Goal: Task Accomplishment & Management: Manage account settings

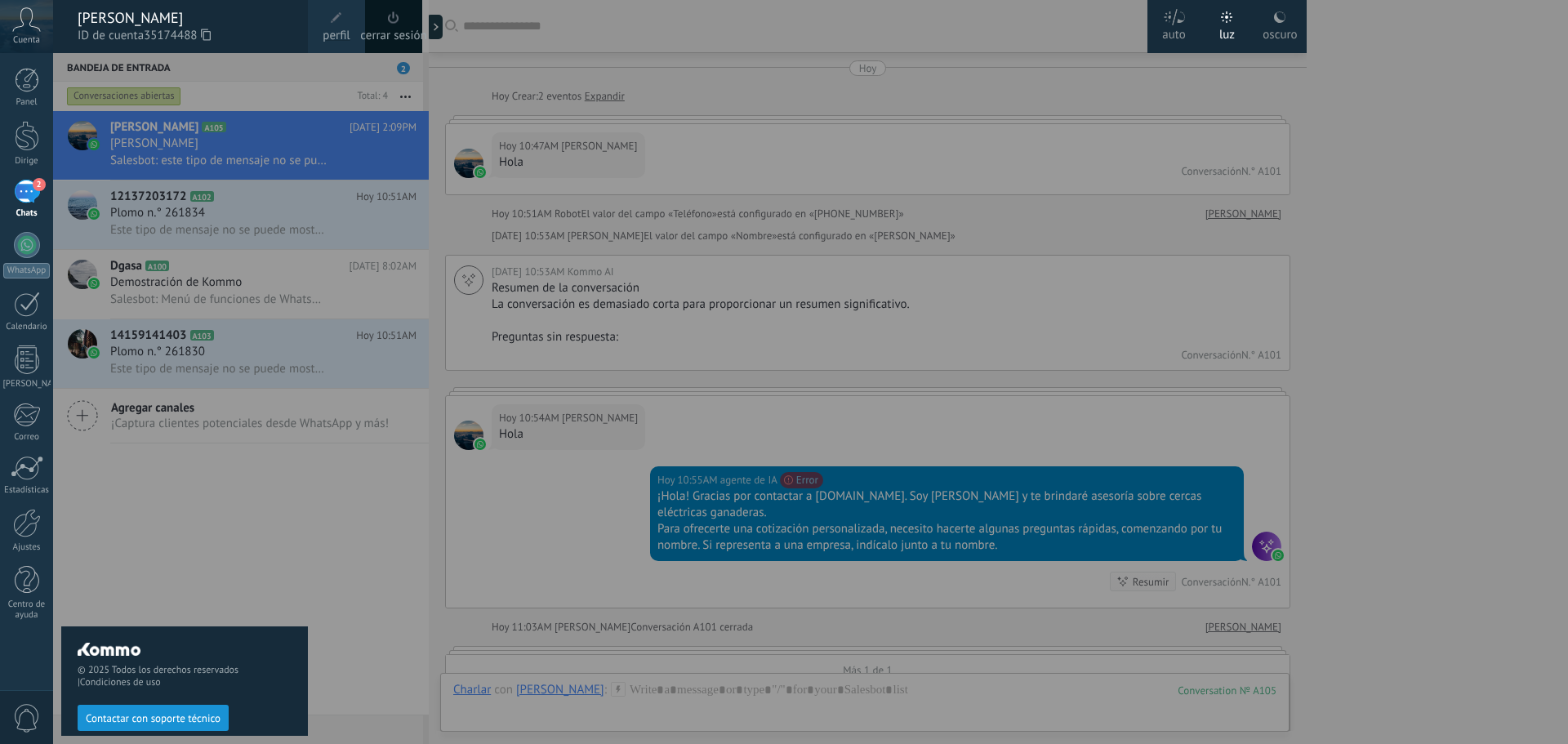
scroll to position [25, 0]
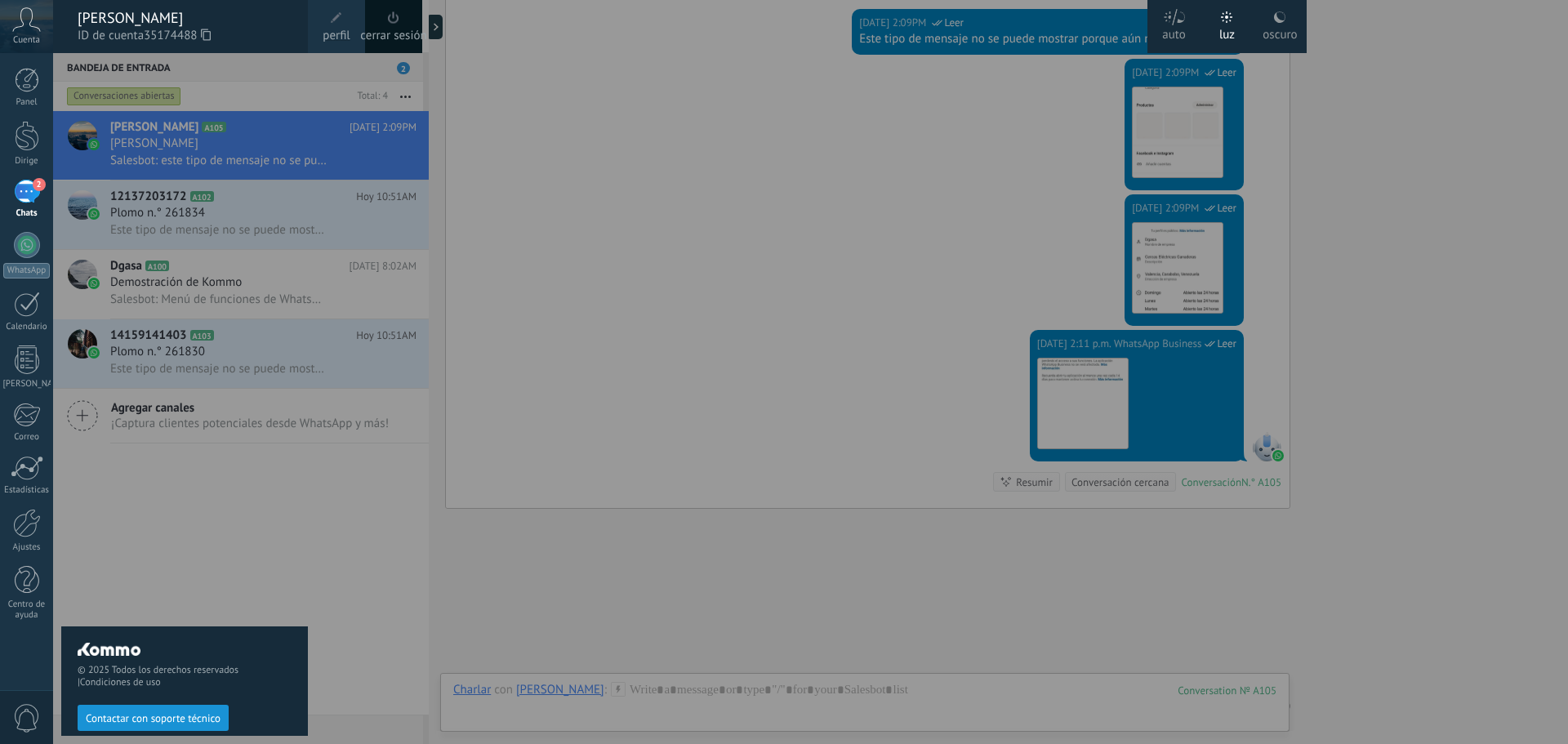
click at [918, 94] on div at bounding box center [837, 372] width 1568 height 744
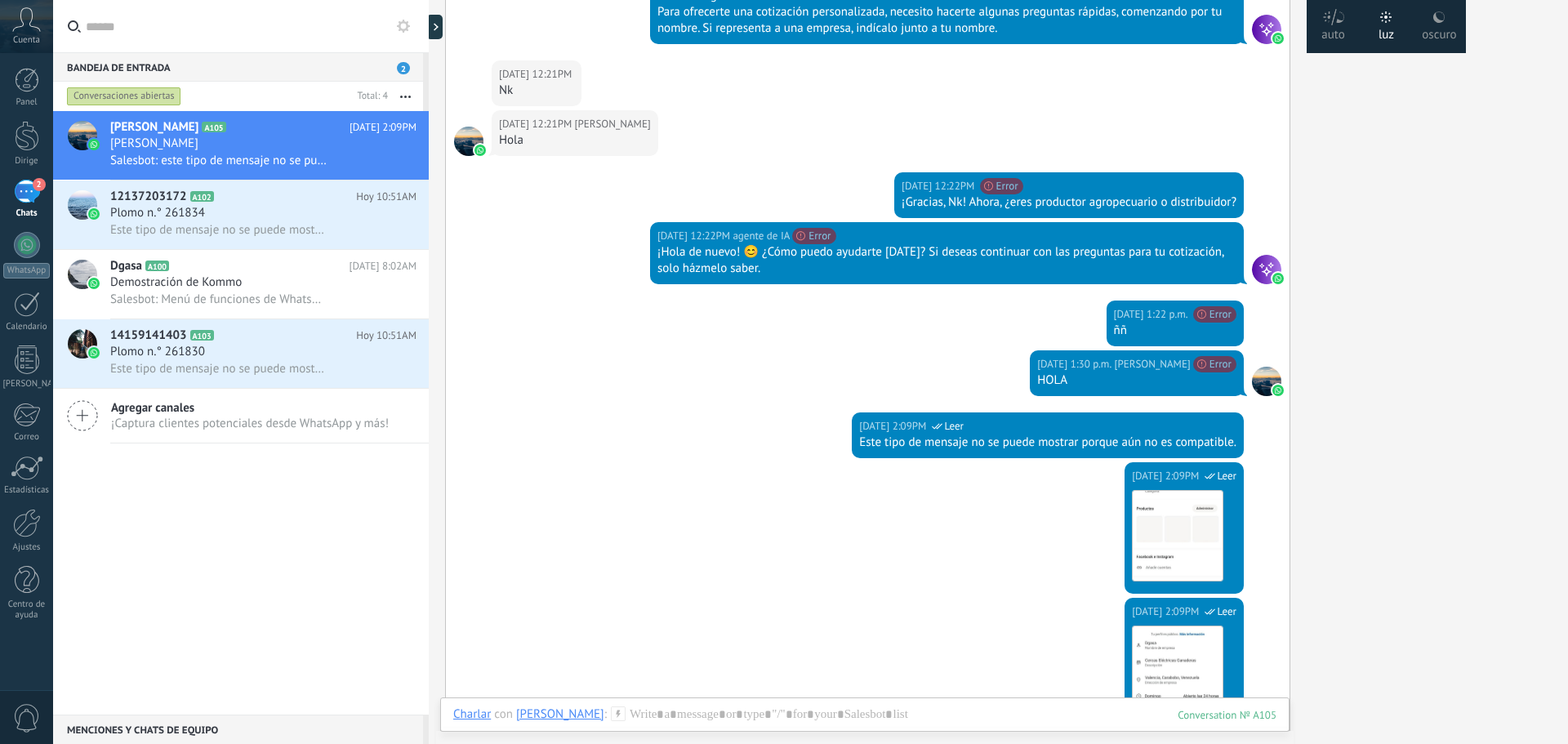
scroll to position [2173, 0]
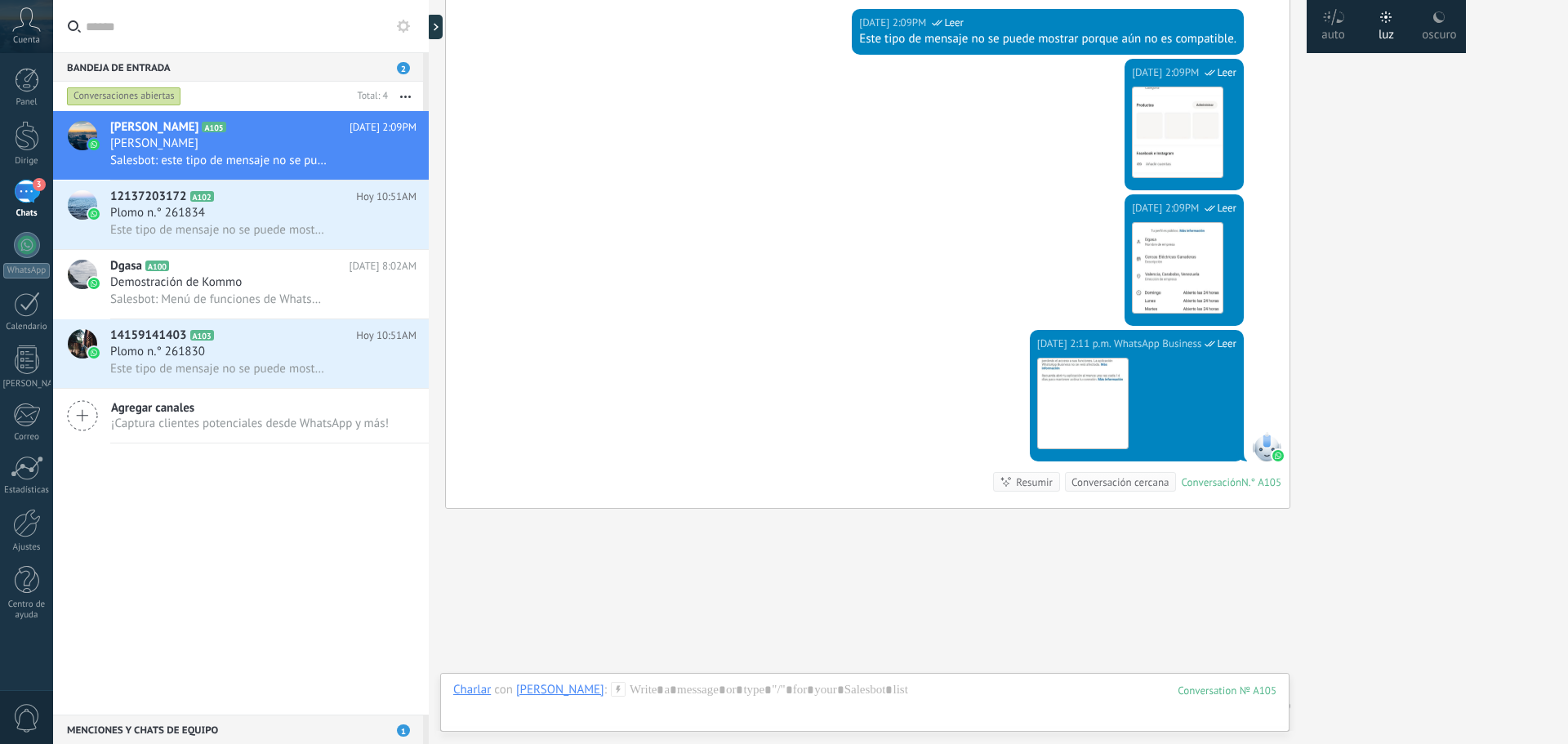
click at [25, 199] on div "3" at bounding box center [27, 192] width 26 height 24
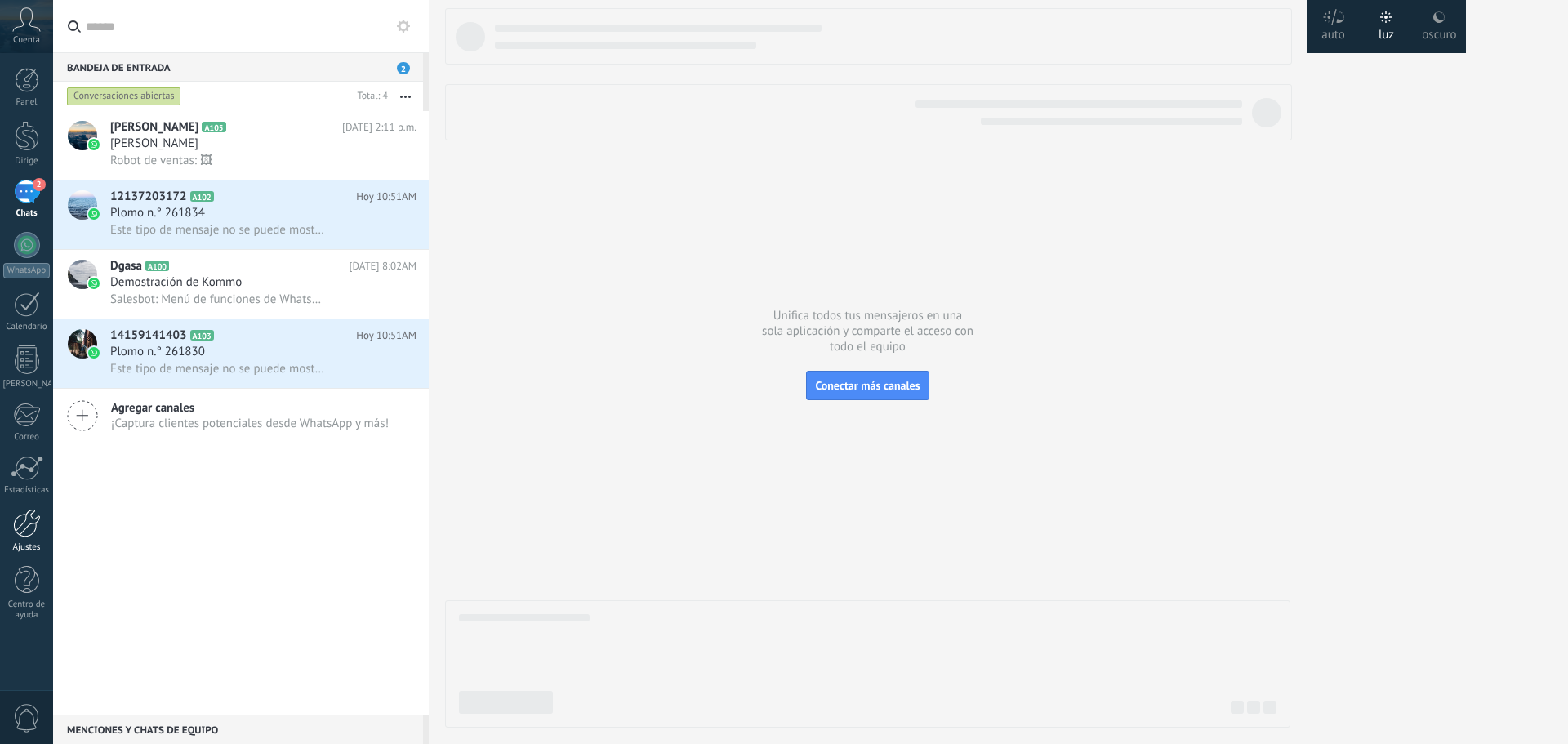
click at [34, 540] on link "Ajustes" at bounding box center [27, 530] width 53 height 44
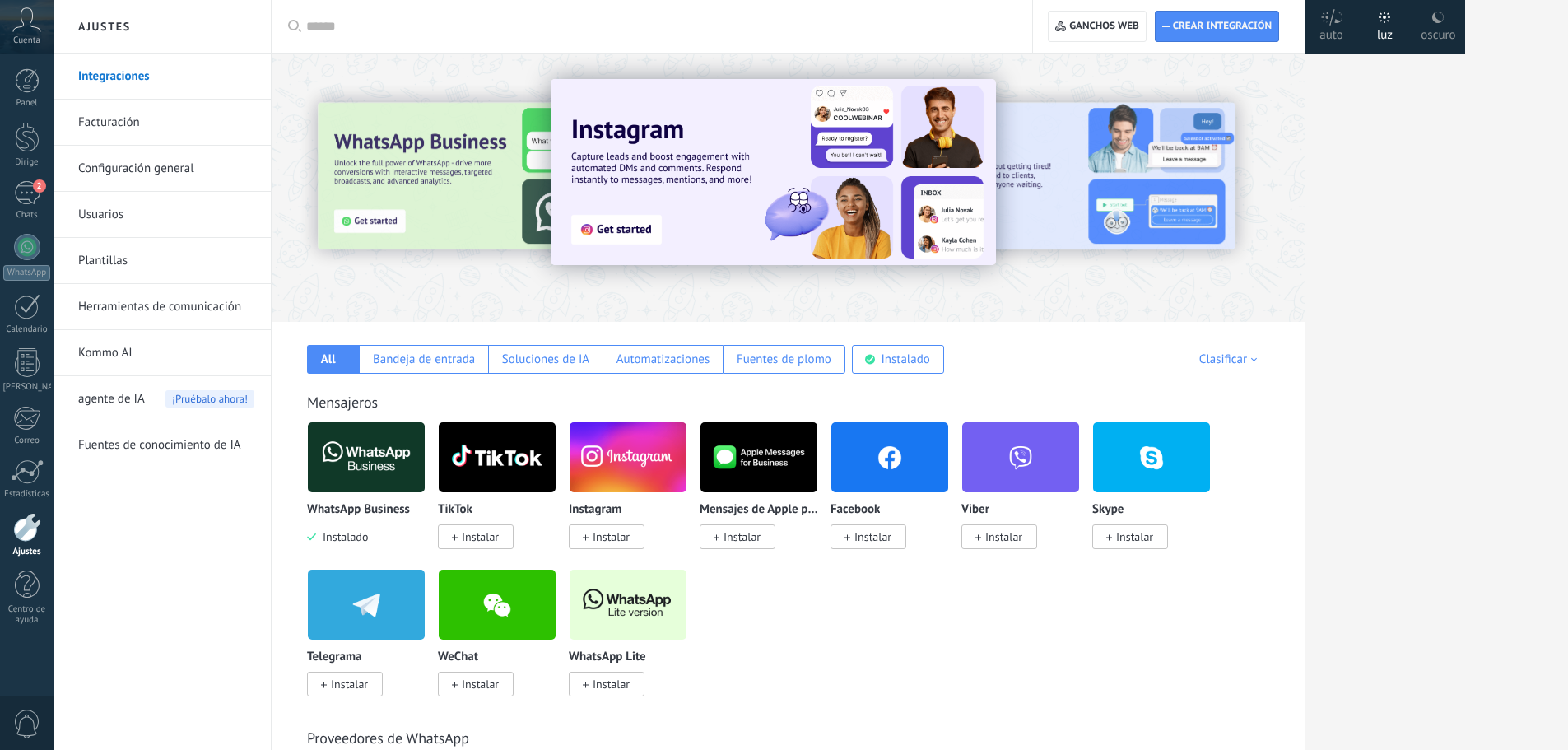
click at [1255, 42] on div "Crear integración Ganchos web 0" at bounding box center [1169, 26] width 272 height 53
click at [1251, 29] on font "Crear integración" at bounding box center [1223, 26] width 99 height 12
type textarea "**********"
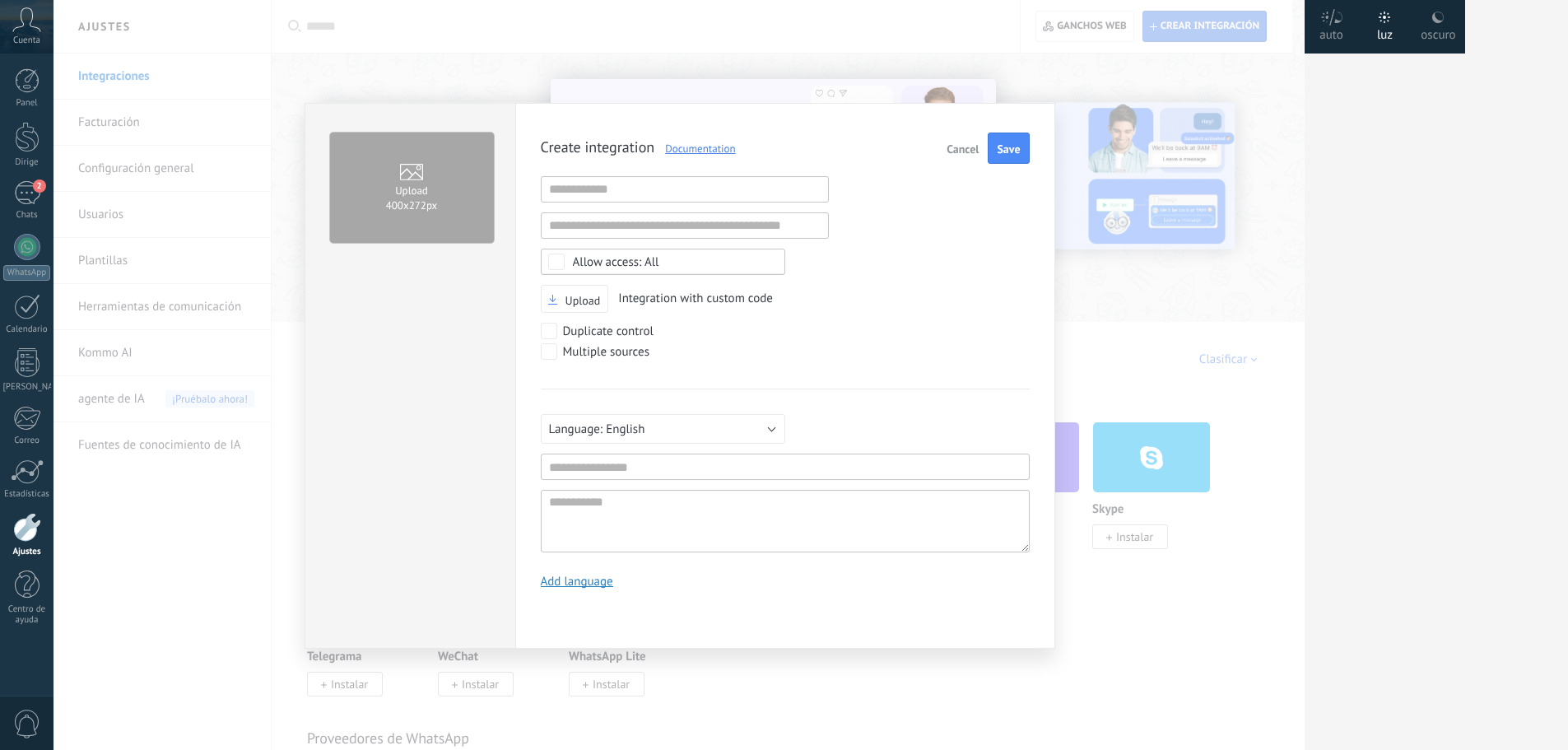
scroll to position [16, 0]
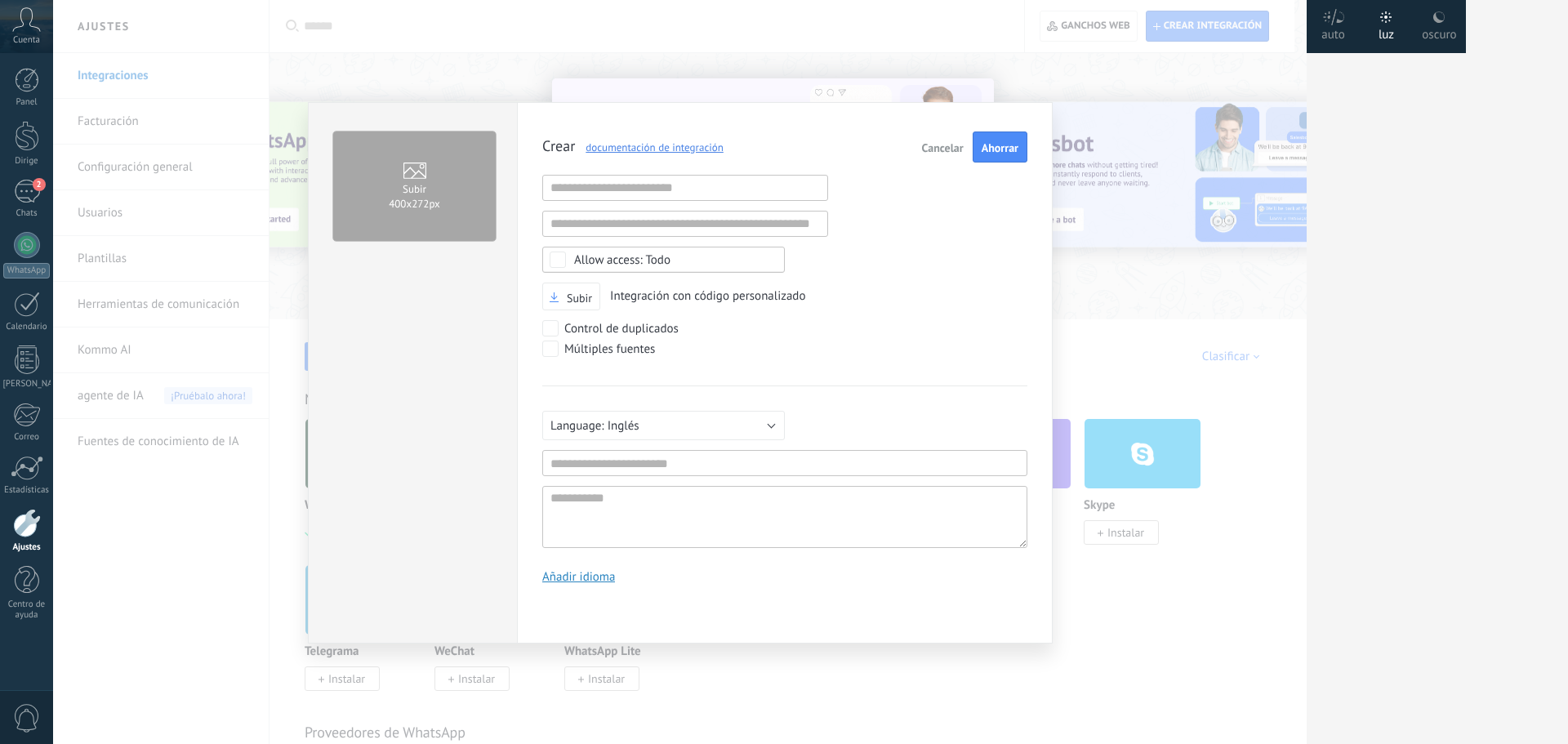
click at [939, 145] on font "Cancelar" at bounding box center [943, 147] width 41 height 15
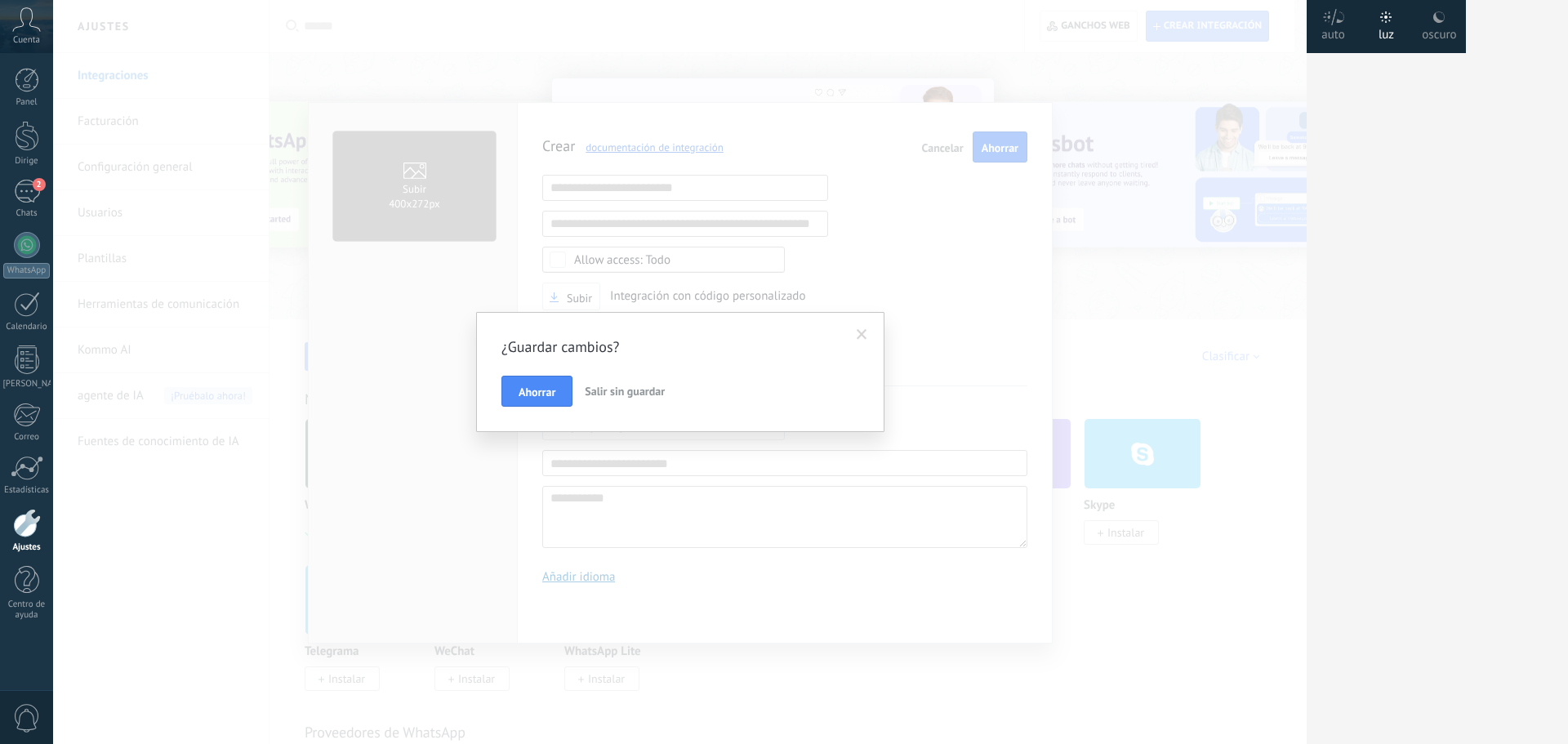
click at [662, 388] on font "Salir sin guardar" at bounding box center [625, 391] width 80 height 15
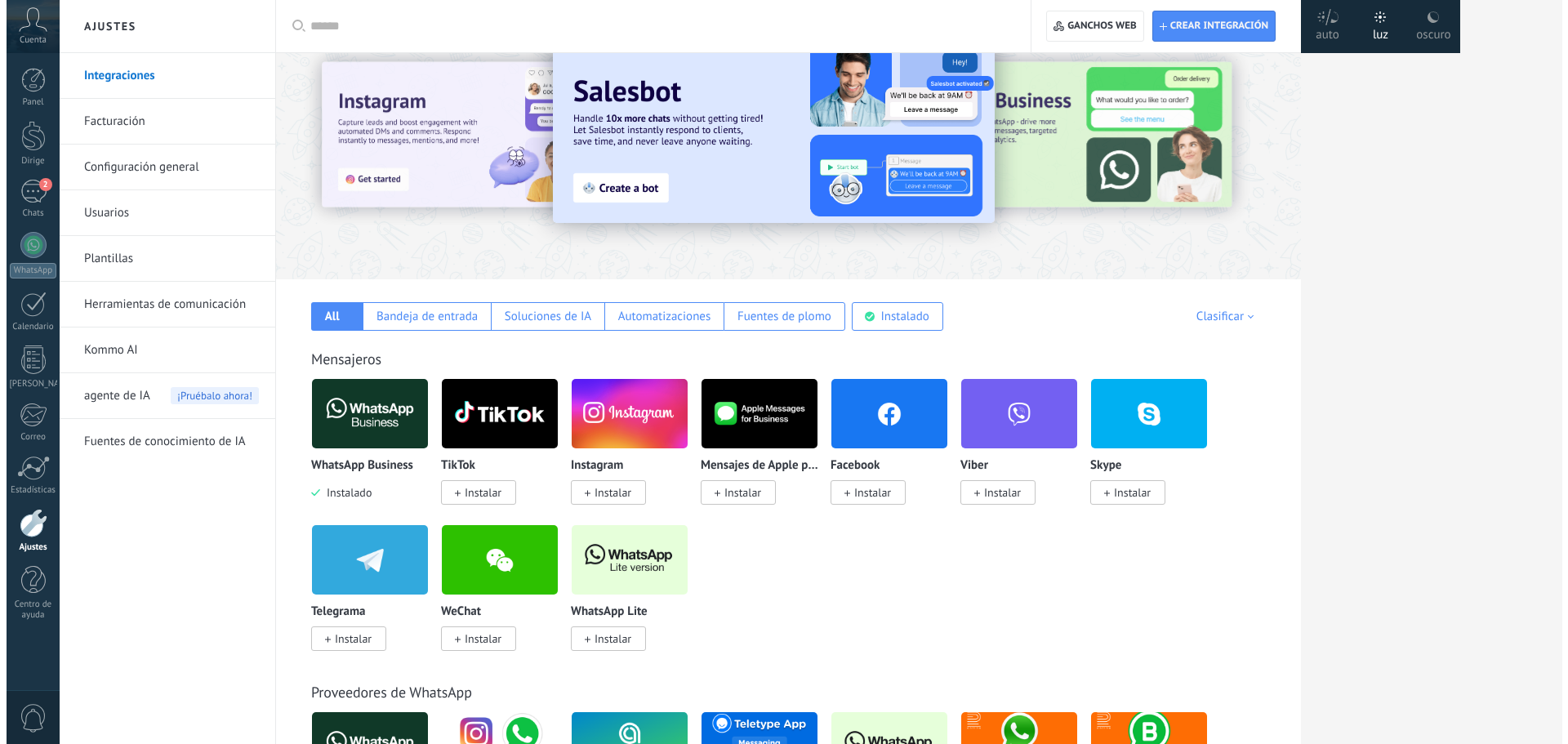
scroll to position [0, 0]
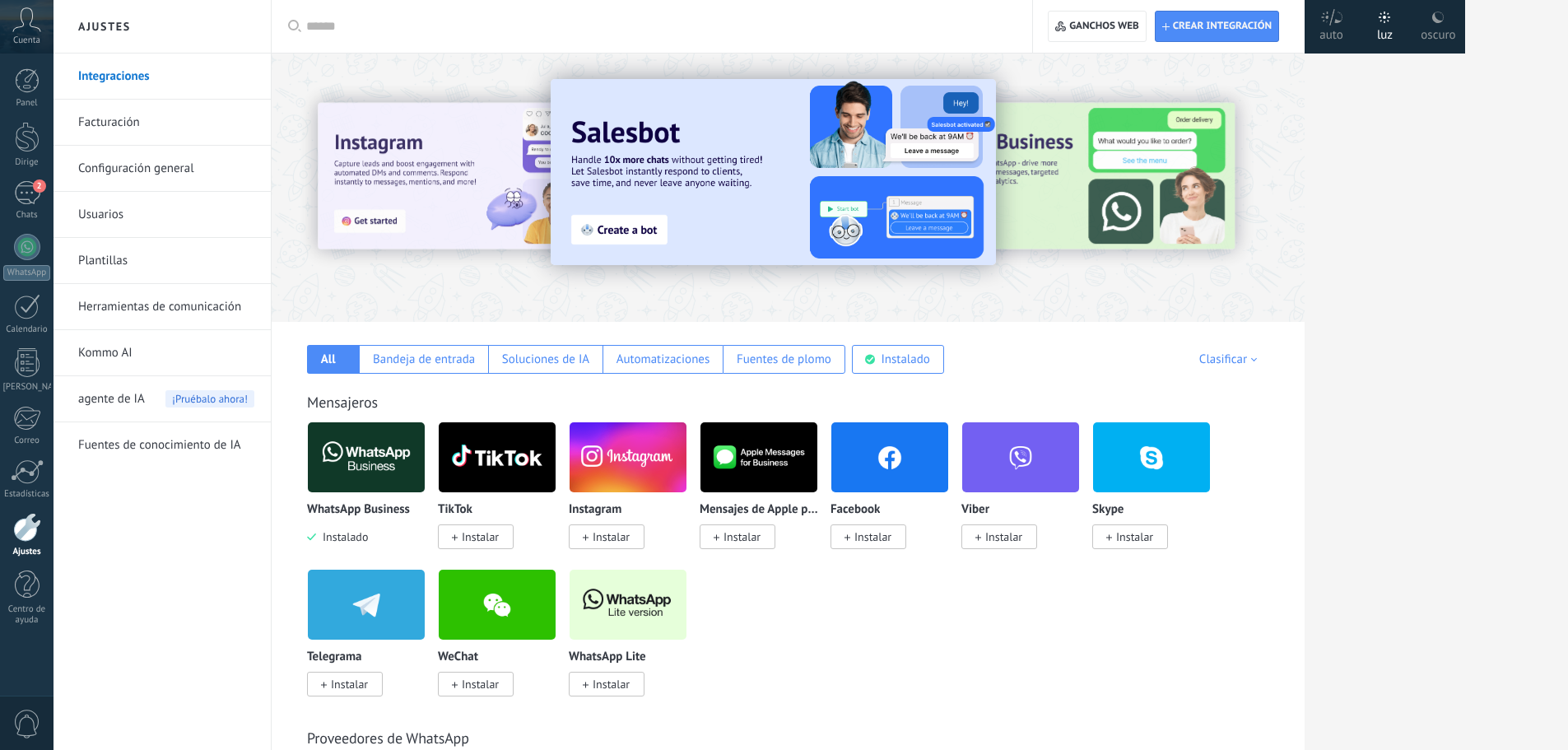
click at [1128, 170] on div at bounding box center [1197, 186] width 371 height 148
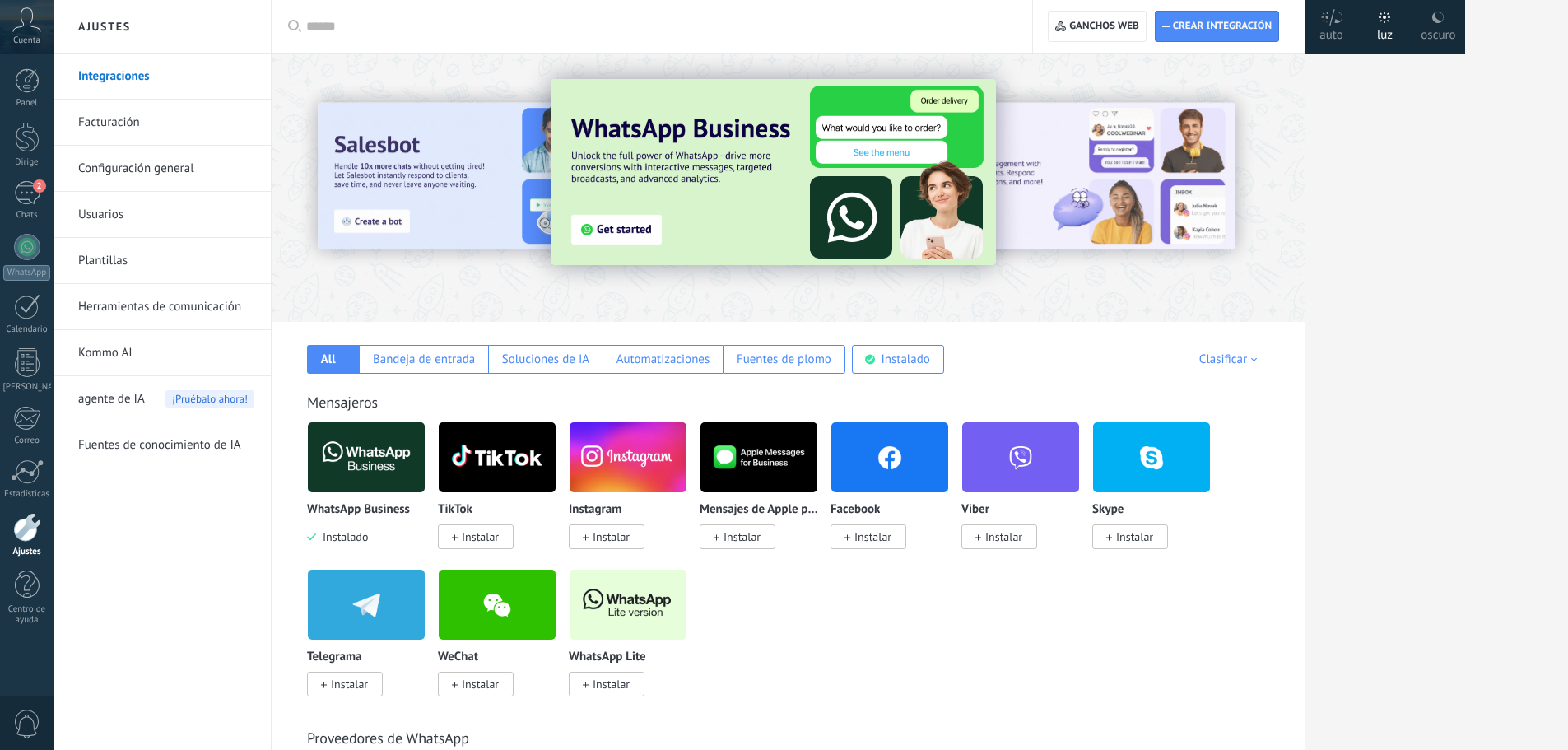
click at [694, 152] on img at bounding box center [773, 171] width 445 height 186
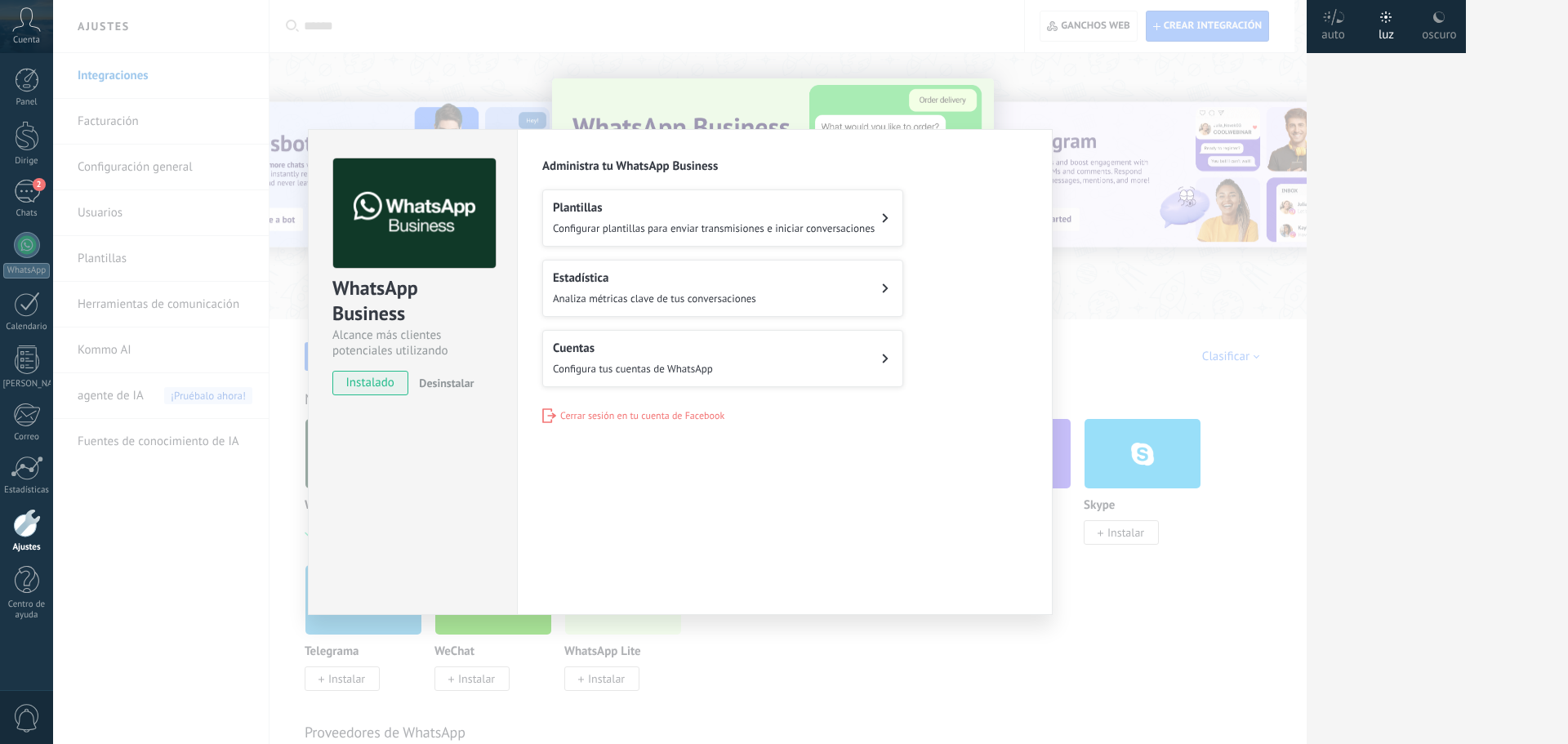
click at [660, 369] on font "Configura tus cuentas de WhatsApp" at bounding box center [633, 369] width 160 height 14
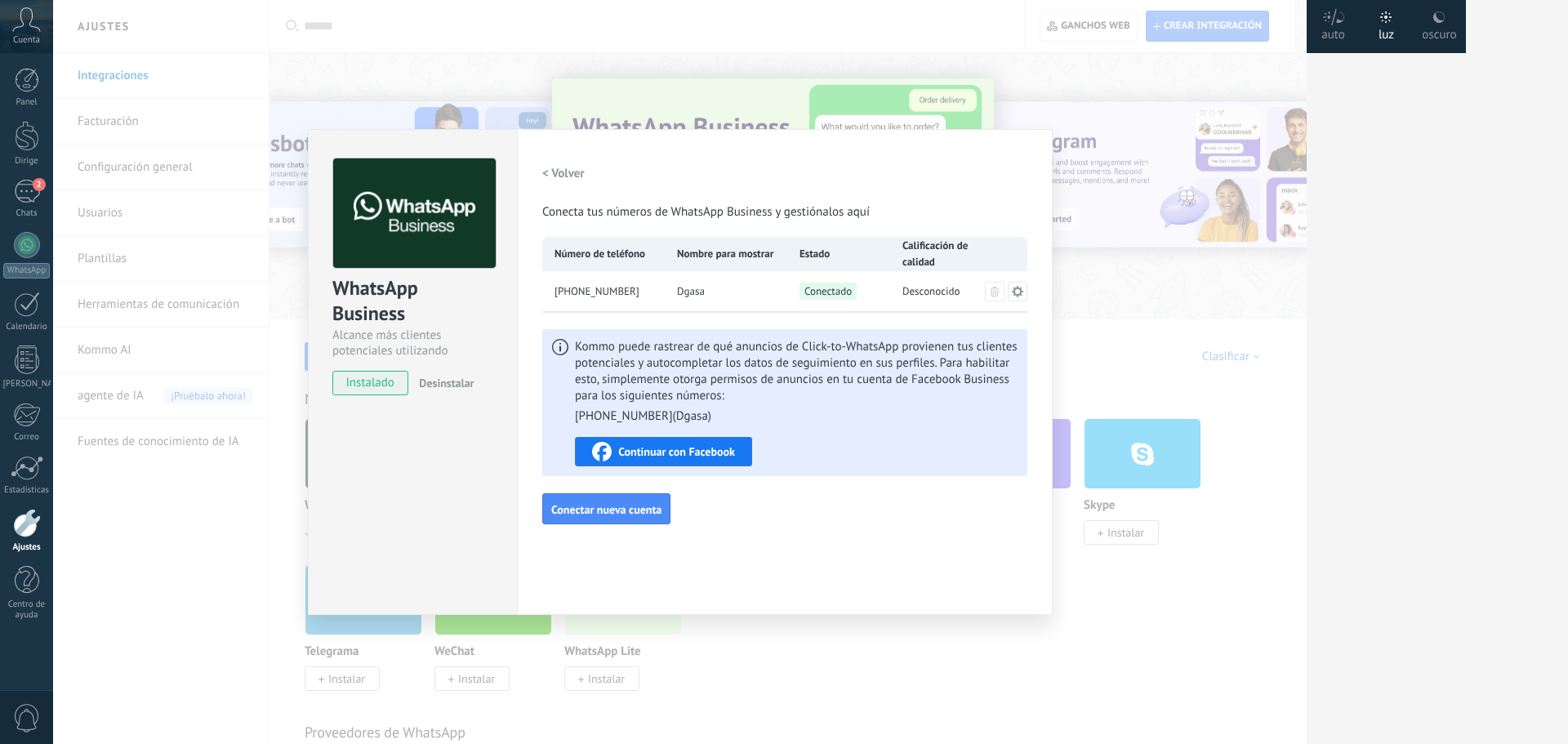
click at [1022, 290] on icon at bounding box center [1017, 290] width 11 height 11
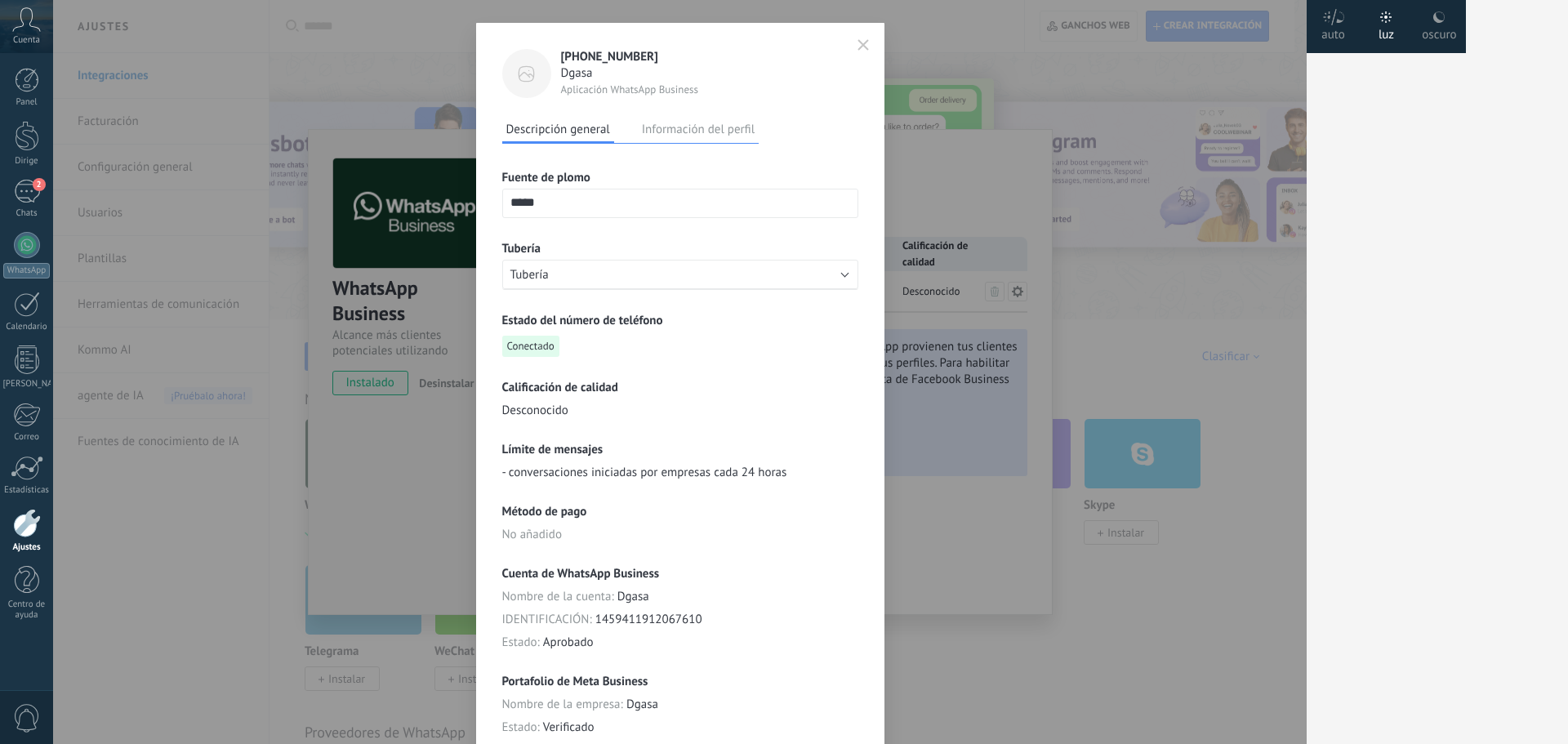
scroll to position [29, 0]
click at [680, 131] on font "Información del perfil" at bounding box center [698, 131] width 113 height 15
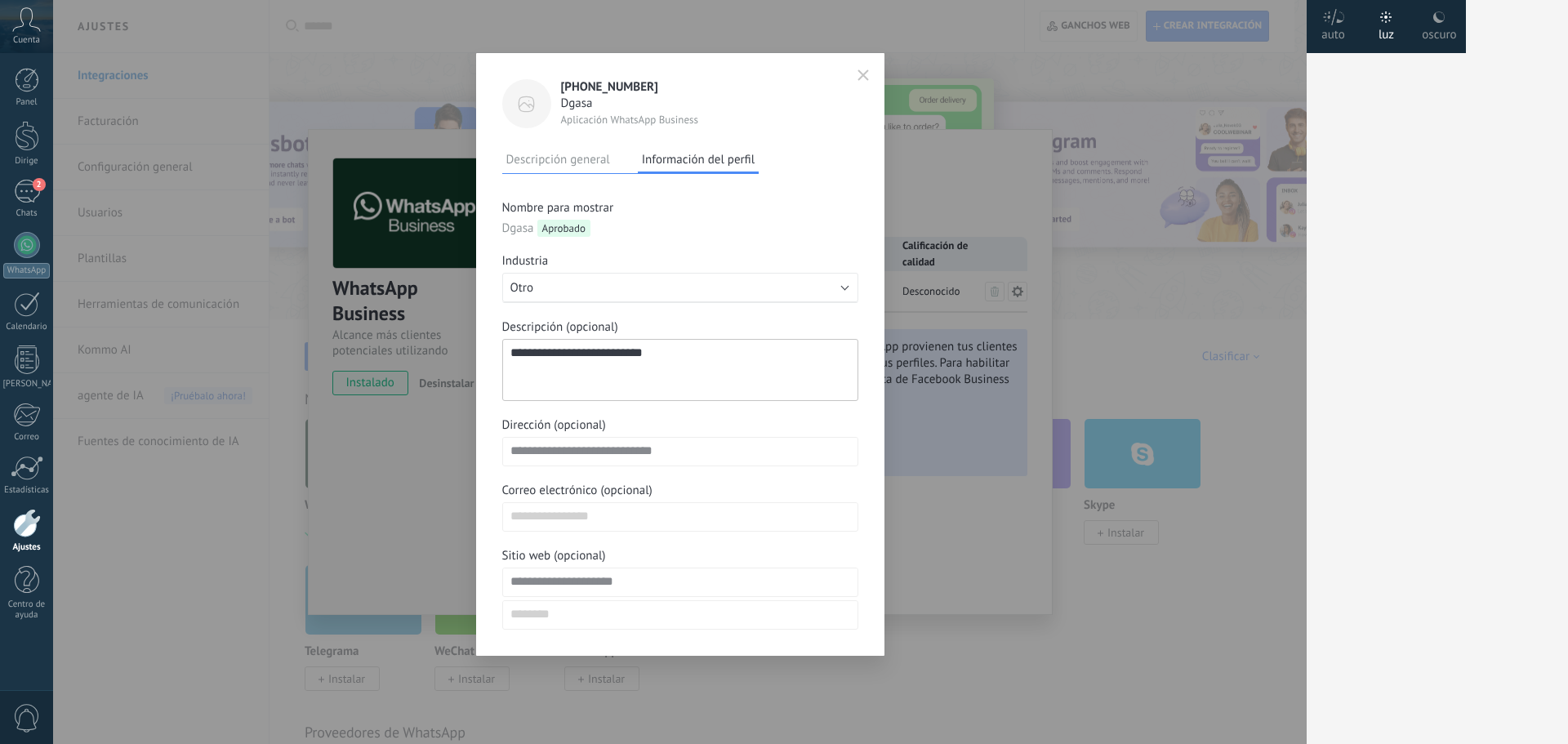
scroll to position [0, 0]
click at [571, 166] on font "Descripción general" at bounding box center [558, 160] width 104 height 15
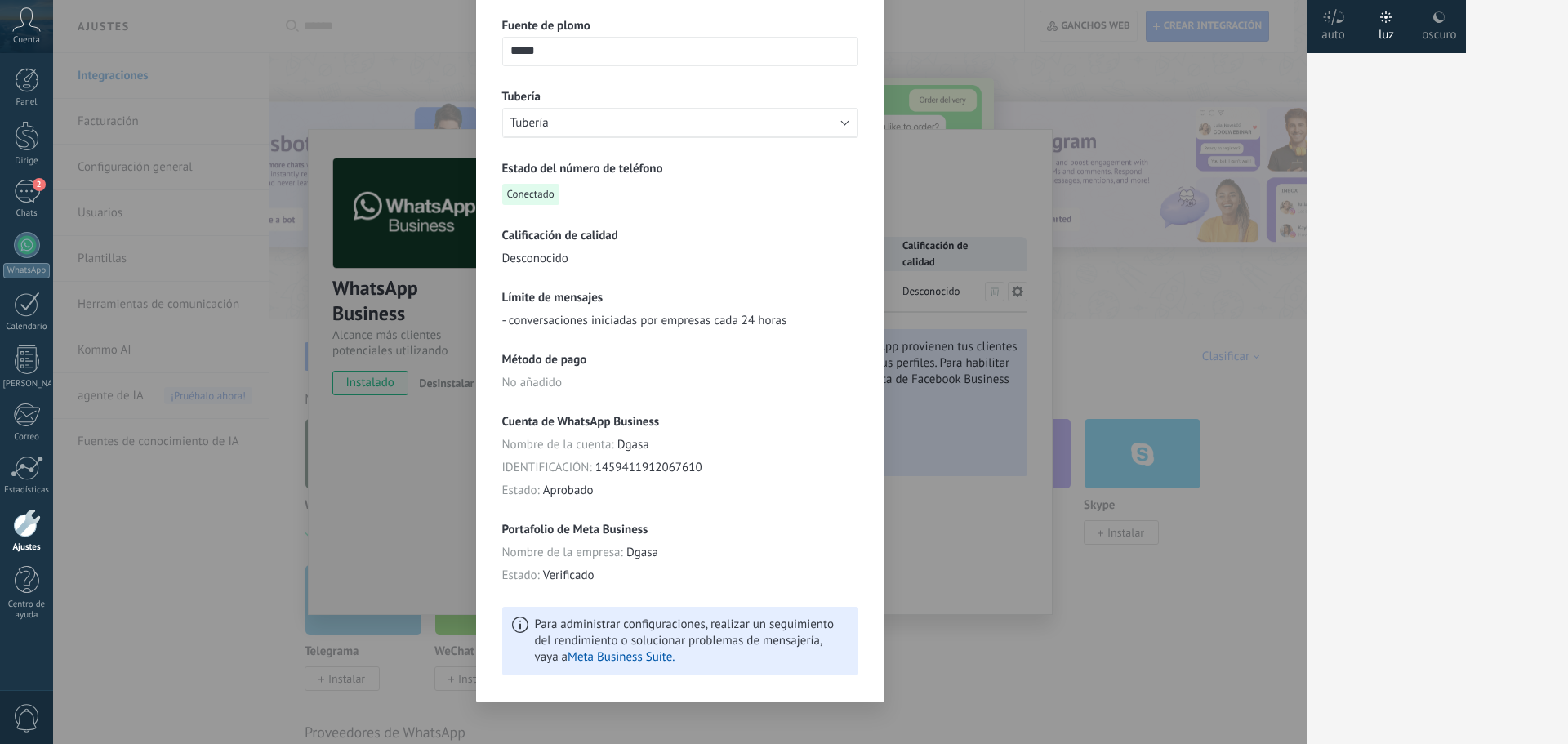
scroll to position [192, 0]
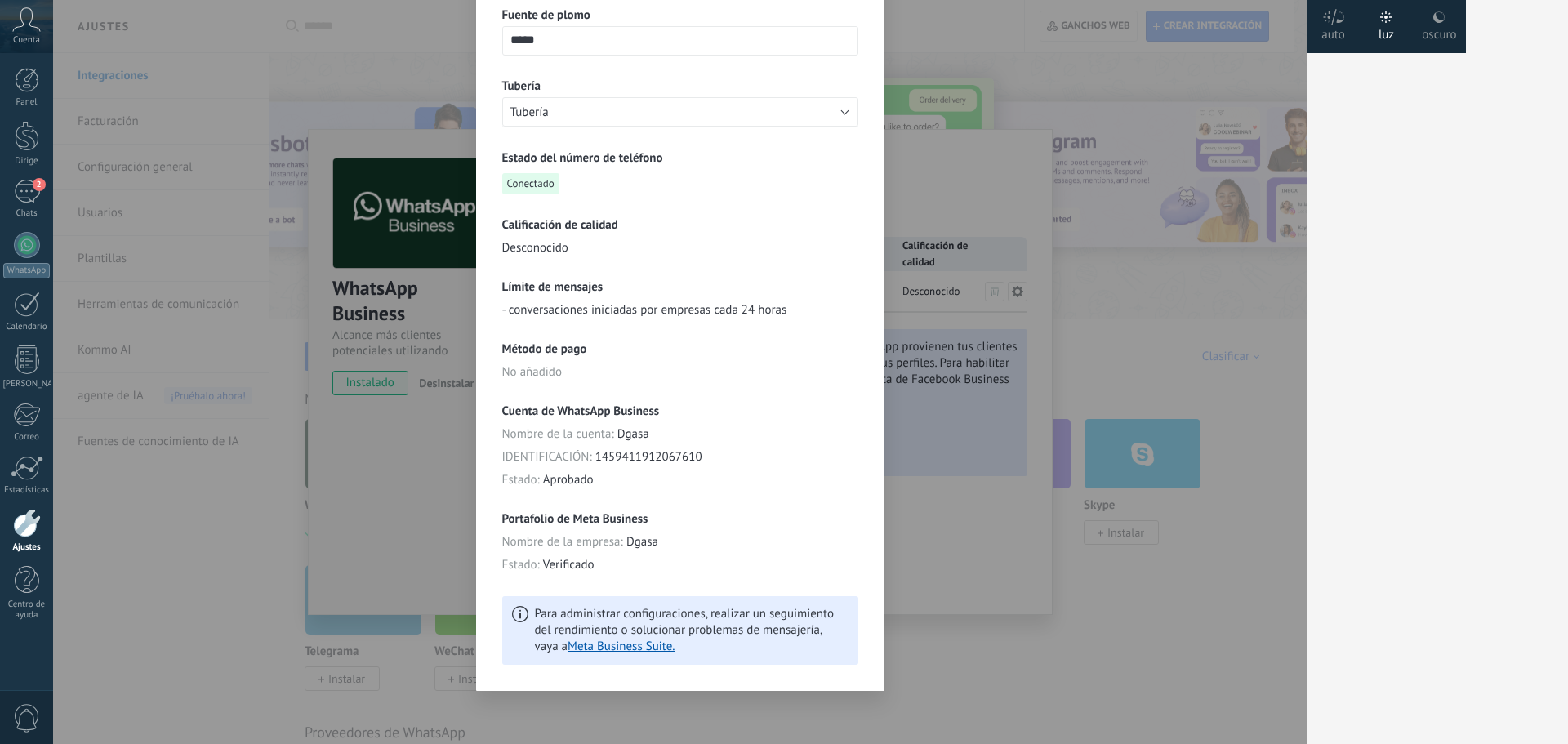
drag, startPoint x: 636, startPoint y: 569, endPoint x: 616, endPoint y: 568, distance: 20.0
click at [616, 568] on div "Estado : Verificado" at bounding box center [680, 564] width 356 height 16
click at [637, 550] on span "Dgasa" at bounding box center [642, 542] width 32 height 16
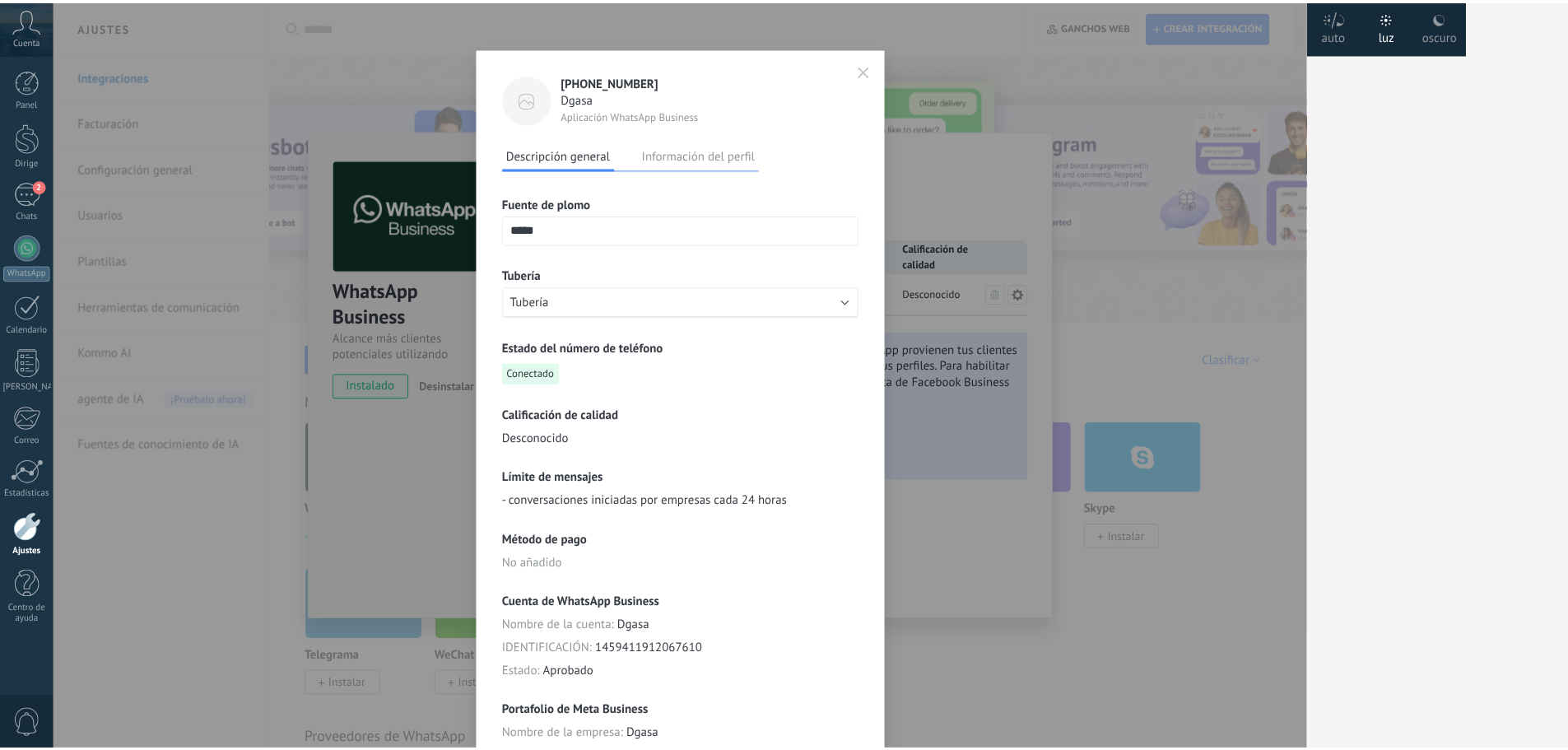
scroll to position [0, 0]
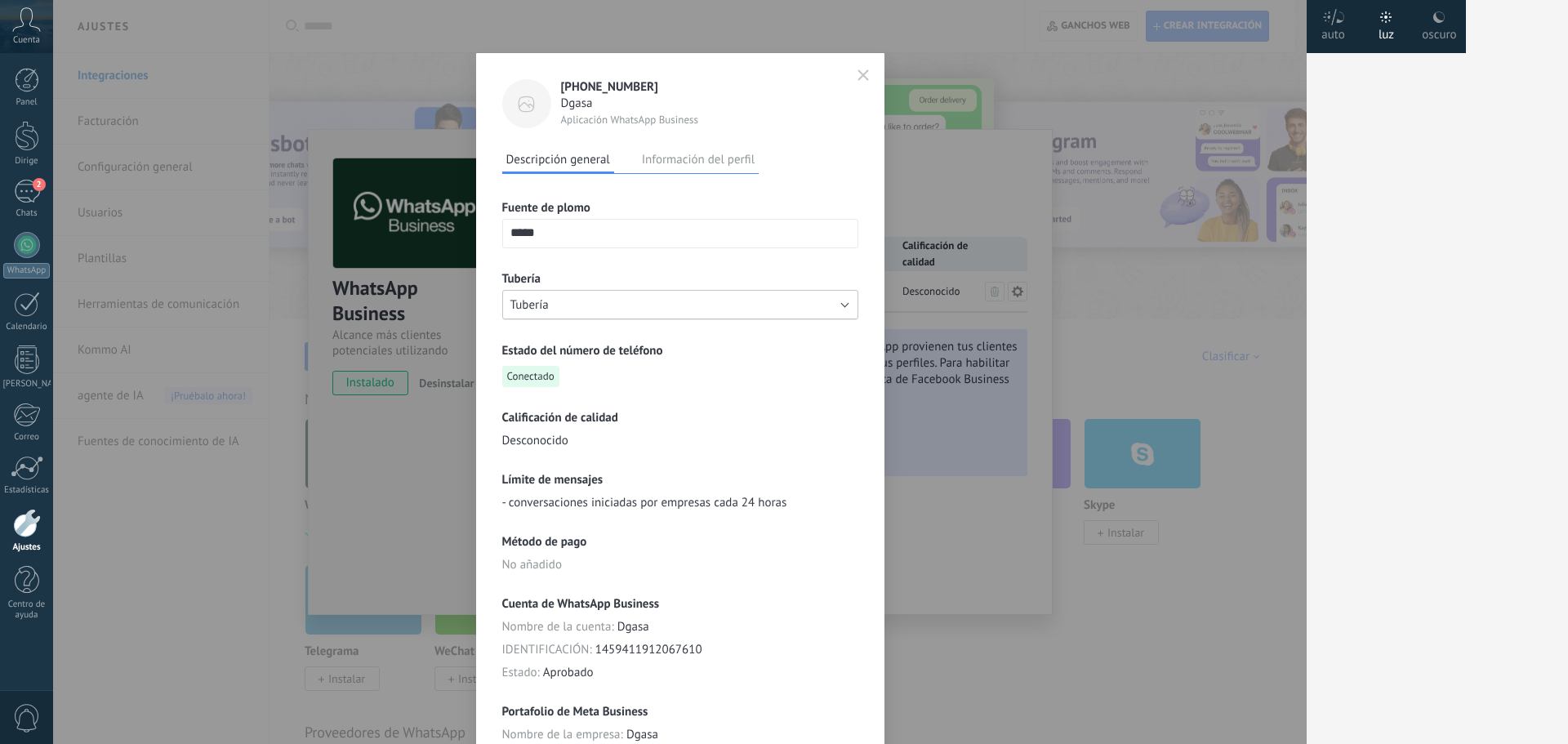
click at [650, 309] on button "Tubería" at bounding box center [680, 304] width 356 height 29
click at [650, 309] on span "Tubería" at bounding box center [672, 305] width 360 height 15
click at [657, 350] on font "Estado del número de teléfono" at bounding box center [583, 351] width 161 height 15
click at [841, 305] on button "Tubería" at bounding box center [680, 304] width 356 height 29
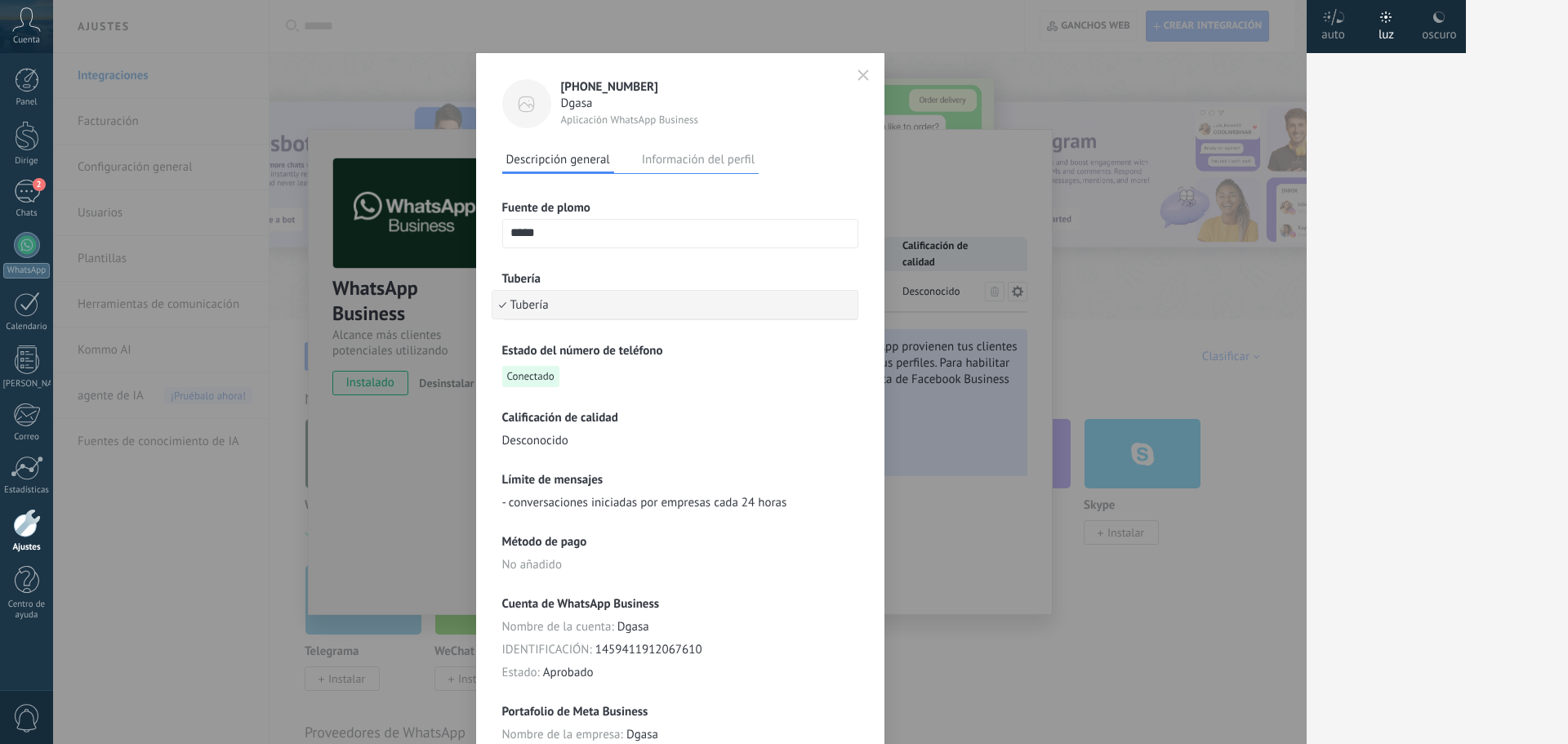
click at [841, 305] on span "Tubería" at bounding box center [672, 305] width 360 height 15
click at [850, 348] on h3 "Estado del número de teléfono" at bounding box center [680, 351] width 356 height 15
click at [570, 198] on div "Fuente de plomo ***** Tubería Tubería Estado del número de teléfono Conectado C…" at bounding box center [680, 515] width 356 height 684
click at [565, 206] on font "Fuente de plomo" at bounding box center [546, 208] width 88 height 15
click at [692, 156] on font "Información del perfil" at bounding box center [698, 160] width 113 height 15
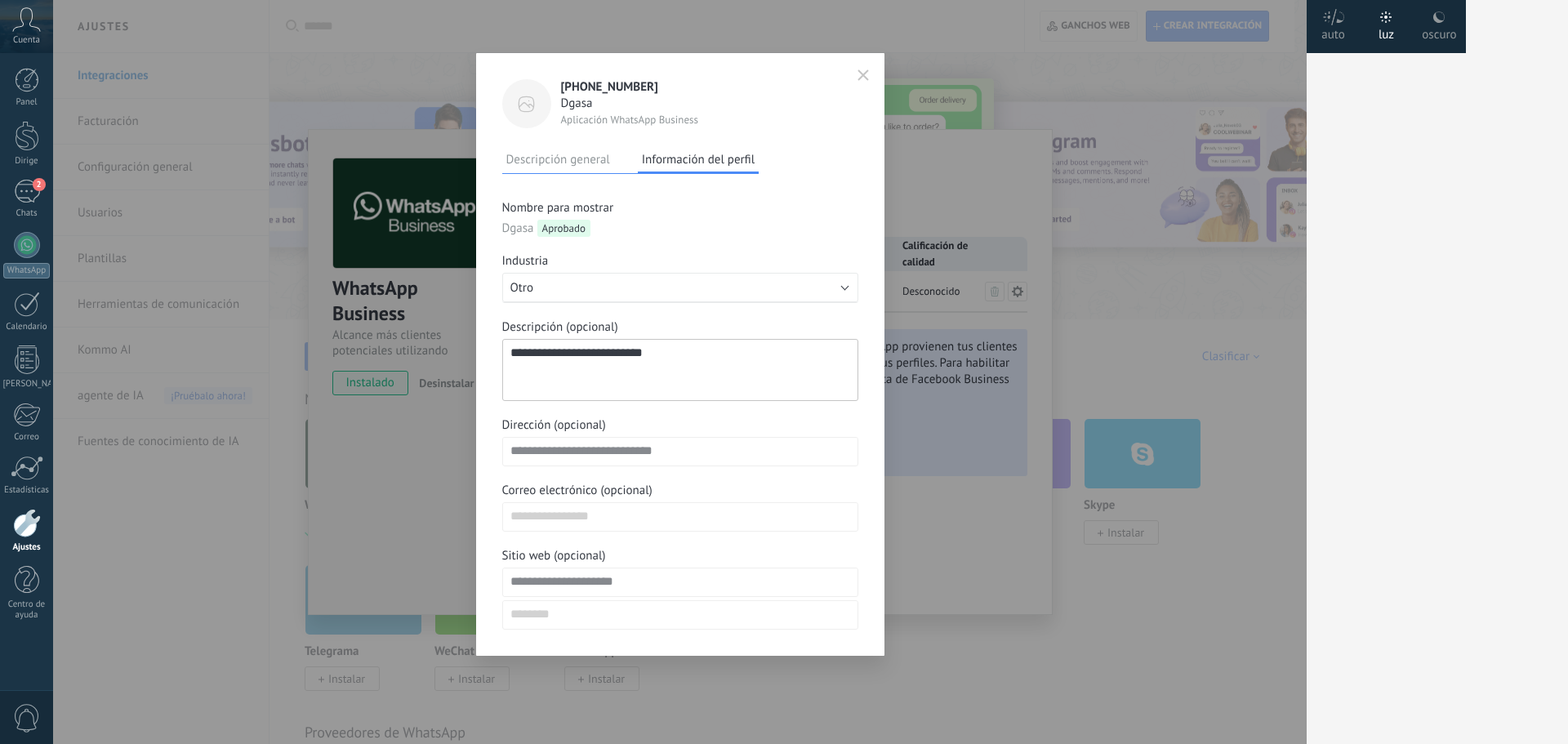
click at [607, 496] on font "Correo electrónico (opcional)" at bounding box center [577, 491] width 150 height 15
click at [902, 171] on div "**********" at bounding box center [680, 372] width 1254 height 744
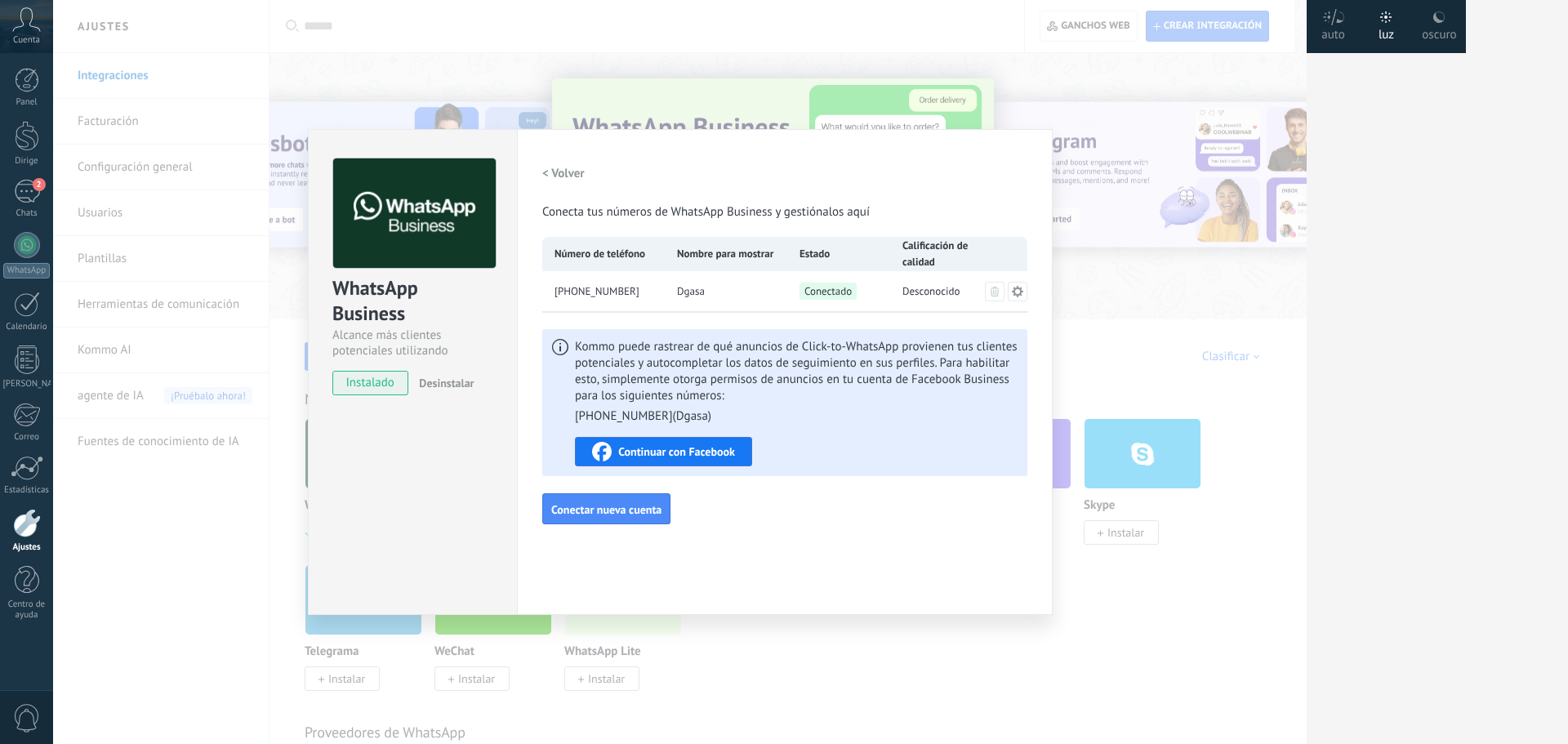
click at [578, 80] on div "WhatsApp Business Alcance más clientes potenciales utilizando potentes herramie…" at bounding box center [680, 372] width 1254 height 744
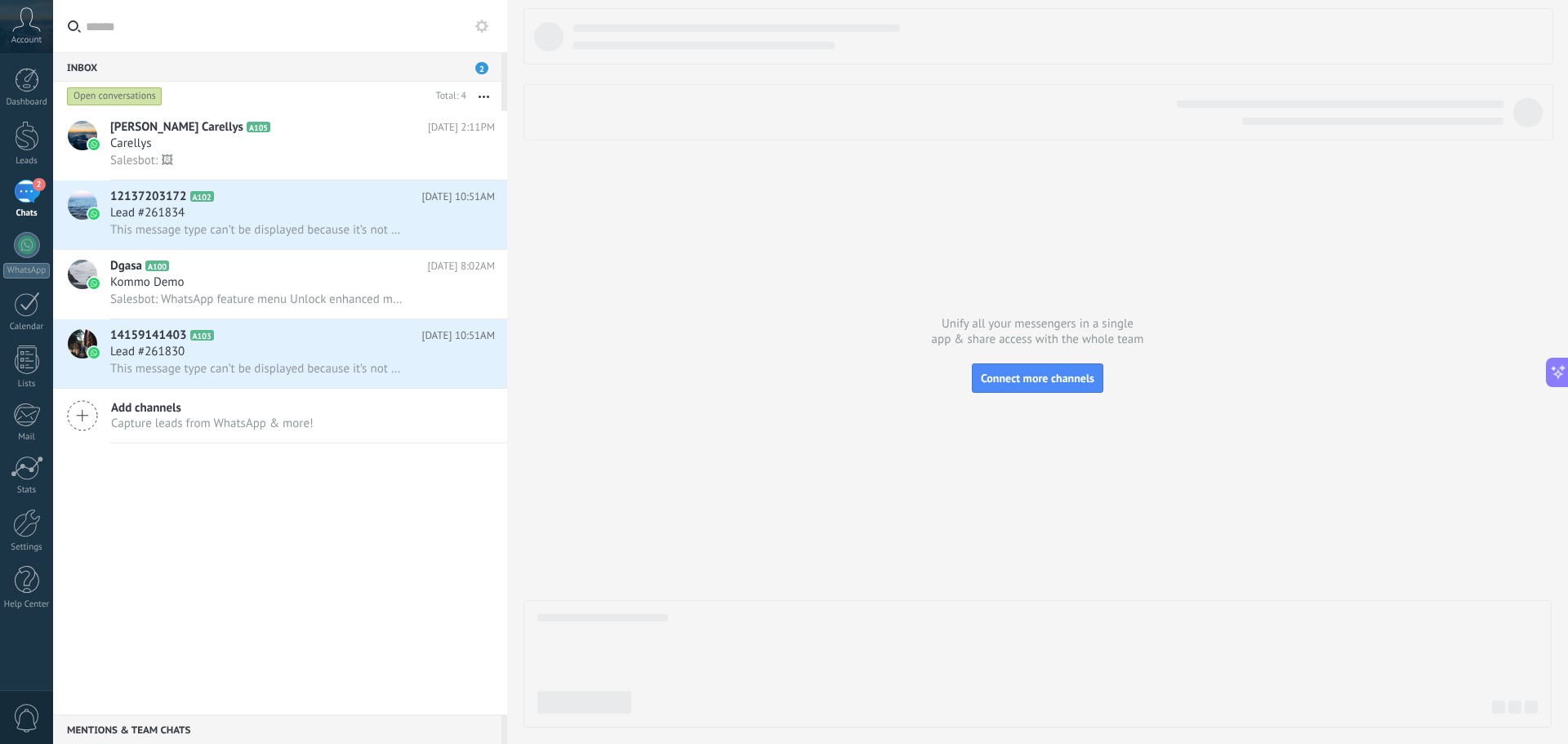
scroll to position [442, 0]
click at [21, 198] on div "2" at bounding box center [27, 192] width 26 height 24
click at [429, 61] on div "Inbox 2" at bounding box center [278, 67] width 448 height 29
click at [1547, 376] on button at bounding box center [1557, 372] width 23 height 29
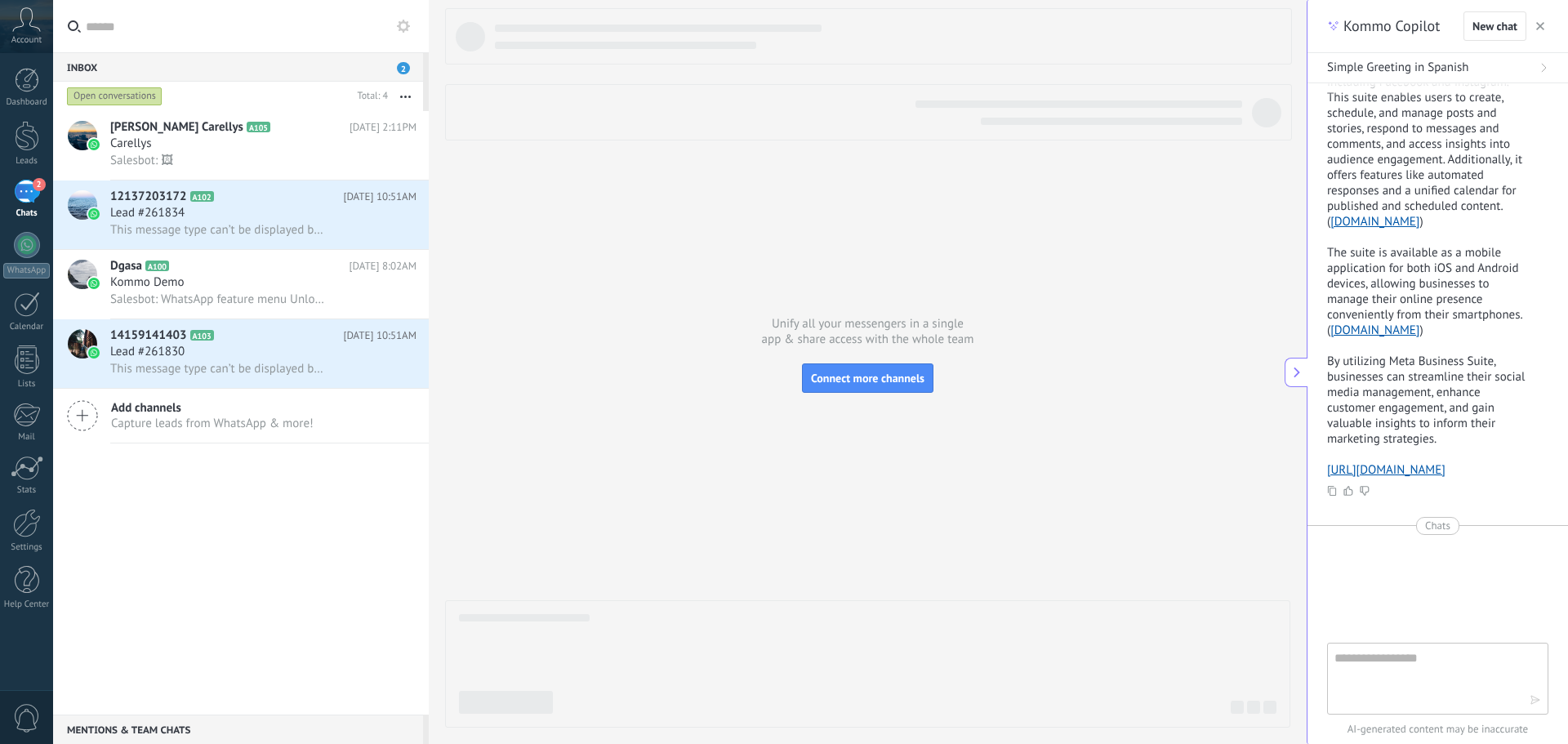
click at [1541, 19] on button "button" at bounding box center [1540, 26] width 16 height 20
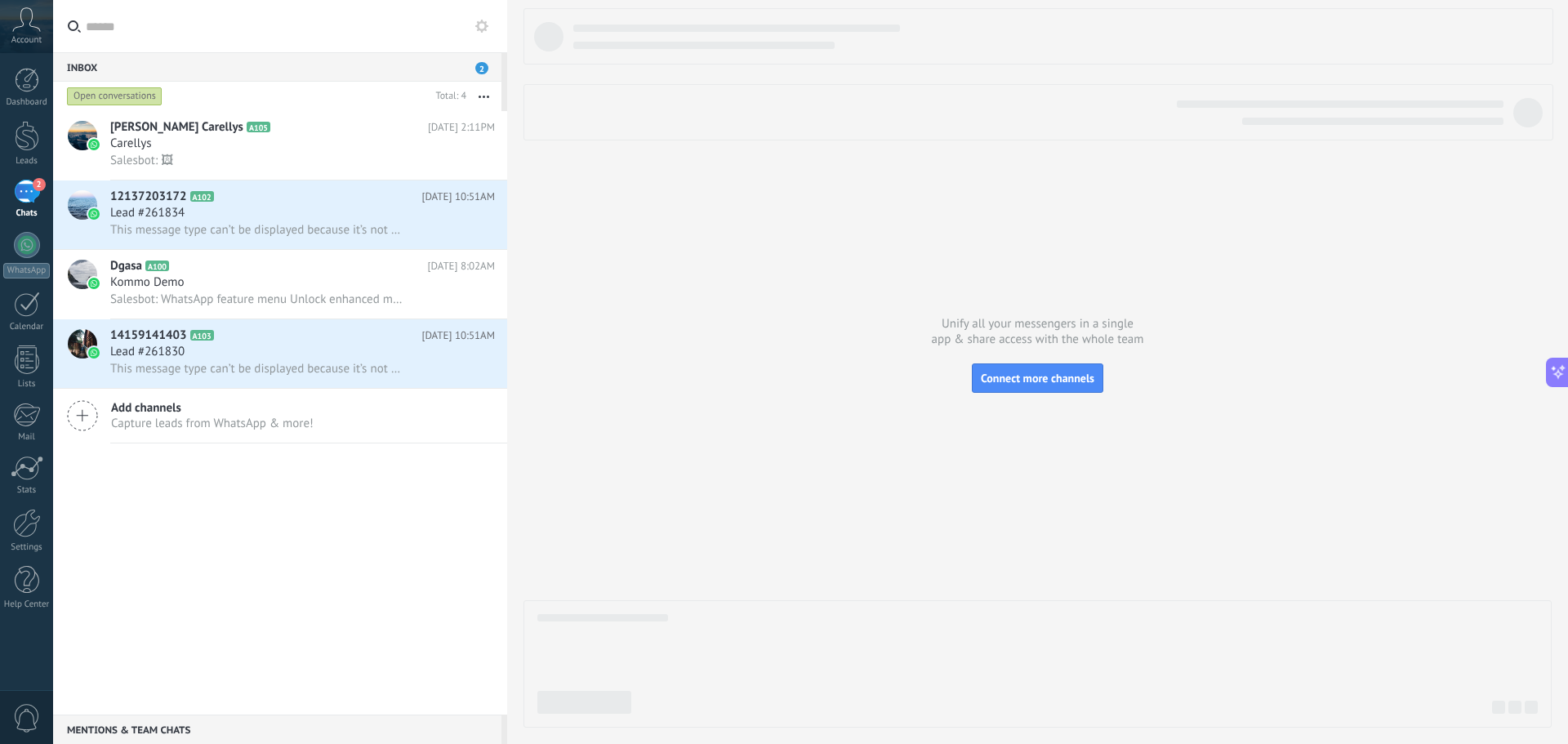
click at [293, 499] on div "[PERSON_NAME] Carellys A105 [DATE] 2:11PM Carellys Salesbot: 🖼 12137203172 A102…" at bounding box center [280, 412] width 454 height 603
click at [13, 723] on span "0" at bounding box center [27, 717] width 27 height 28
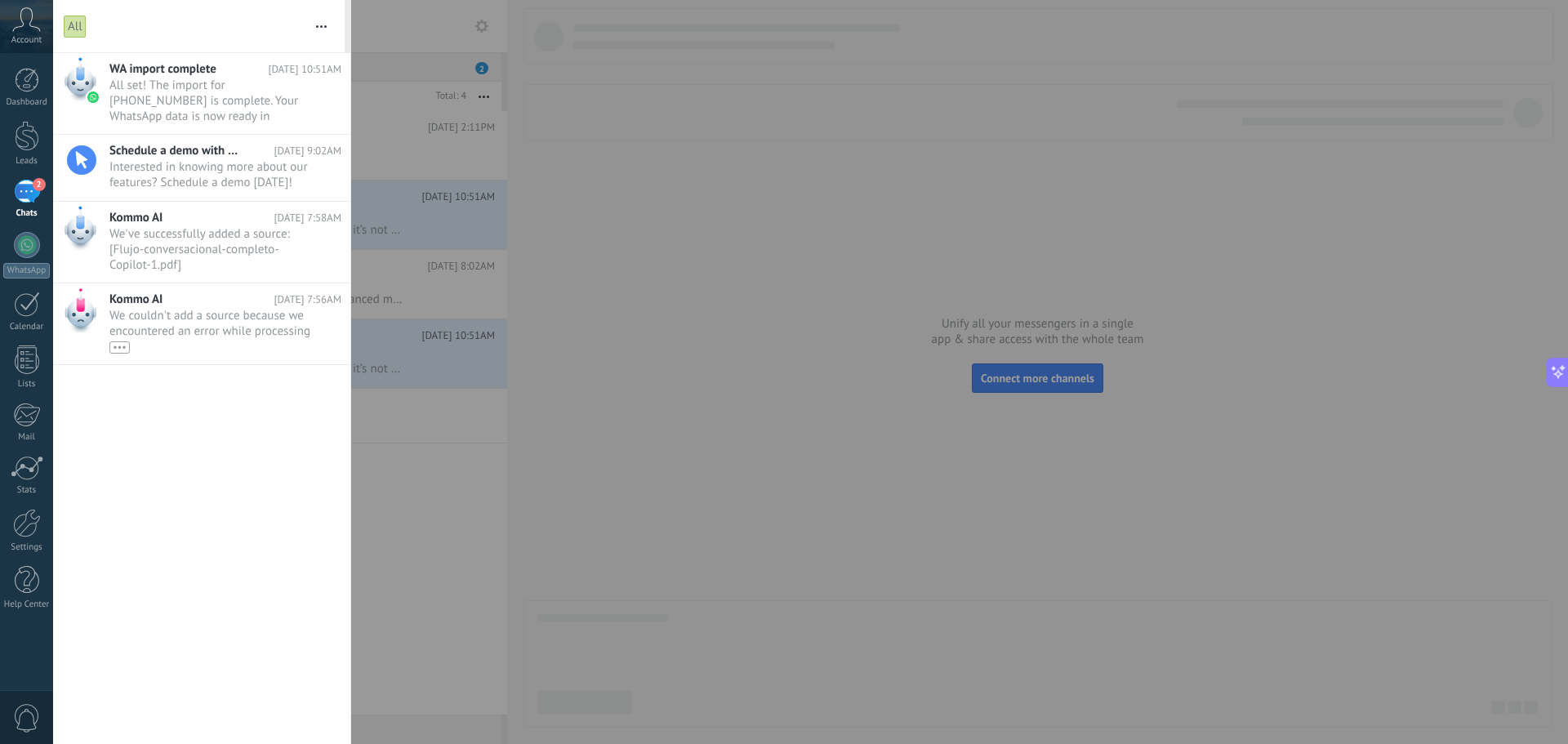
click at [431, 528] on div at bounding box center [784, 372] width 1568 height 744
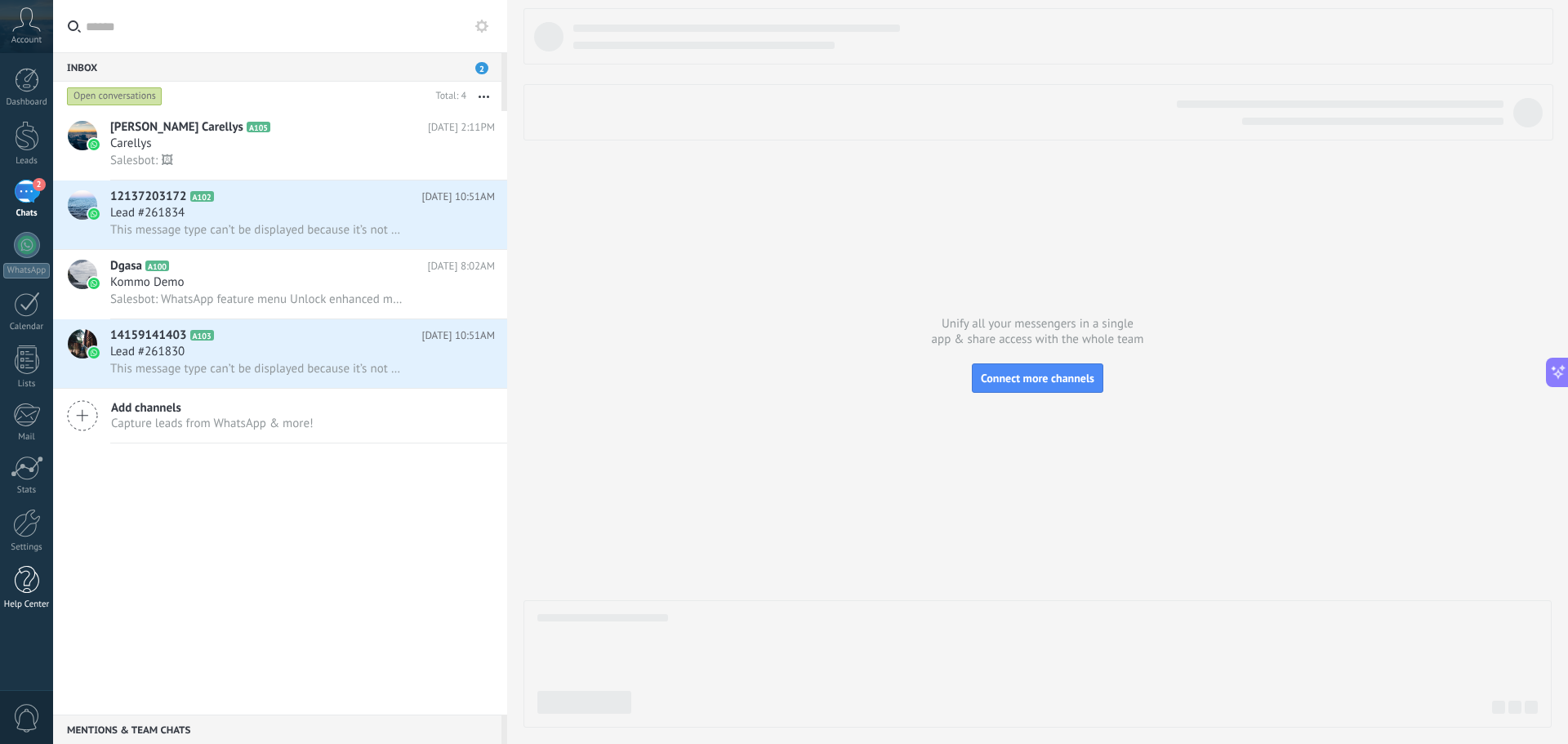
click at [27, 601] on div "Help Center" at bounding box center [27, 605] width 47 height 10
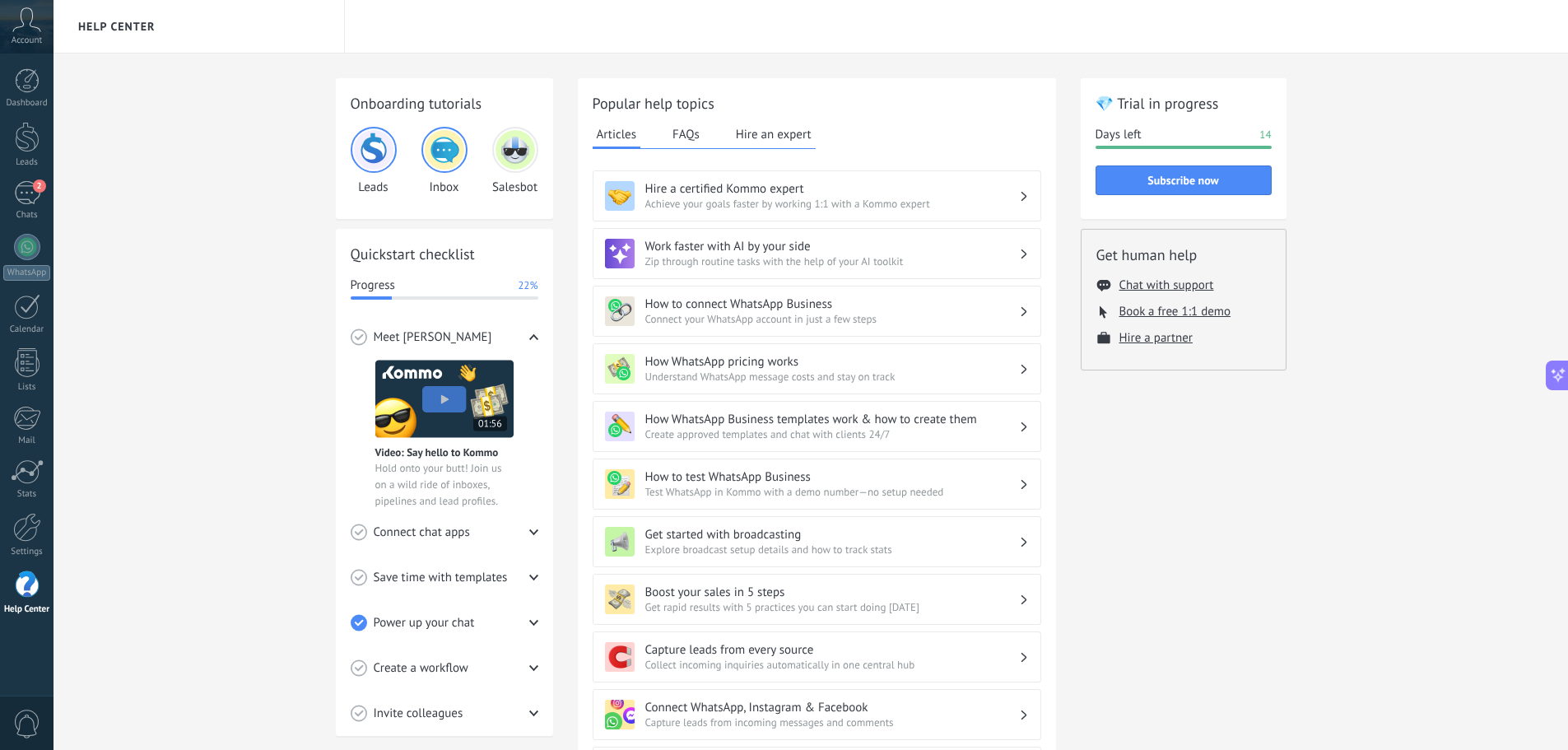
click at [20, 589] on div at bounding box center [27, 585] width 25 height 29
click at [517, 160] on img at bounding box center [515, 150] width 40 height 40
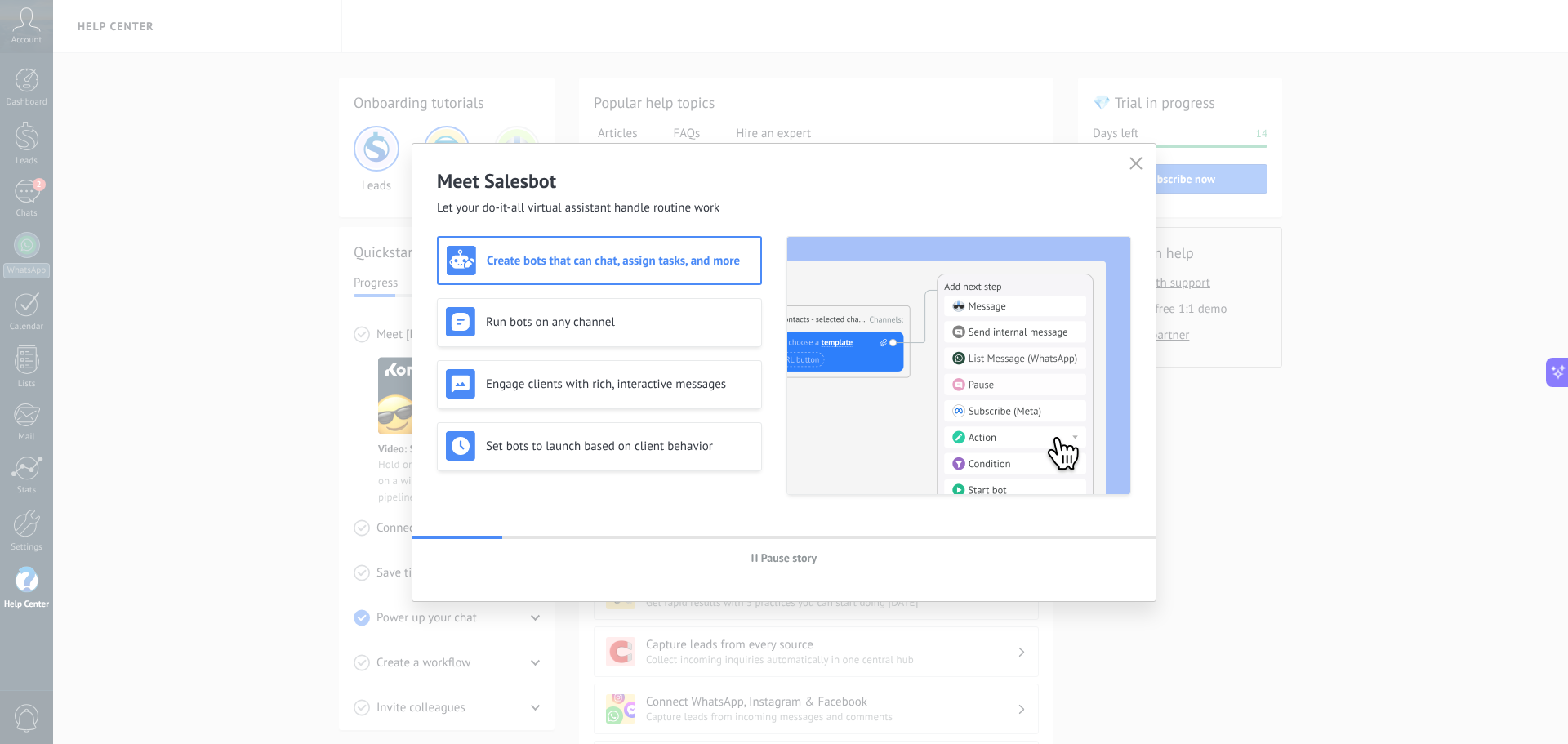
click at [702, 96] on div "Meet Salesbot Let your do-it-all virtual assistant handle routine work Create b…" at bounding box center [784, 372] width 1568 height 744
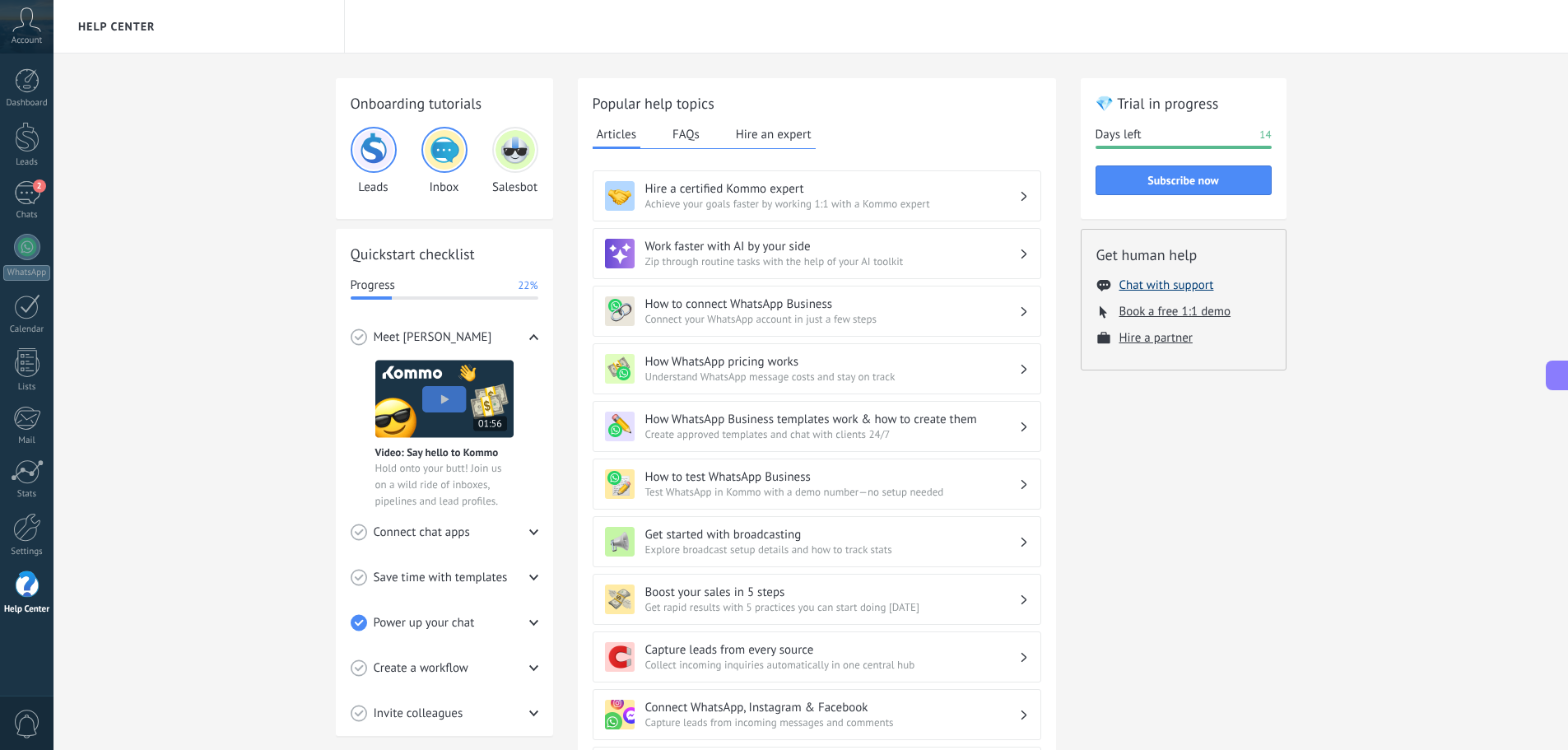
click at [1184, 280] on button "Chat with support" at bounding box center [1166, 285] width 94 height 16
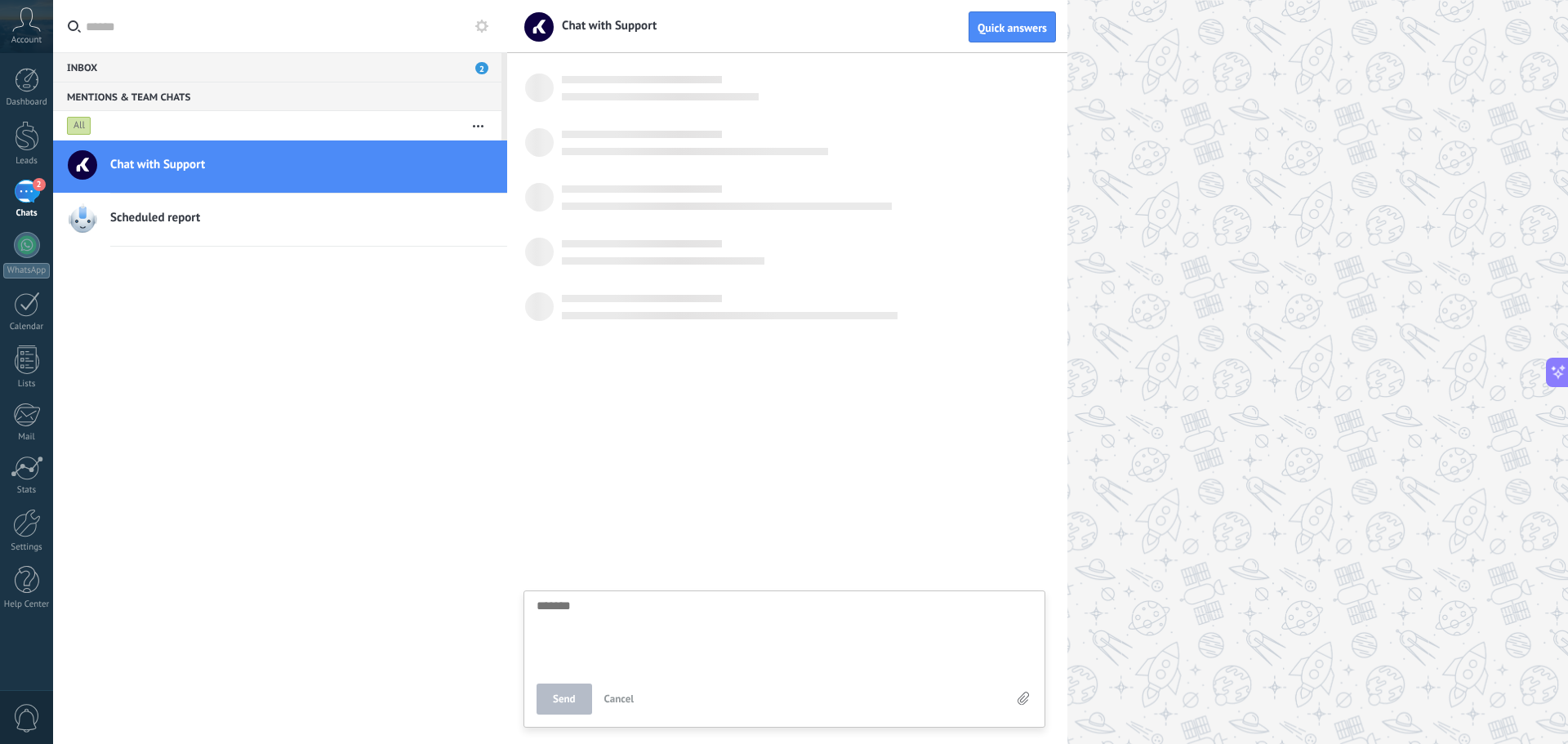
scroll to position [15, 0]
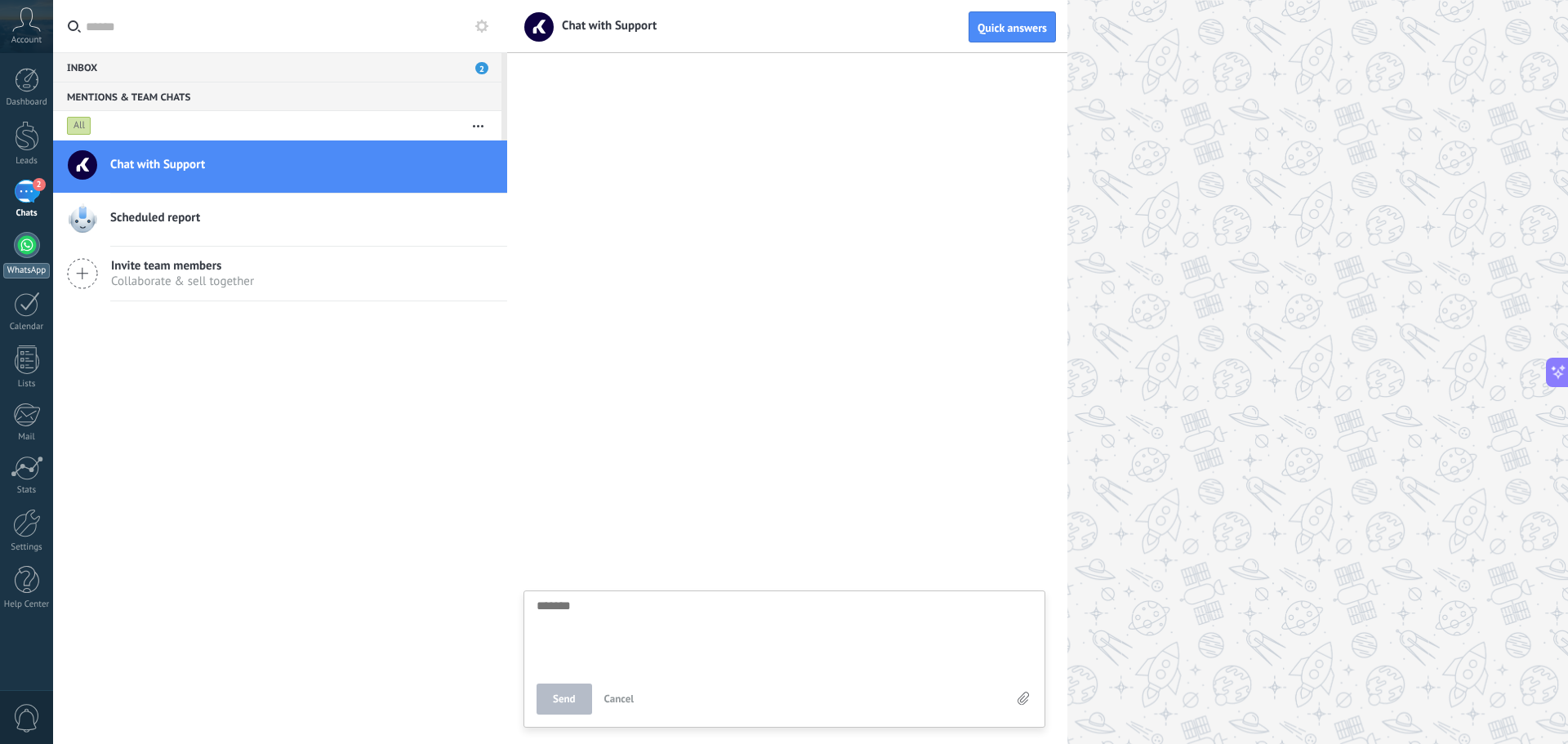
click at [33, 253] on div at bounding box center [27, 245] width 26 height 26
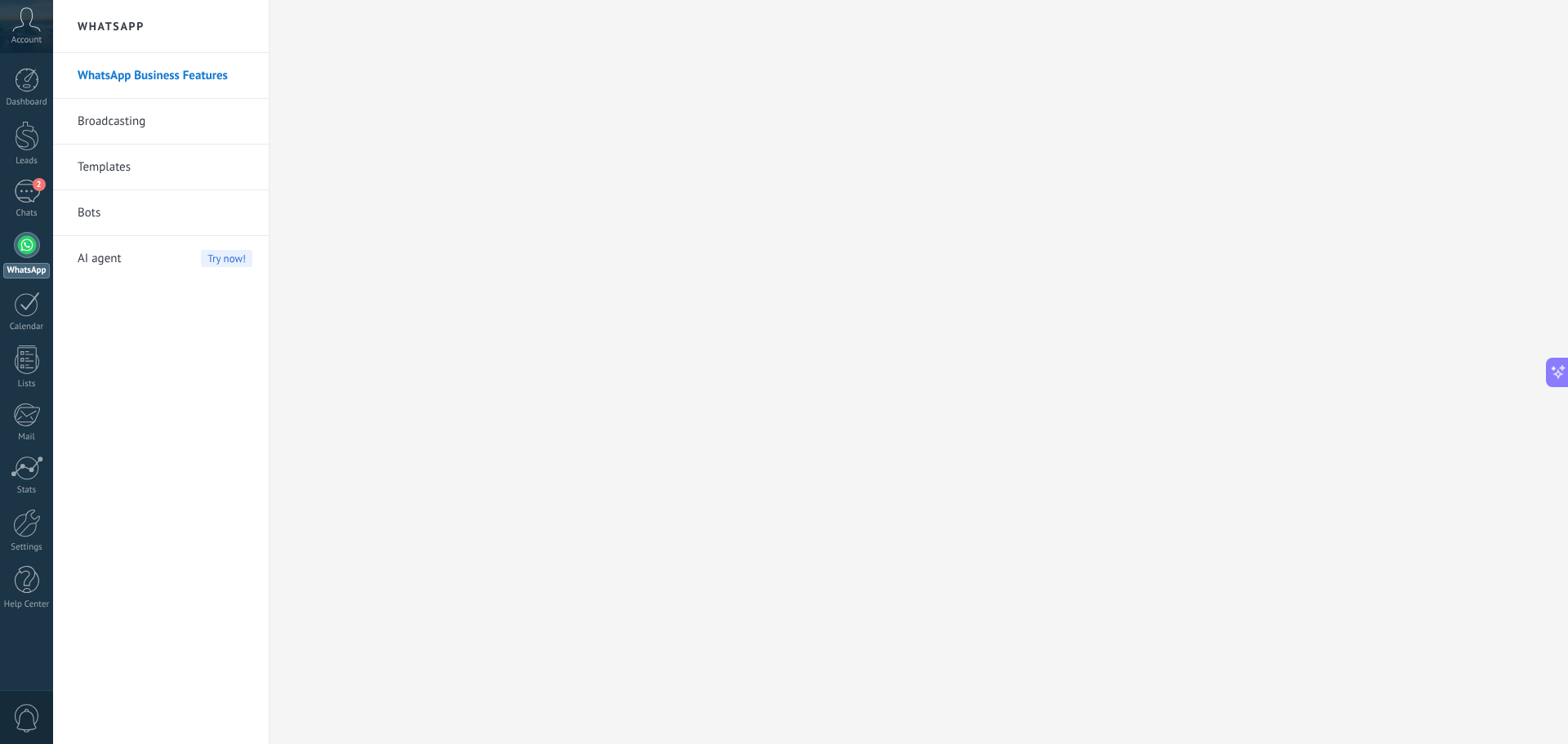
click at [127, 34] on h2 "WhatsApp" at bounding box center [161, 27] width 174 height 53
click at [126, 66] on link "WhatsApp Business Features" at bounding box center [164, 76] width 174 height 46
click at [1559, 371] on icon at bounding box center [1559, 372] width 17 height 17
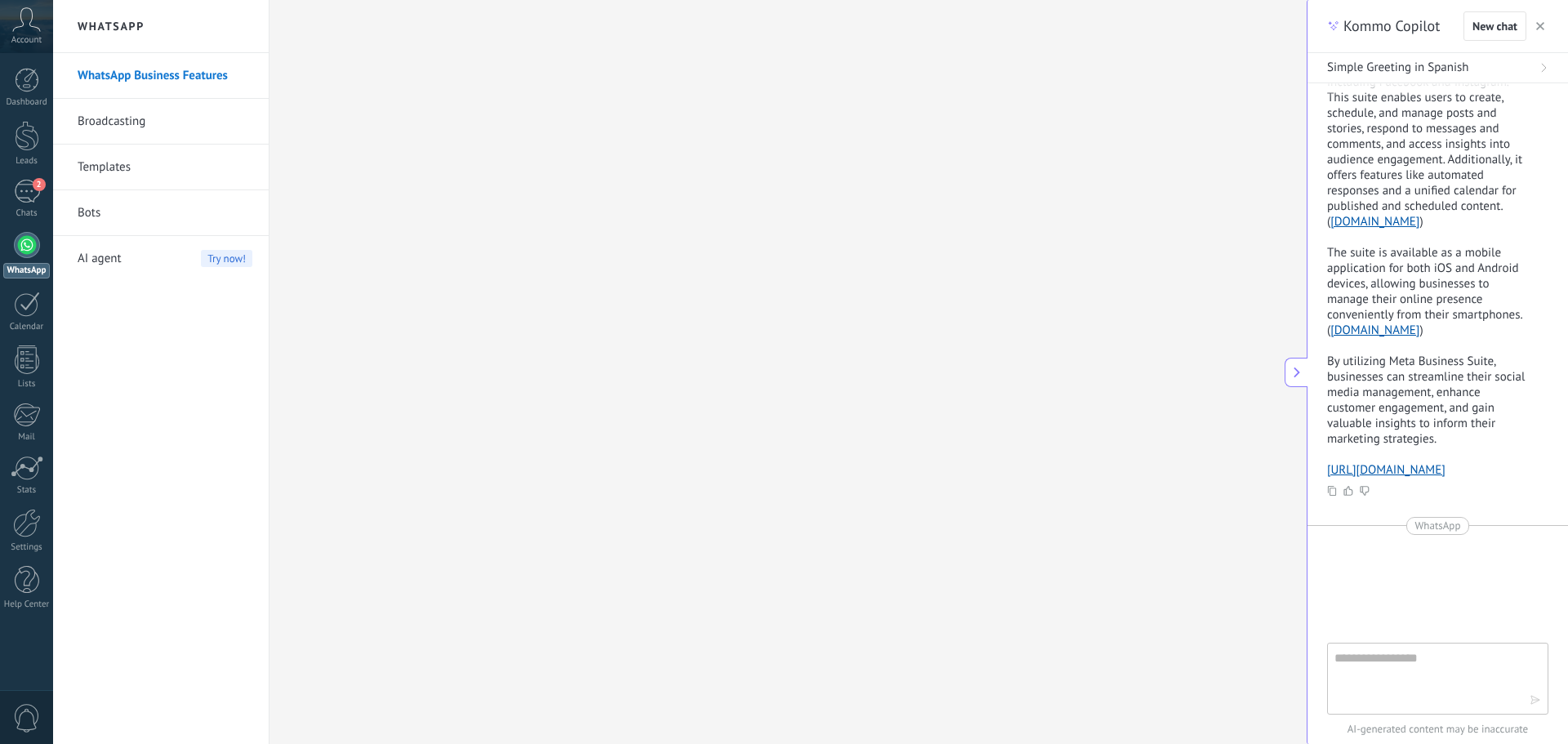
scroll to position [15, 0]
click at [1542, 24] on icon "button" at bounding box center [1541, 27] width 9 height 9
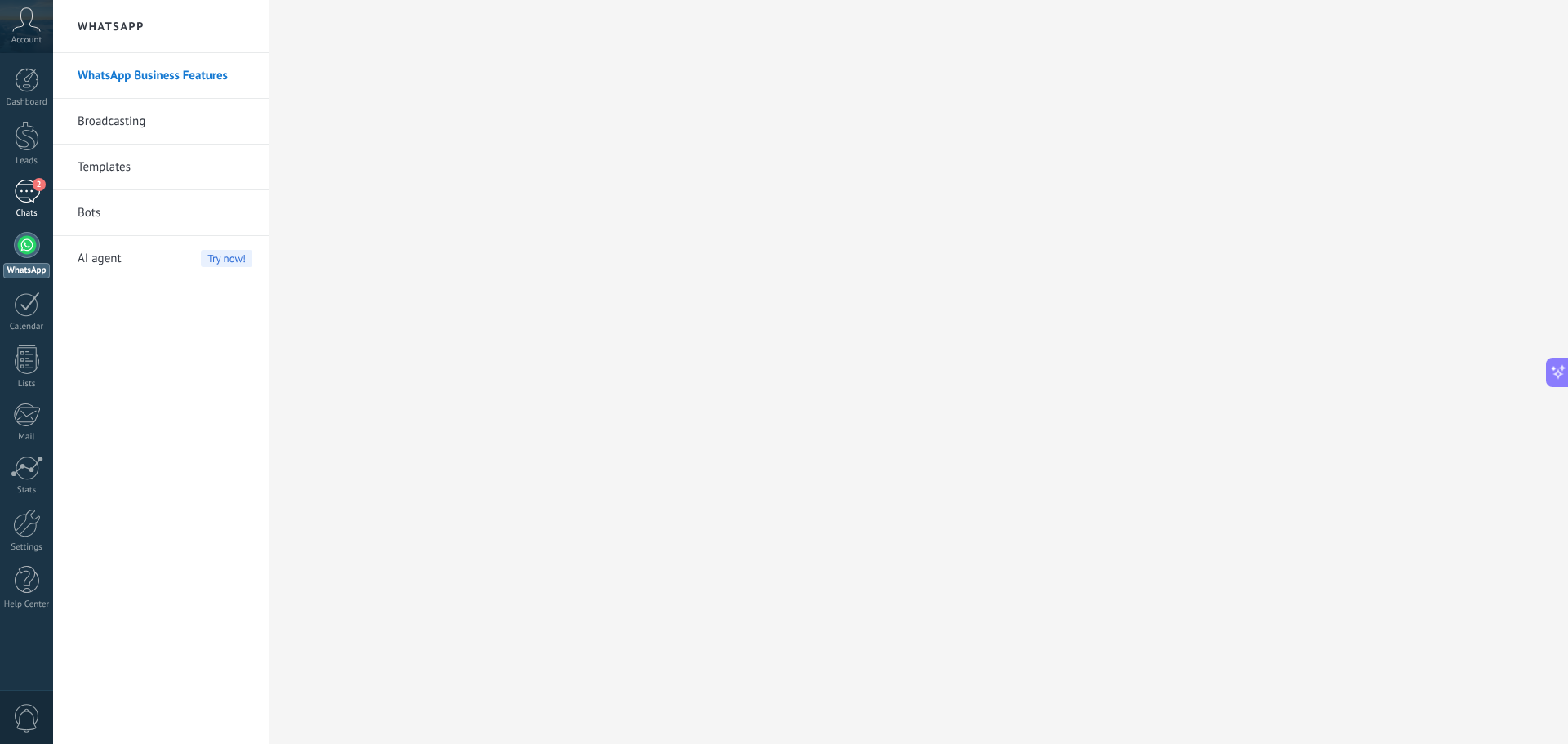
click at [27, 216] on div "Chats" at bounding box center [27, 213] width 47 height 10
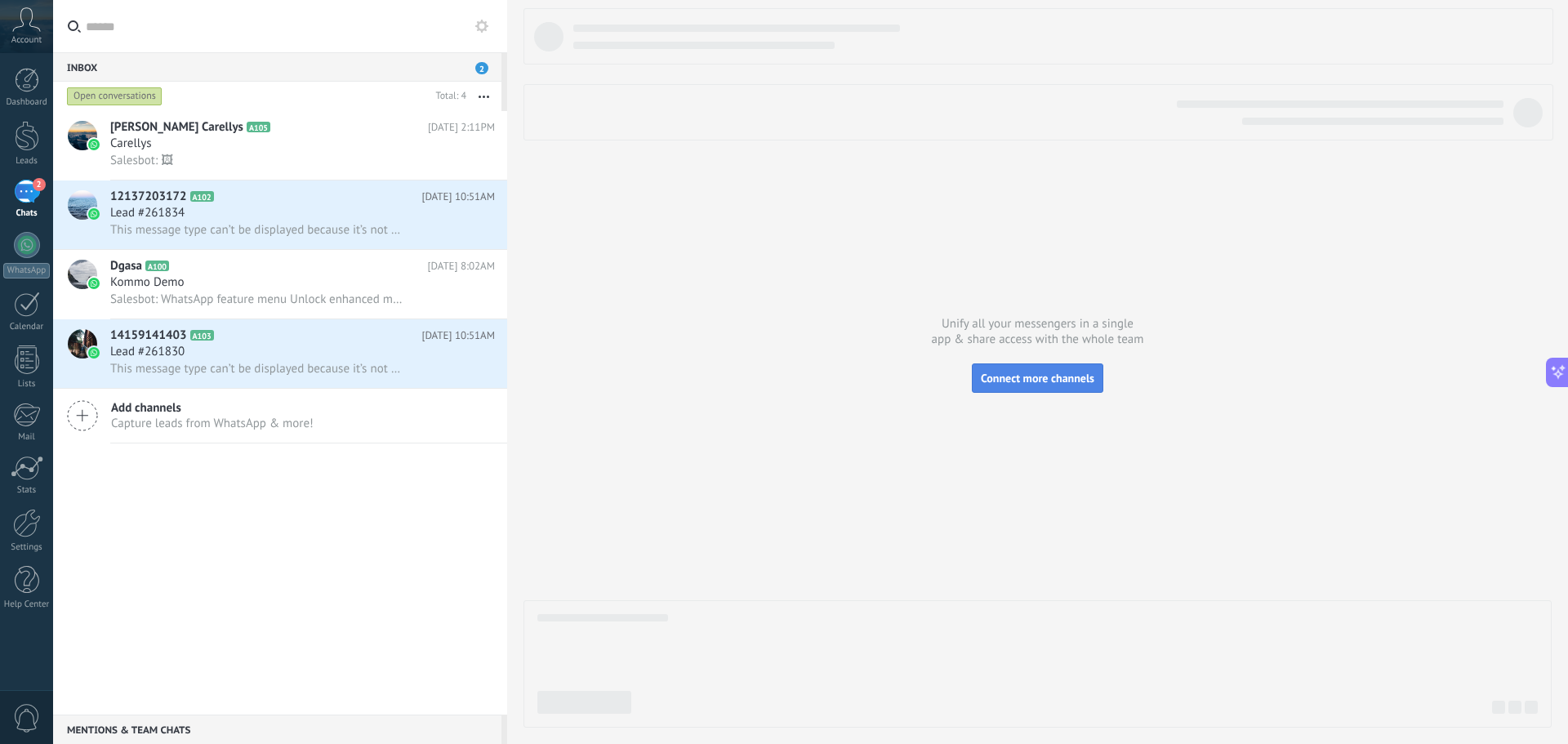
click at [1032, 384] on span "Connect more channels" at bounding box center [1038, 378] width 113 height 15
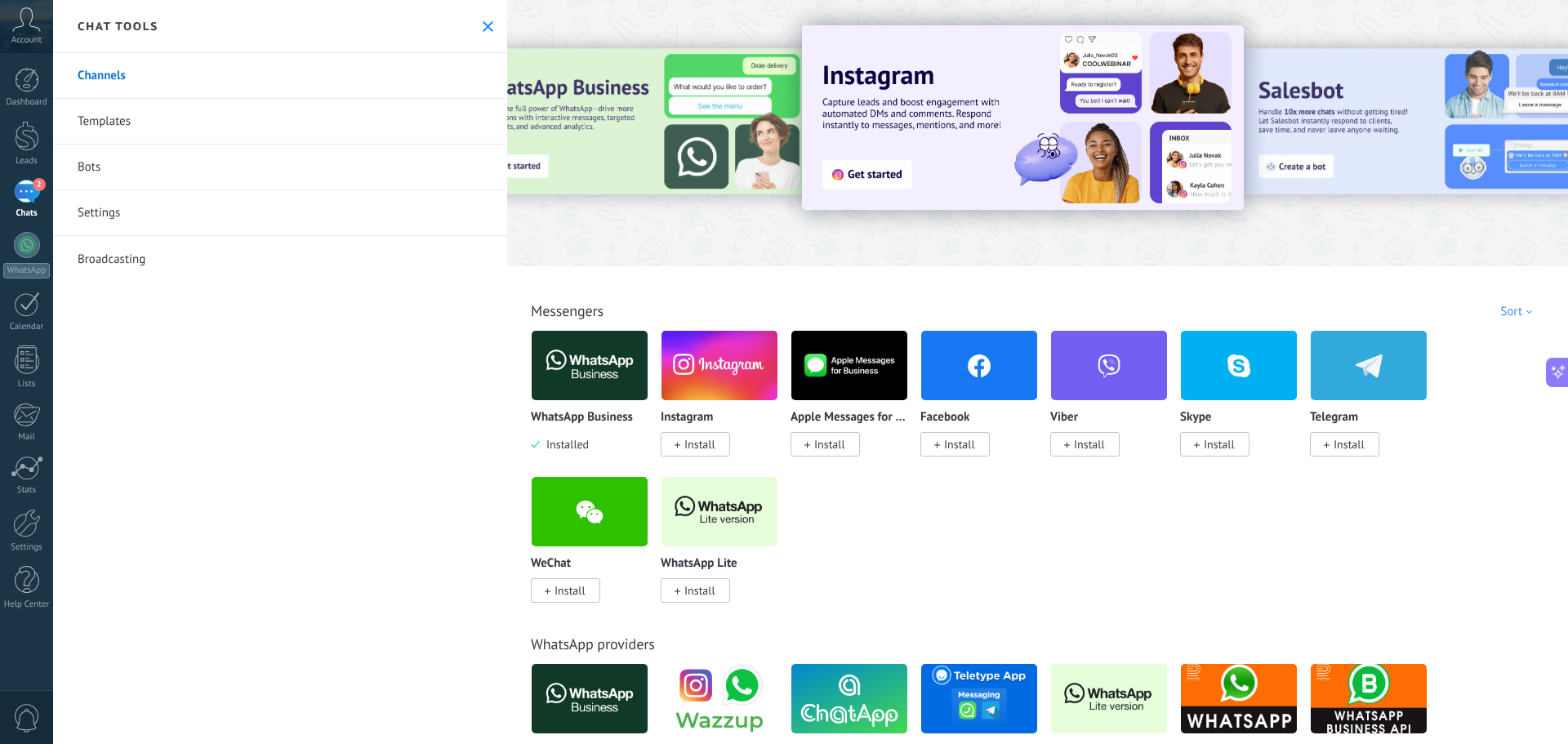
click at [483, 21] on icon at bounding box center [488, 27] width 10 height 10
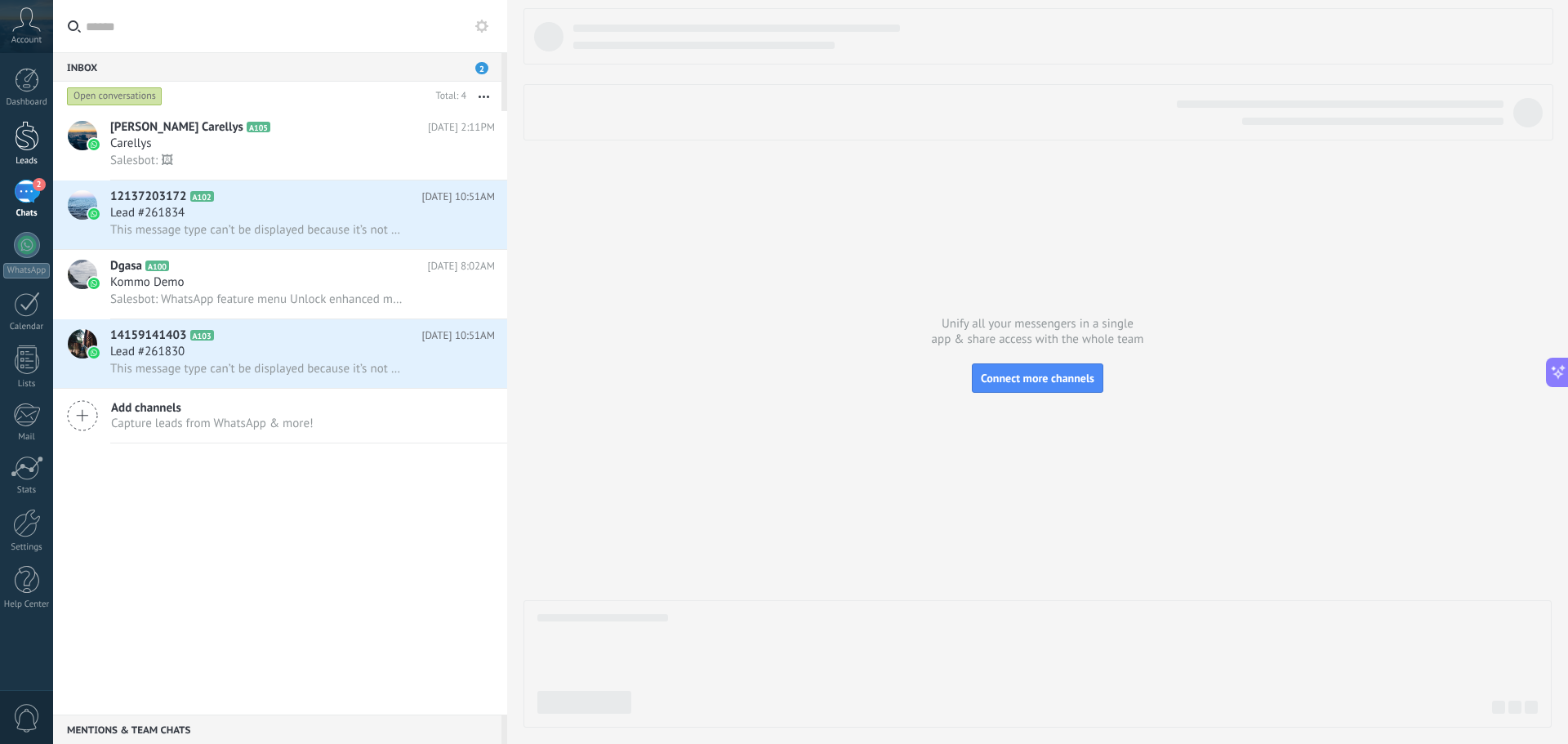
click at [29, 131] on div at bounding box center [27, 136] width 25 height 30
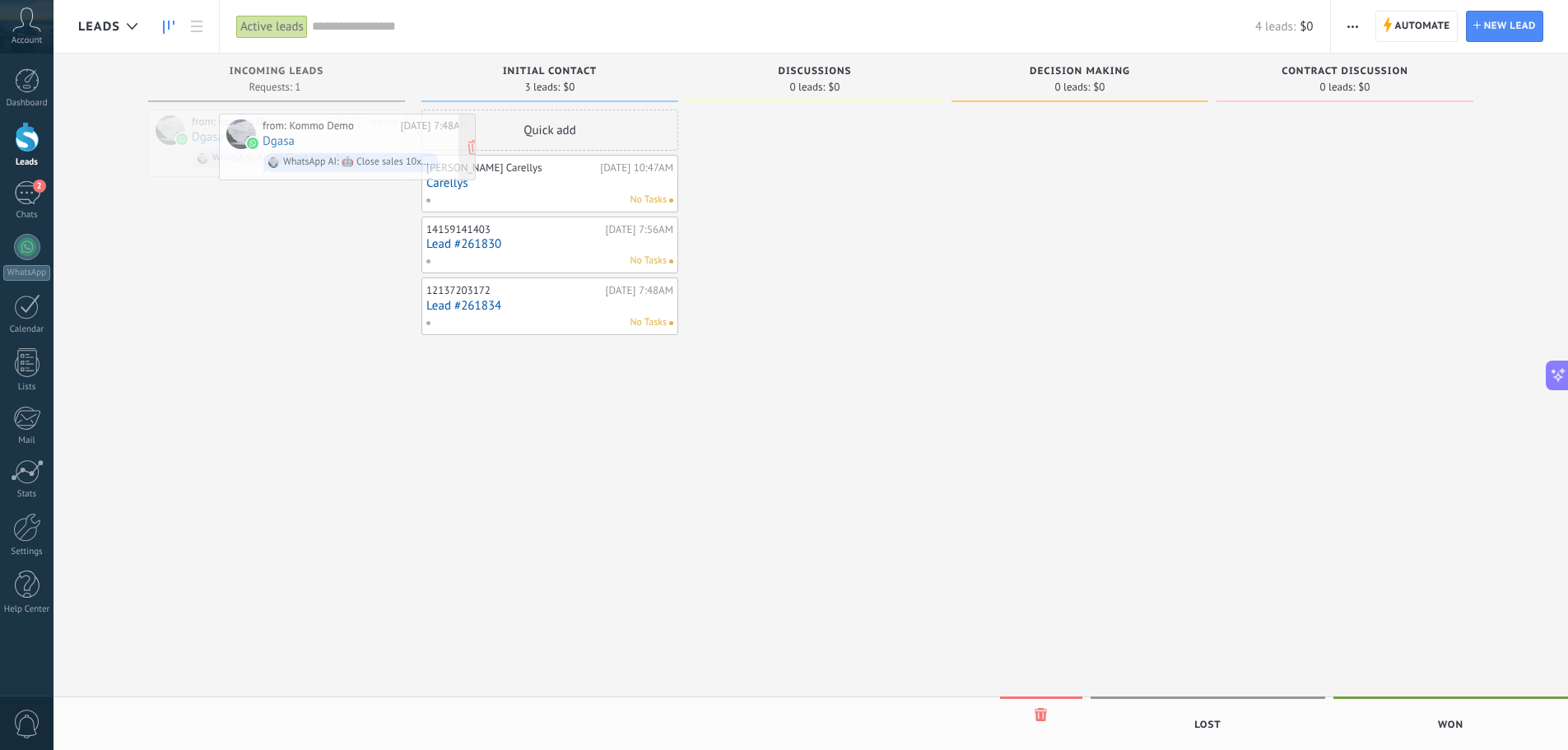
drag, startPoint x: 282, startPoint y: 121, endPoint x: 353, endPoint y: 125, distance: 71.1
drag, startPoint x: 610, startPoint y: 184, endPoint x: 625, endPoint y: 180, distance: 15.5
click at [823, 179] on div at bounding box center [815, 377] width 257 height 535
click at [1395, 29] on span "Automate" at bounding box center [1423, 26] width 55 height 29
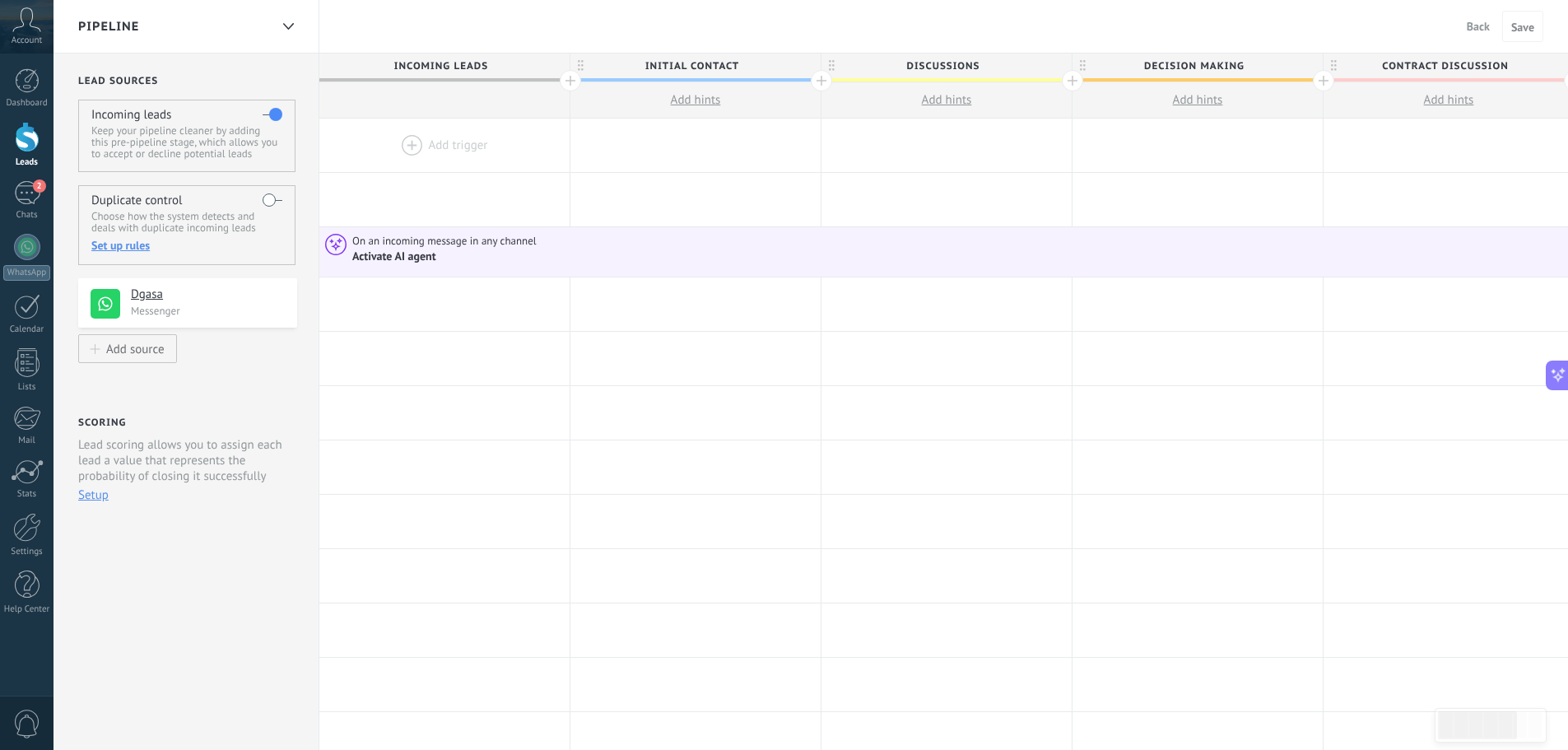
click at [219, 466] on p "Lead scoring allows you to assign each lead a value that represents the probabi…" at bounding box center [180, 461] width 205 height 47
click at [238, 390] on div "Lead Sources Incoming leads Keep your pipeline cleaner by adding this pre-pipel…" at bounding box center [186, 708] width 266 height 1310
click at [146, 295] on h4 "Dgasa" at bounding box center [200, 294] width 139 height 16
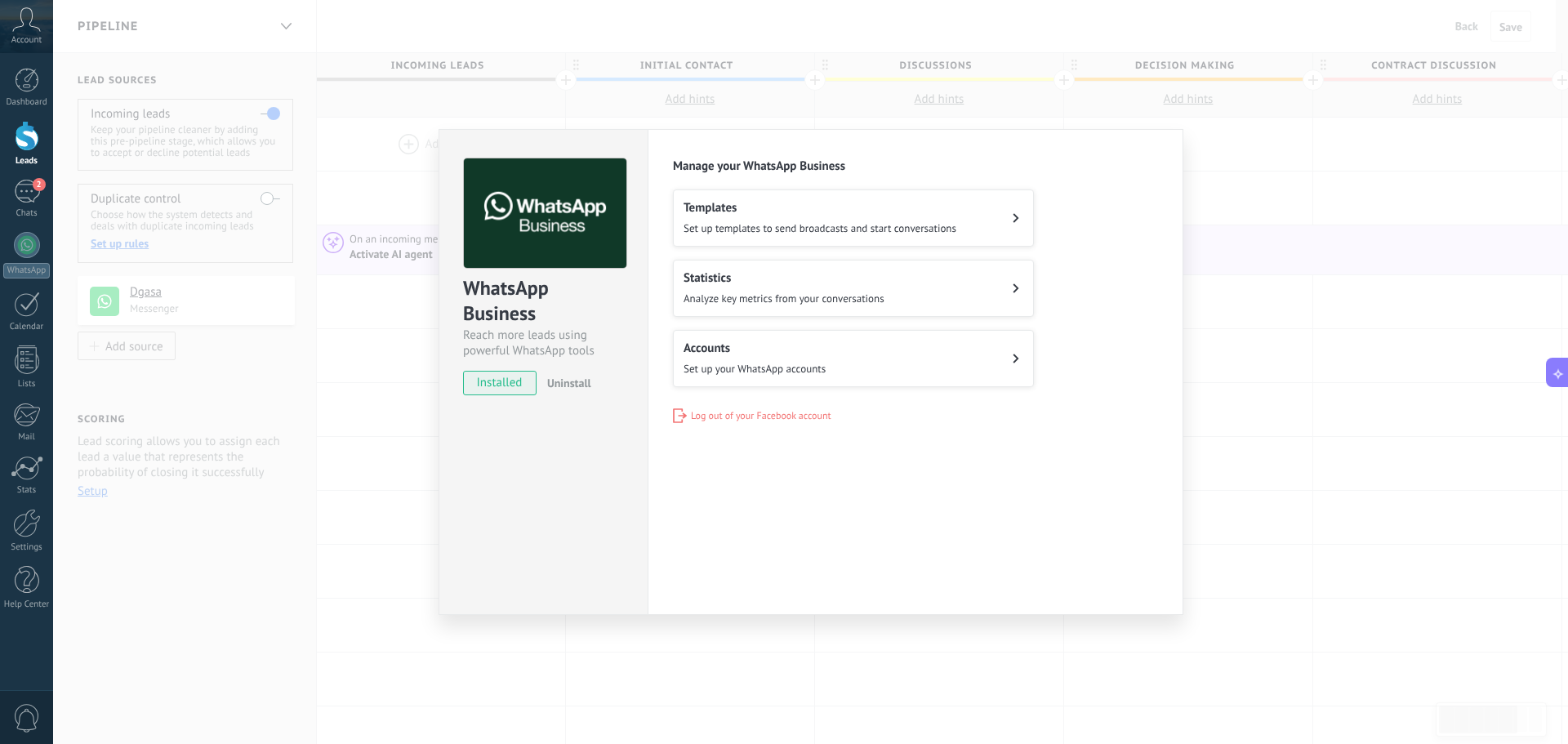
click at [287, 409] on div "WhatsApp Business Reach more leads using powerful WhatsApp tools installed Unin…" at bounding box center [810, 372] width 1515 height 744
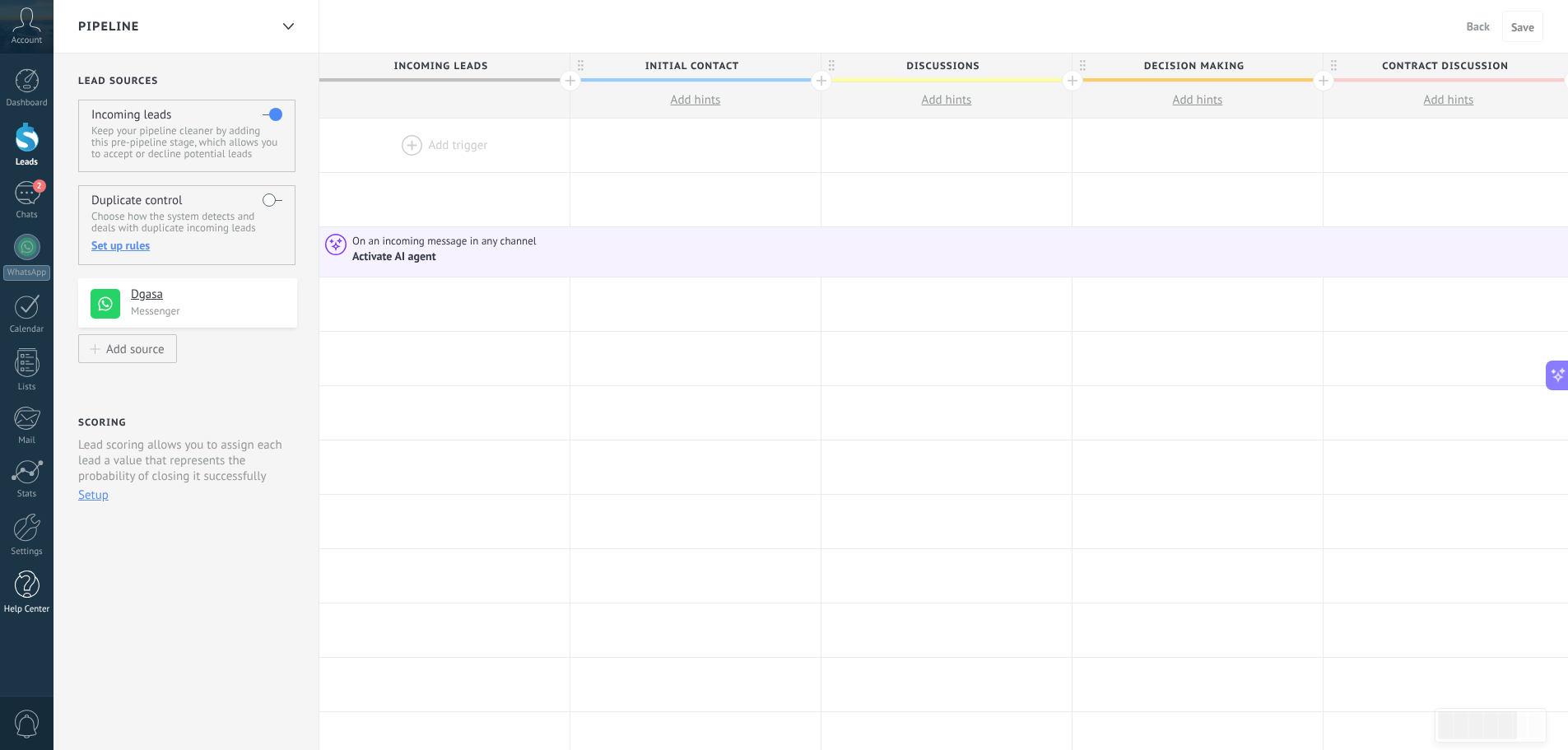
click at [32, 605] on div "Help Center" at bounding box center [27, 610] width 48 height 10
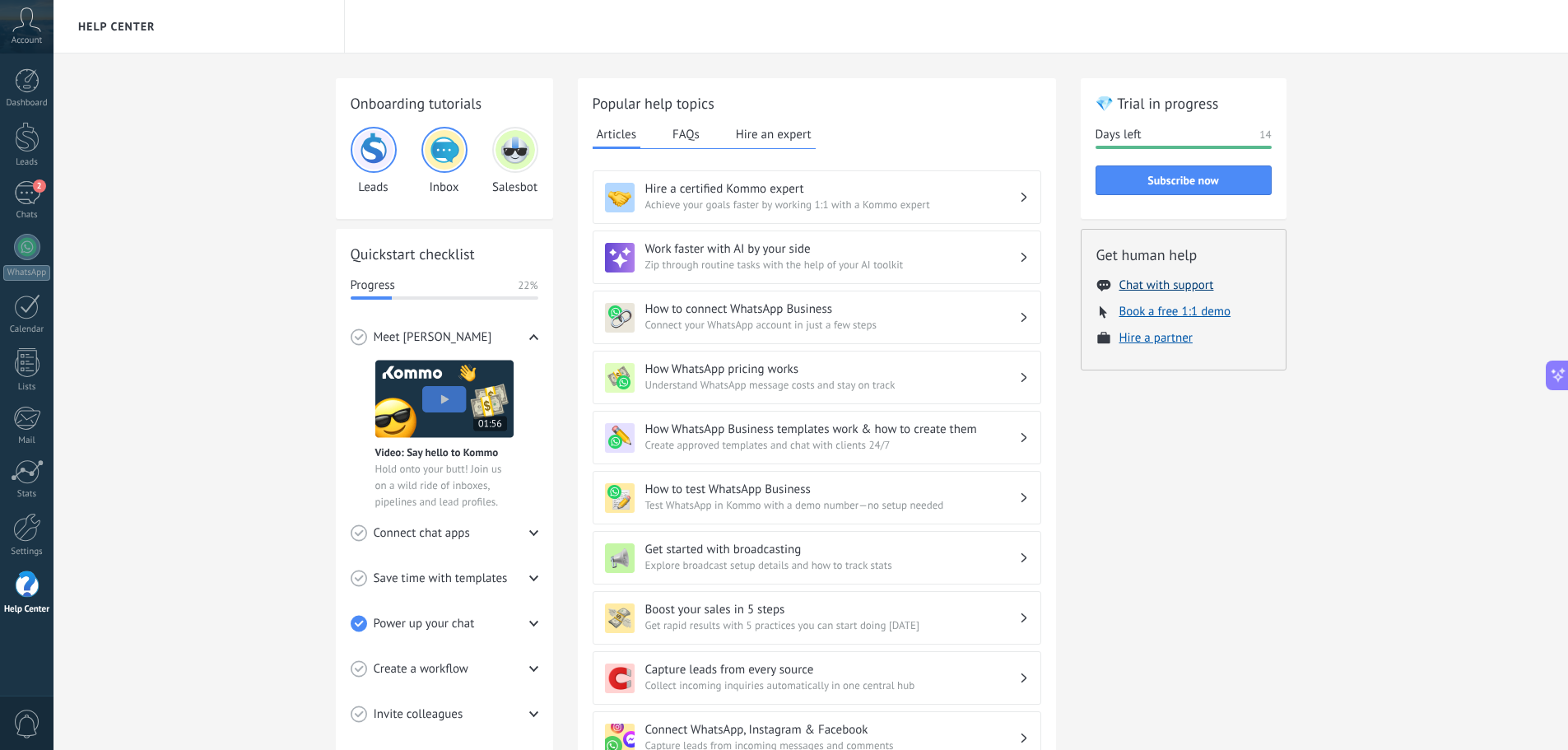
click at [1191, 287] on button "Chat with support" at bounding box center [1166, 285] width 94 height 16
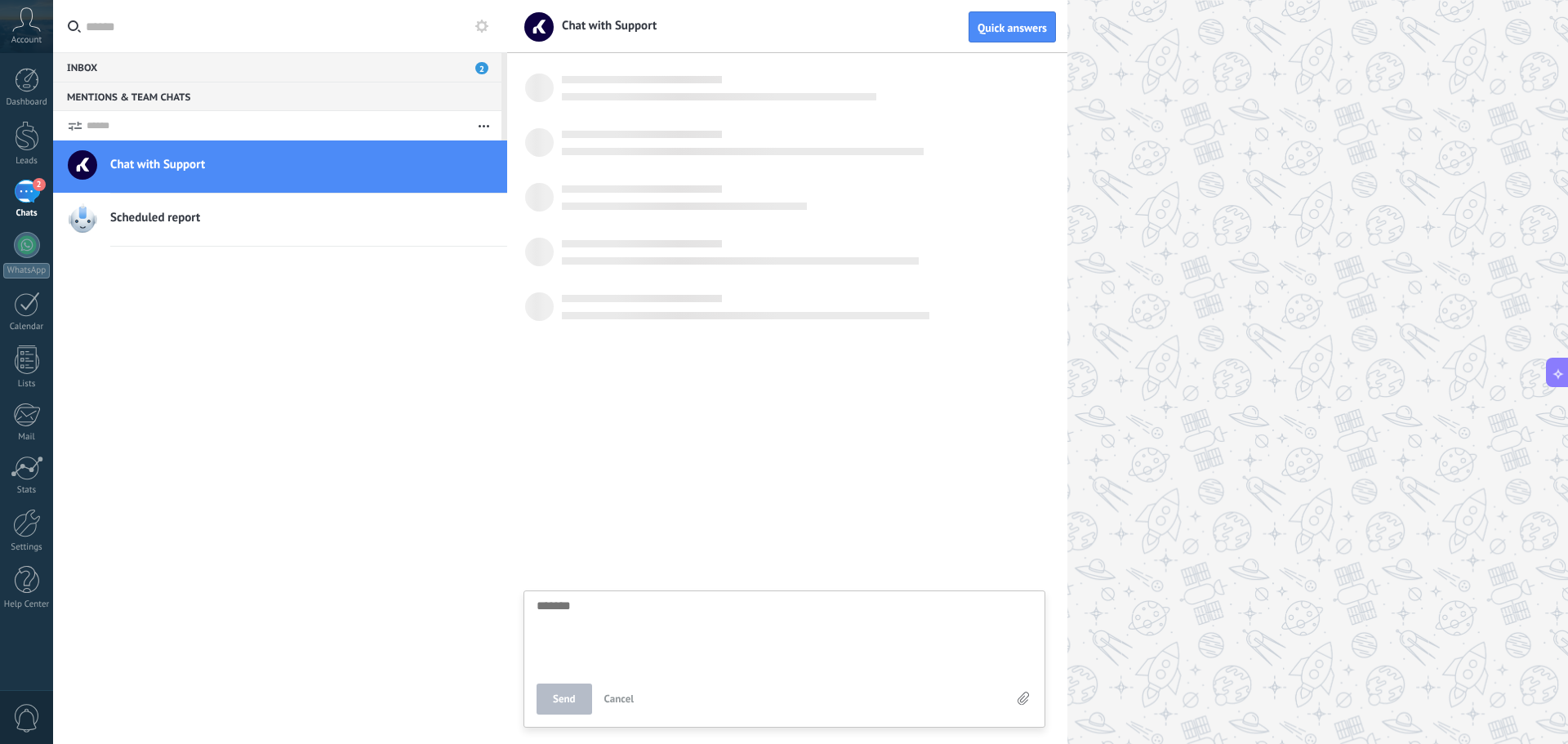
scroll to position [15, 0]
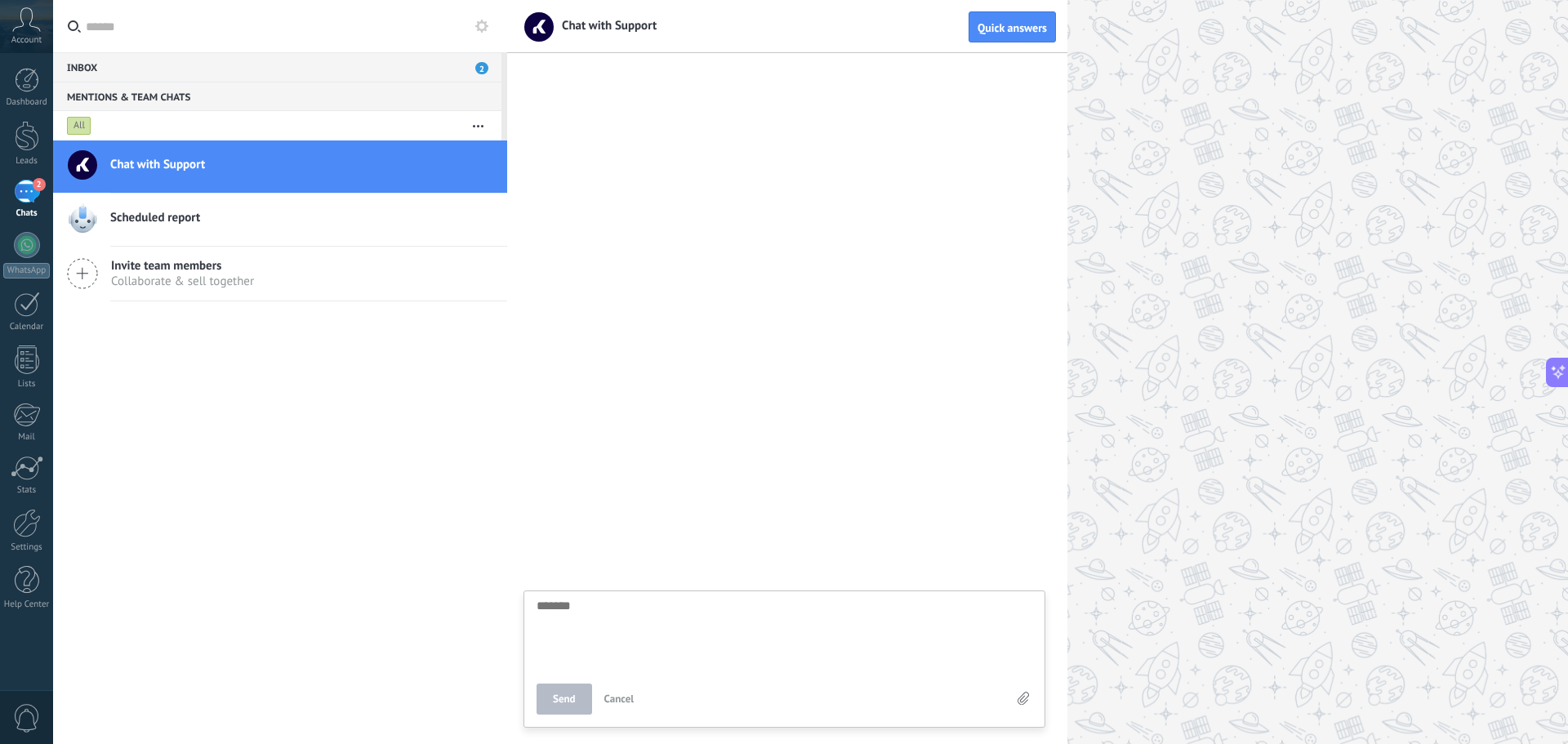
click at [1026, 701] on icon at bounding box center [1022, 698] width 11 height 14
click at [0, 0] on input "file" at bounding box center [0, 0] width 0 height 0
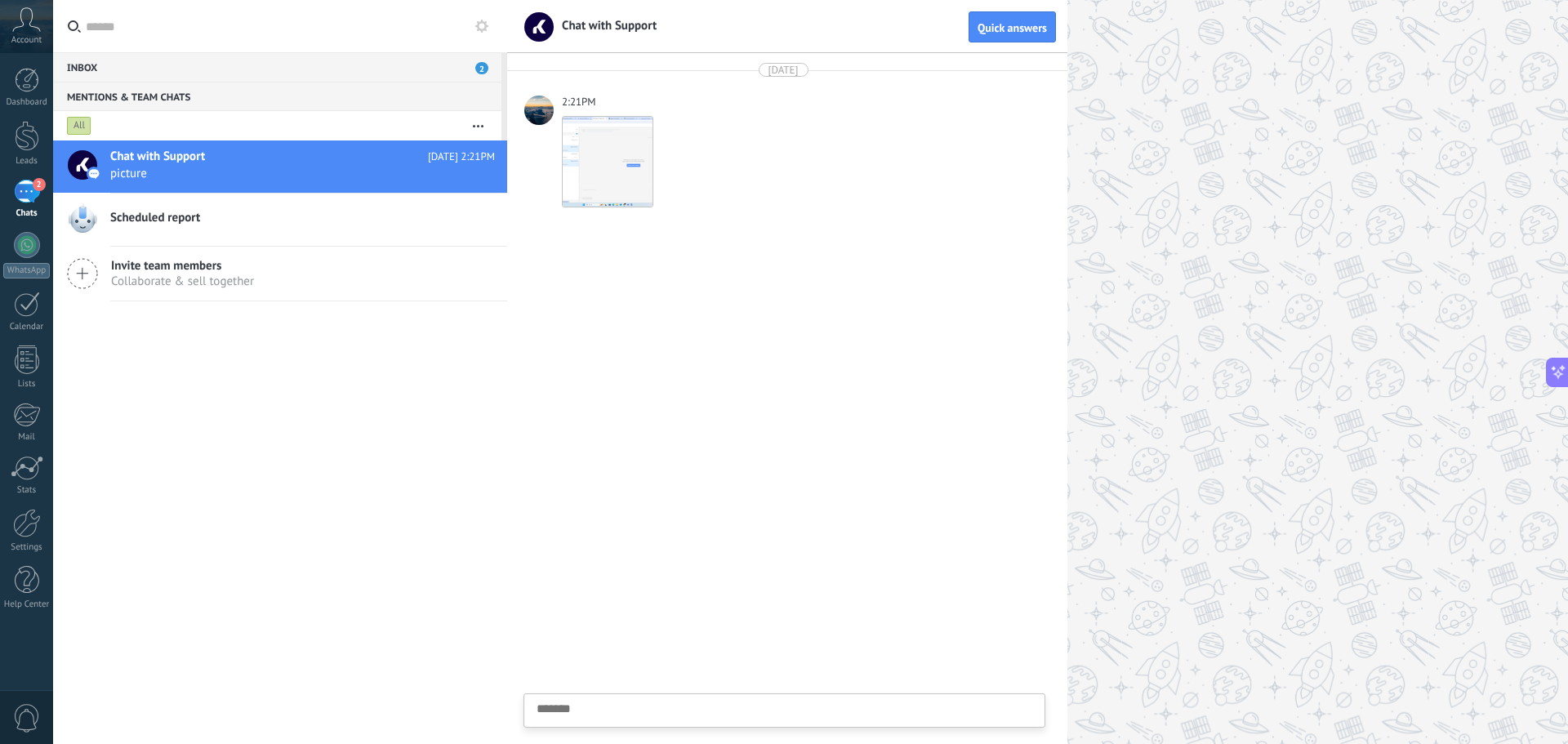
click at [289, 227] on div "Scheduled report" at bounding box center [308, 220] width 397 height 36
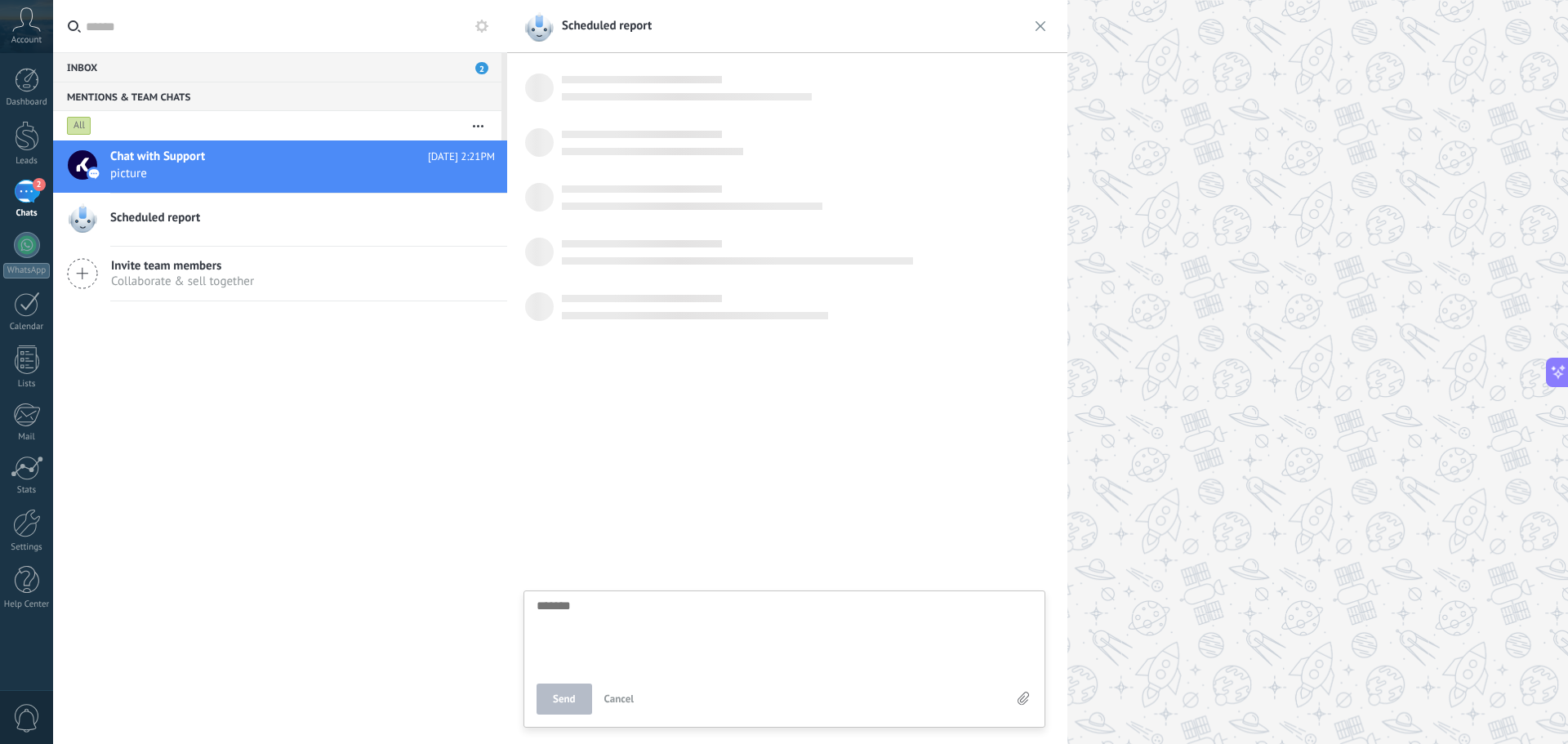
scroll to position [15, 0]
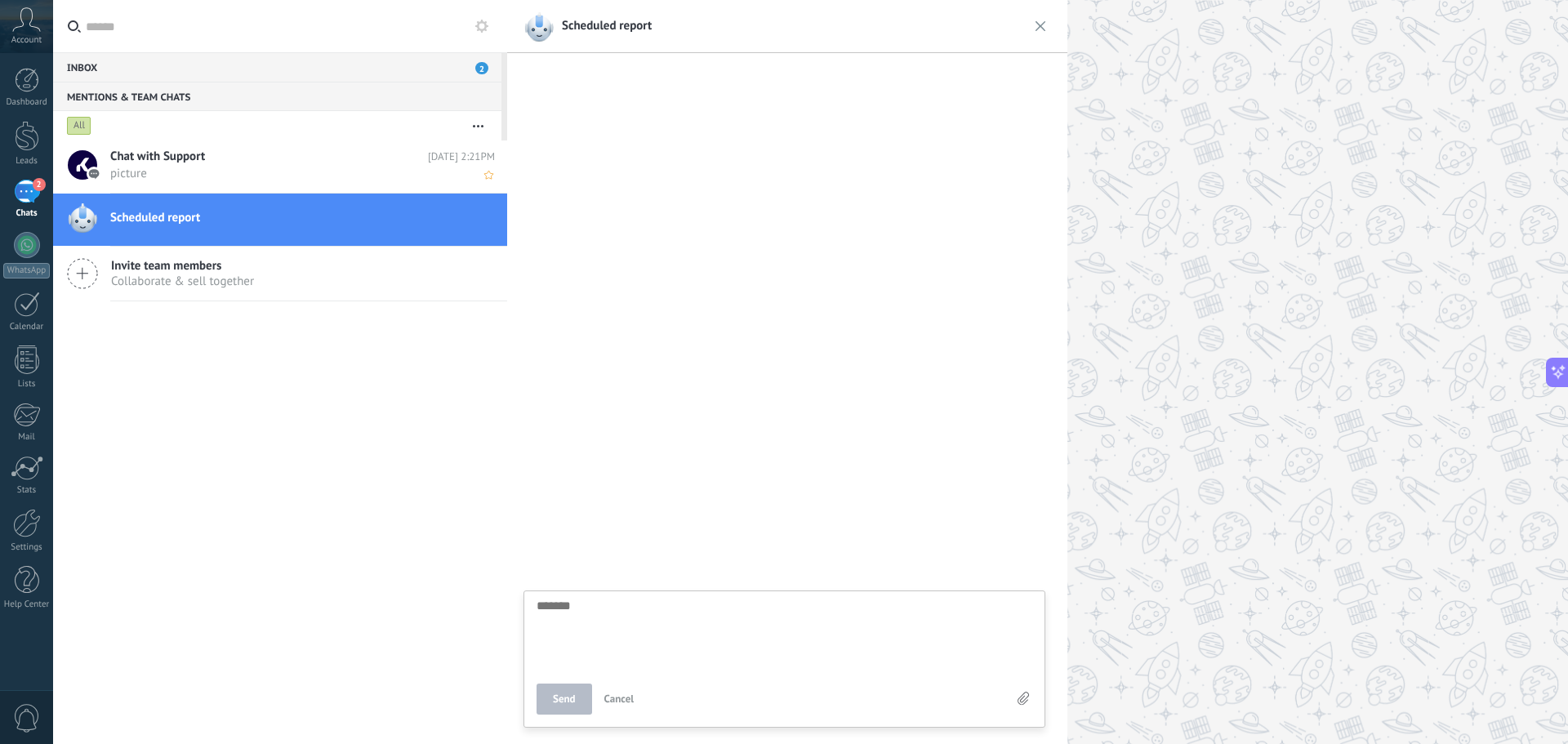
click at [284, 162] on h2 "Chat with Support" at bounding box center [269, 156] width 318 height 16
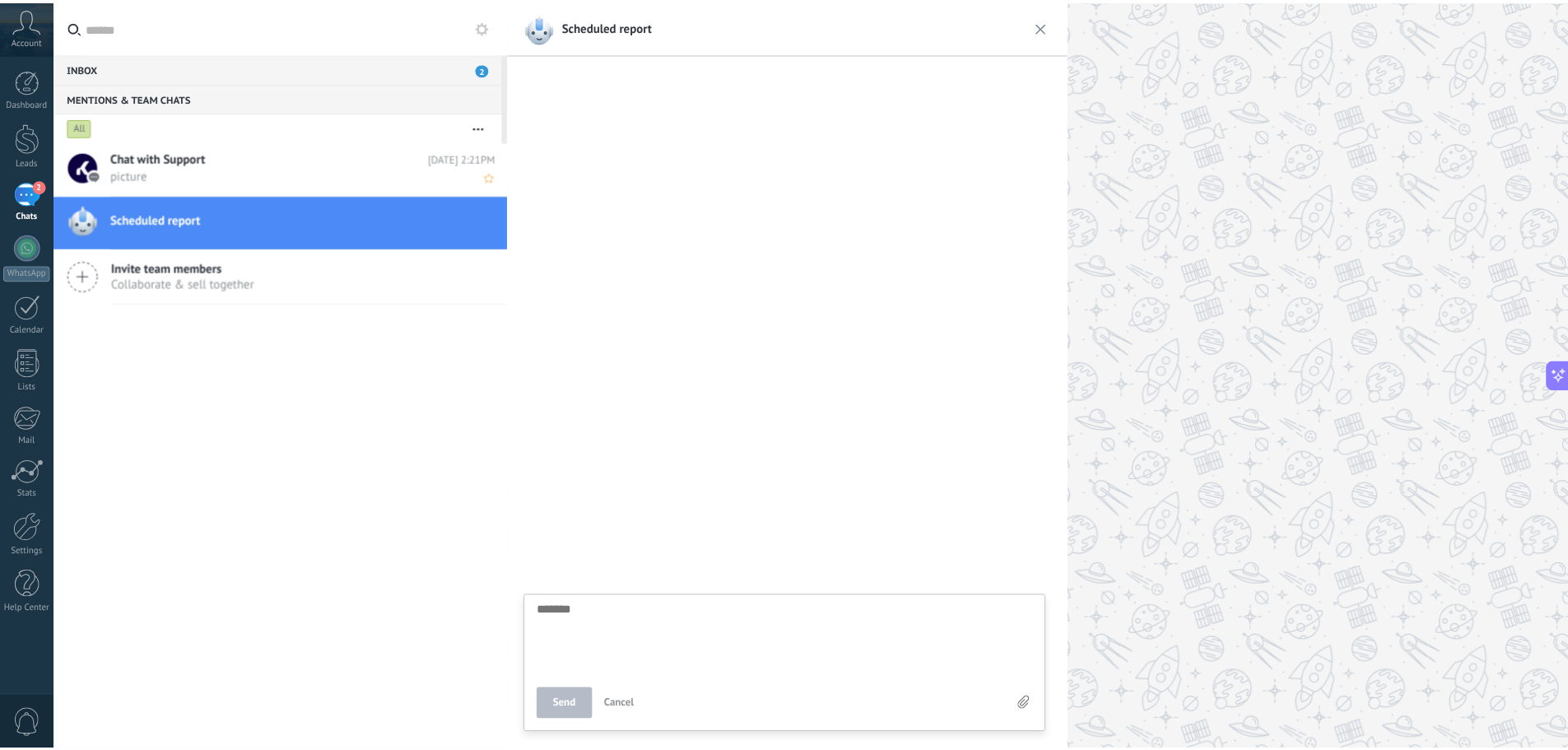
scroll to position [16, 0]
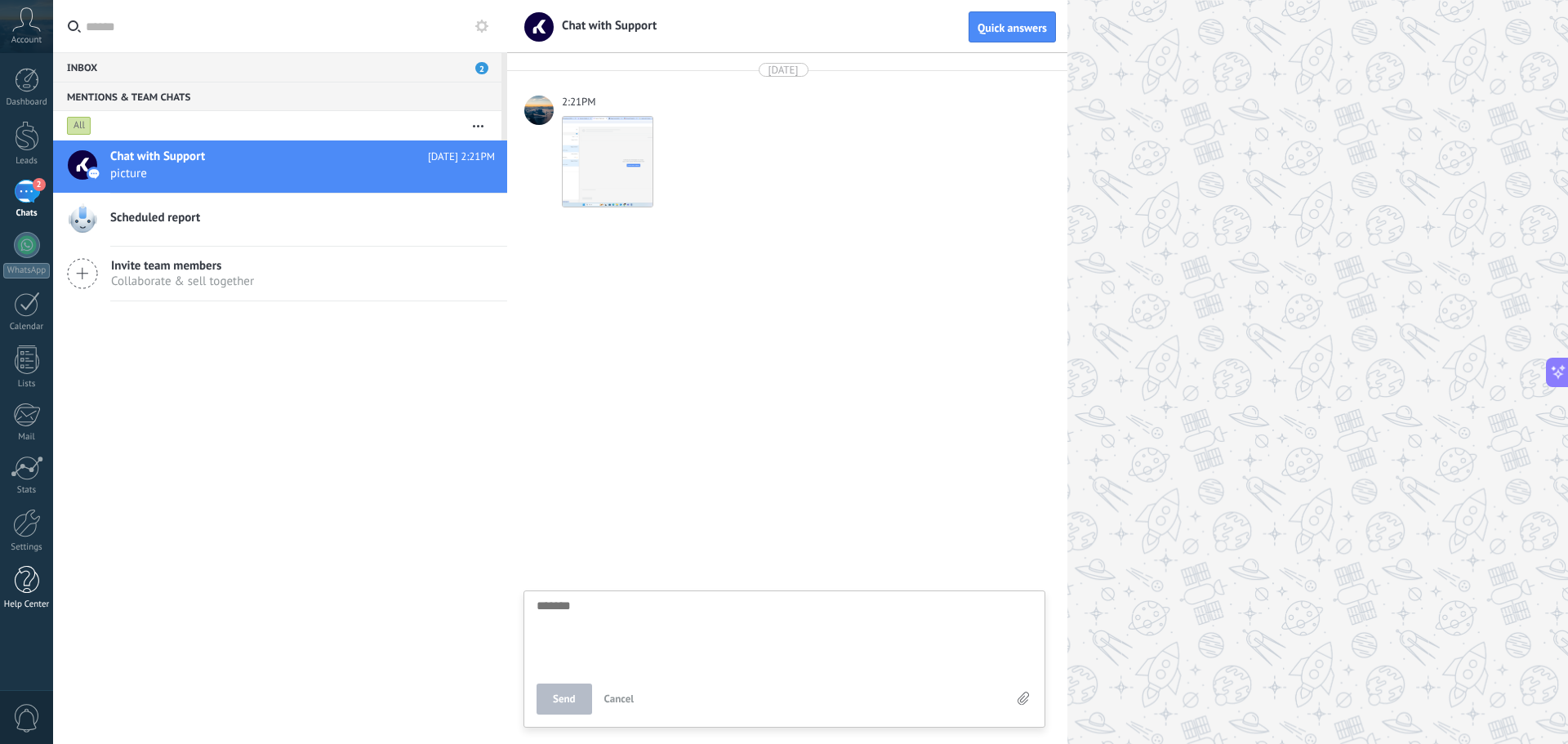
click at [25, 570] on div at bounding box center [27, 580] width 25 height 28
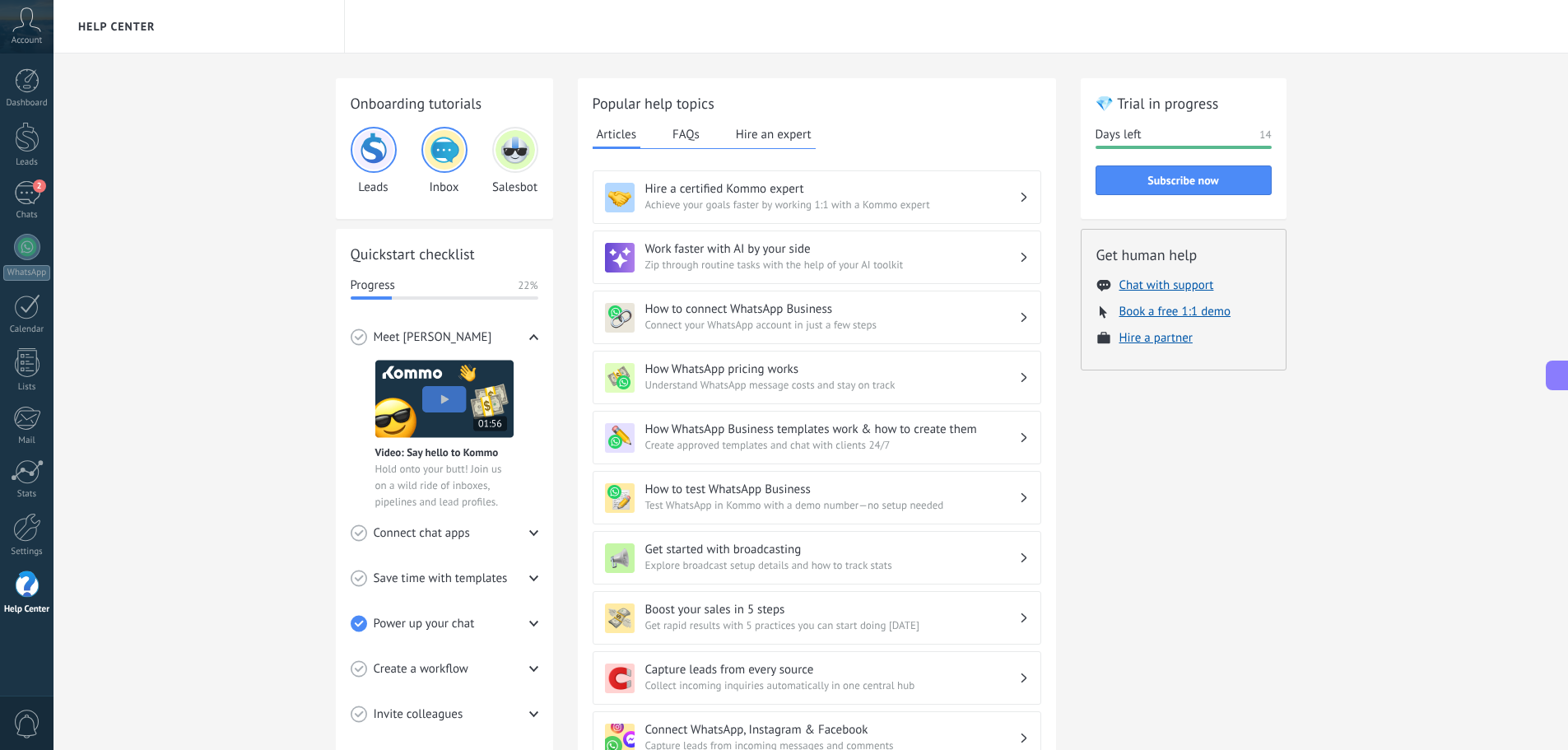
click at [1556, 365] on button at bounding box center [1557, 375] width 23 height 29
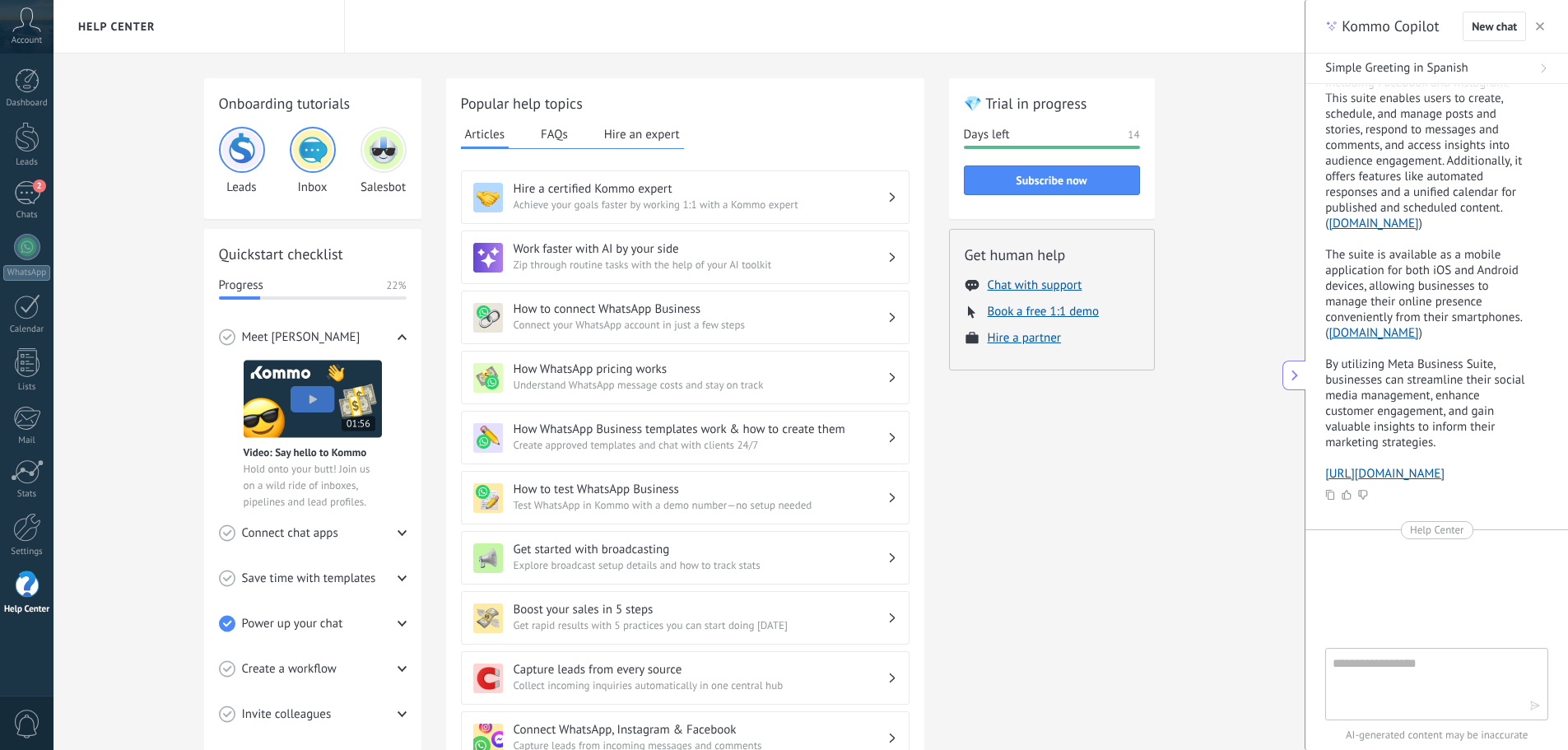
click at [1221, 532] on div "Onboarding tutorials Leads Inbox Salesbot Quickstart checklist Progress 22% Mee…" at bounding box center [679, 552] width 1251 height 997
click at [1430, 664] on textarea at bounding box center [1425, 683] width 185 height 59
click at [1188, 671] on div "Onboarding tutorials Leads Inbox Salesbot Quickstart checklist Progress 22% Mee…" at bounding box center [679, 552] width 1251 height 997
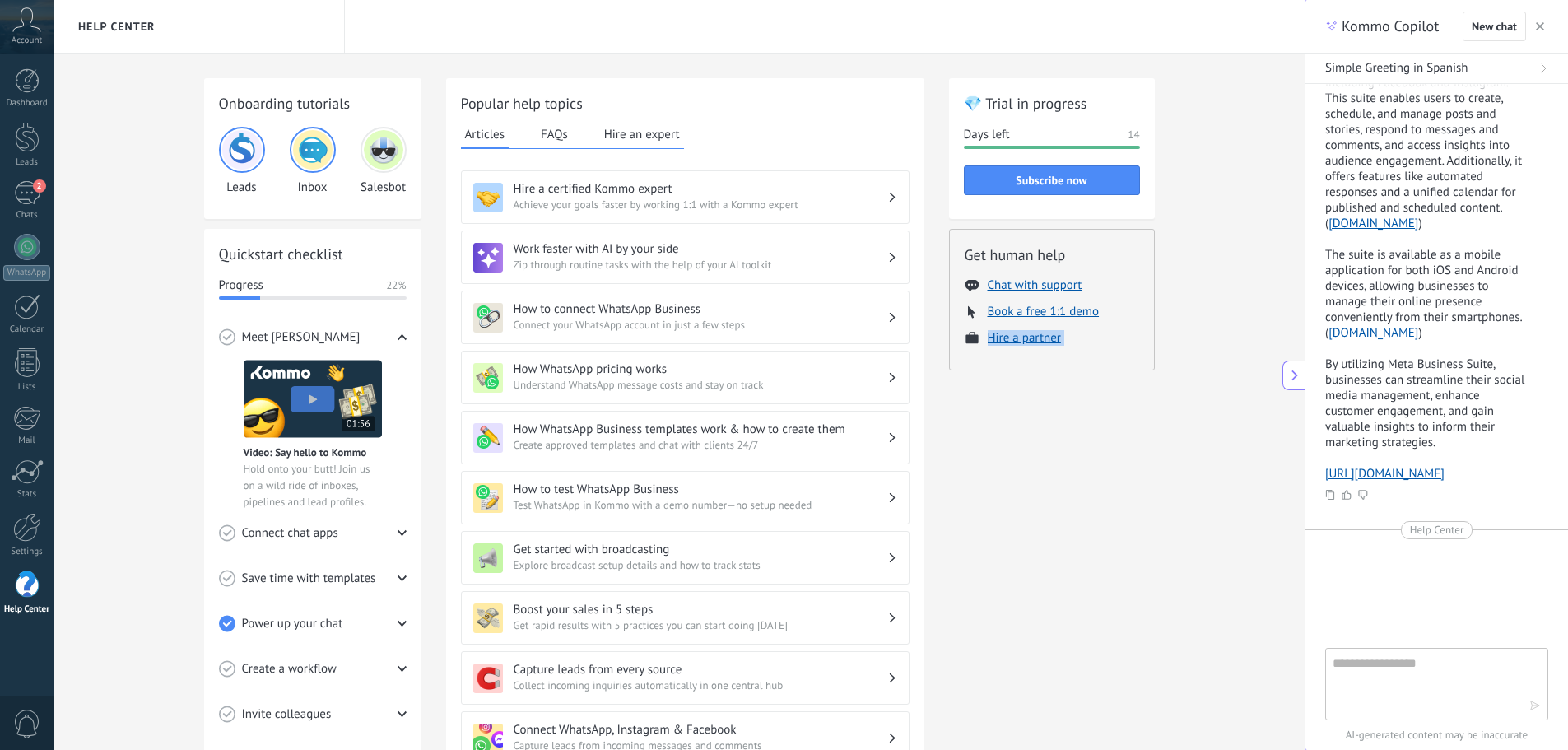
click at [1188, 671] on div "Onboarding tutorials Leads Inbox Salesbot Quickstart checklist Progress 22% Mee…" at bounding box center [679, 552] width 1251 height 997
click at [1152, 670] on div "💎 Trial in progress Days left 14 Subscribe now Get human help Chat with support…" at bounding box center [1052, 552] width 206 height 947
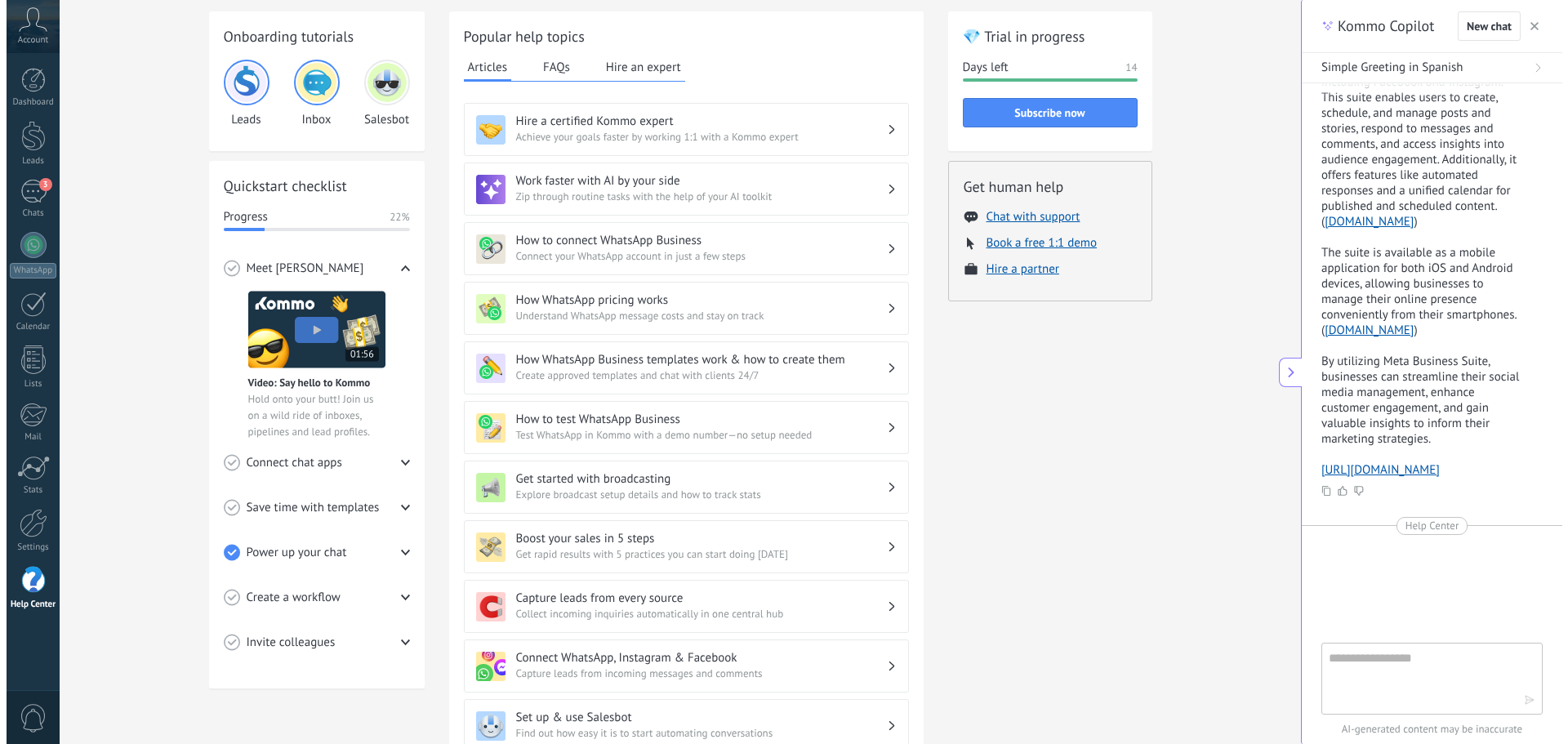
scroll to position [0, 0]
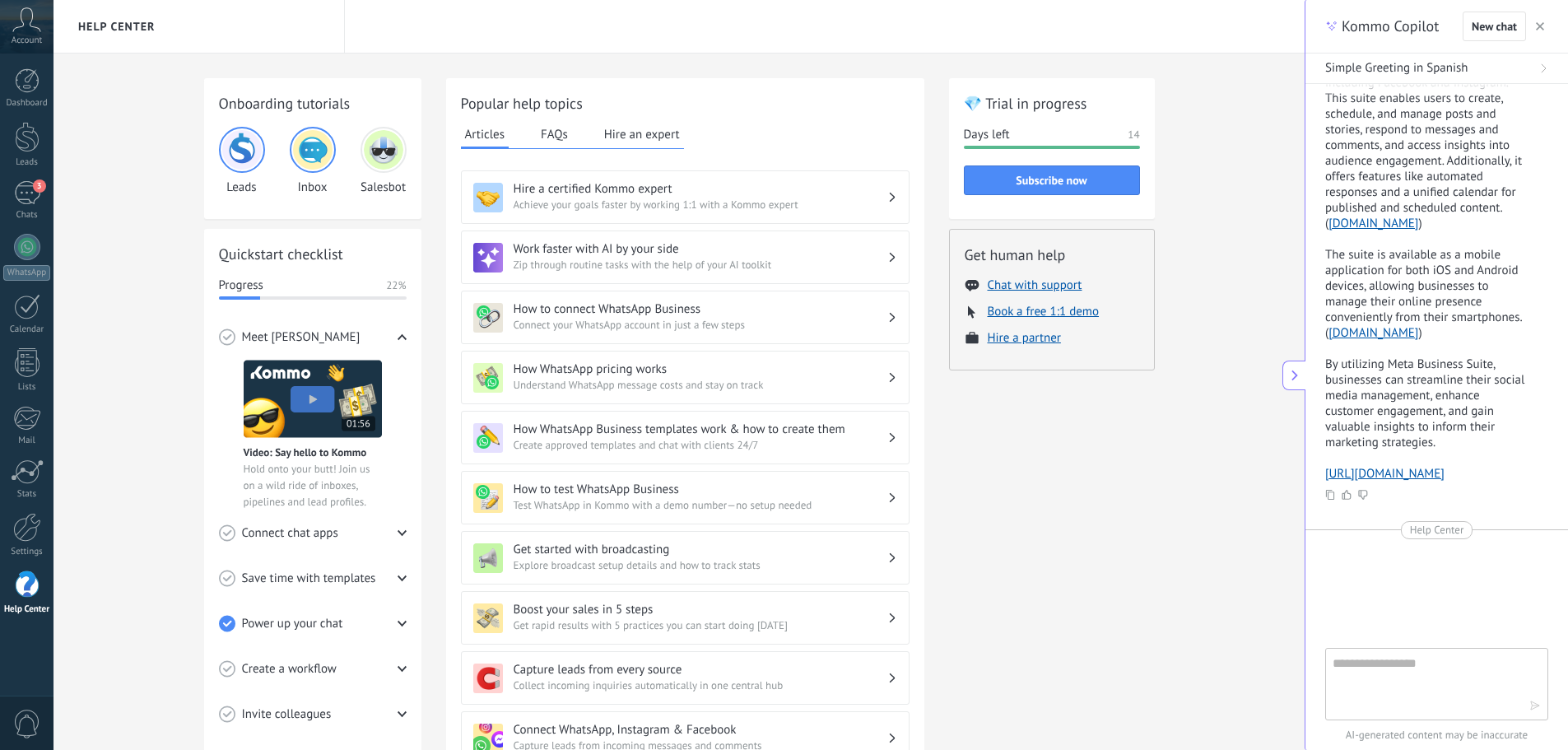
click at [1544, 32] on button "button" at bounding box center [1539, 26] width 16 height 20
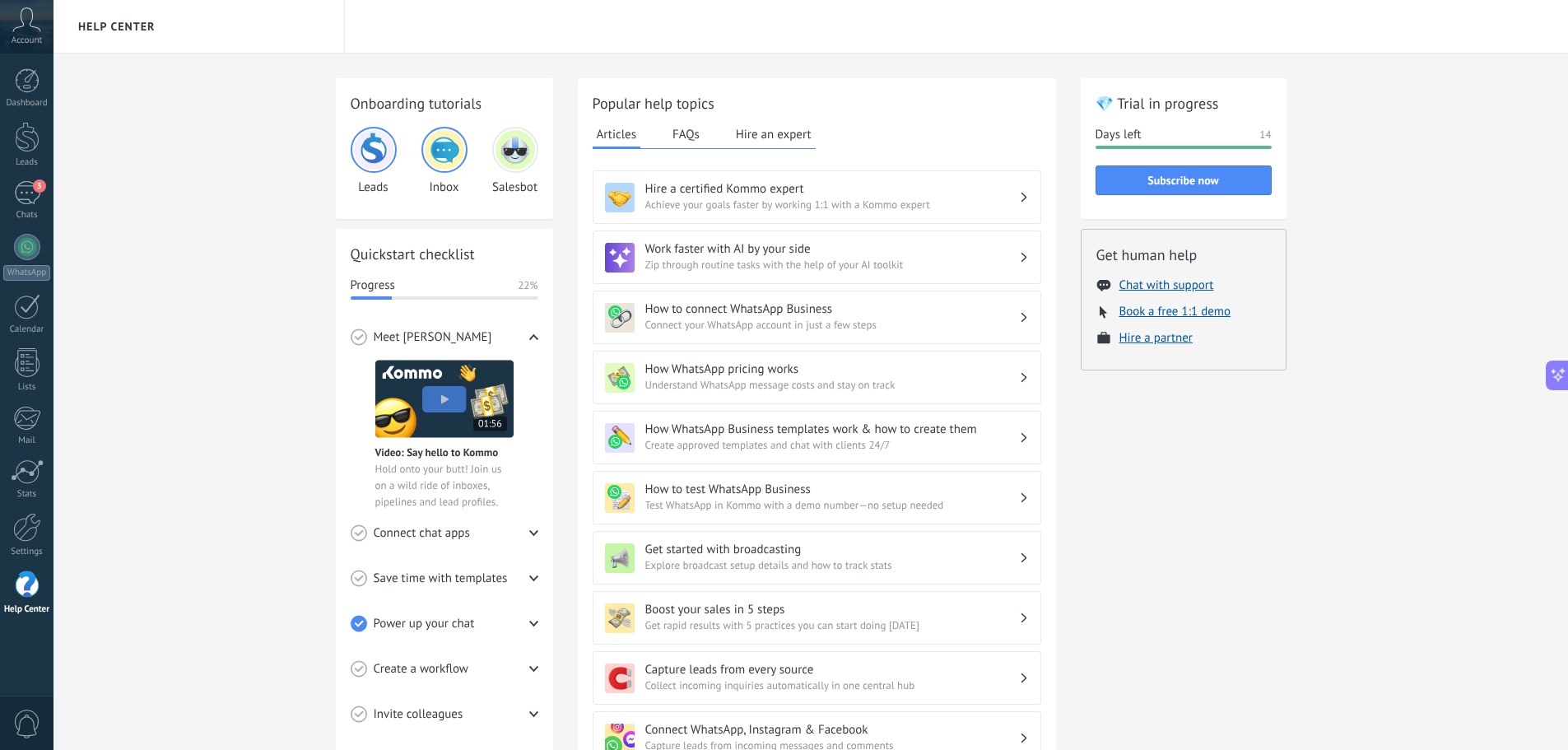
click at [1165, 276] on div "Get human help Chat with support Book a free 1:1 demo Hire a partner" at bounding box center [1184, 299] width 206 height 141
click at [1165, 297] on ul "Chat with support Book a free 1:1 demo Hire a partner" at bounding box center [1184, 311] width 175 height 68
click at [1165, 287] on button "Chat with support" at bounding box center [1166, 285] width 94 height 16
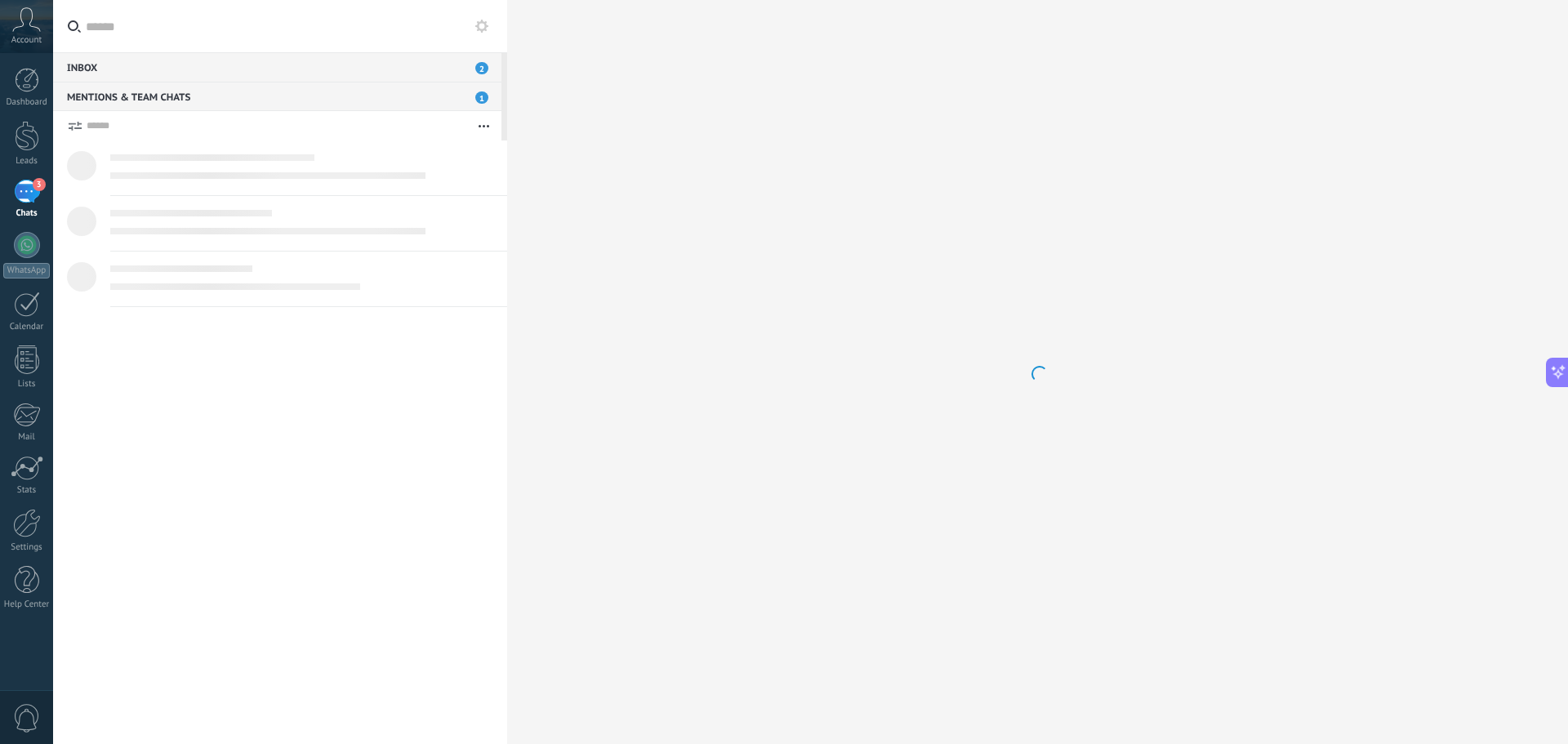
type textarea "*******"
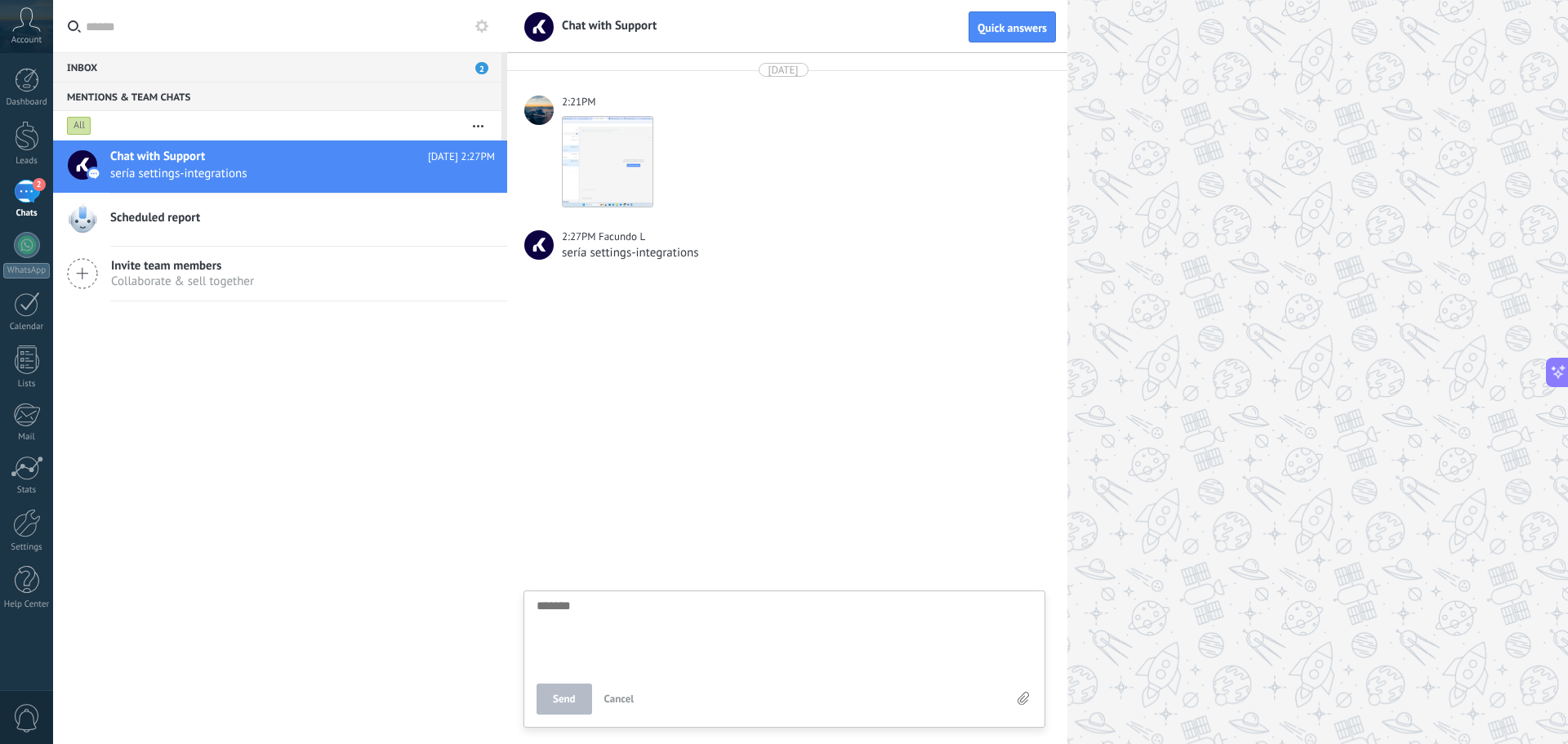
click at [23, 46] on div "Account" at bounding box center [27, 27] width 53 height 53
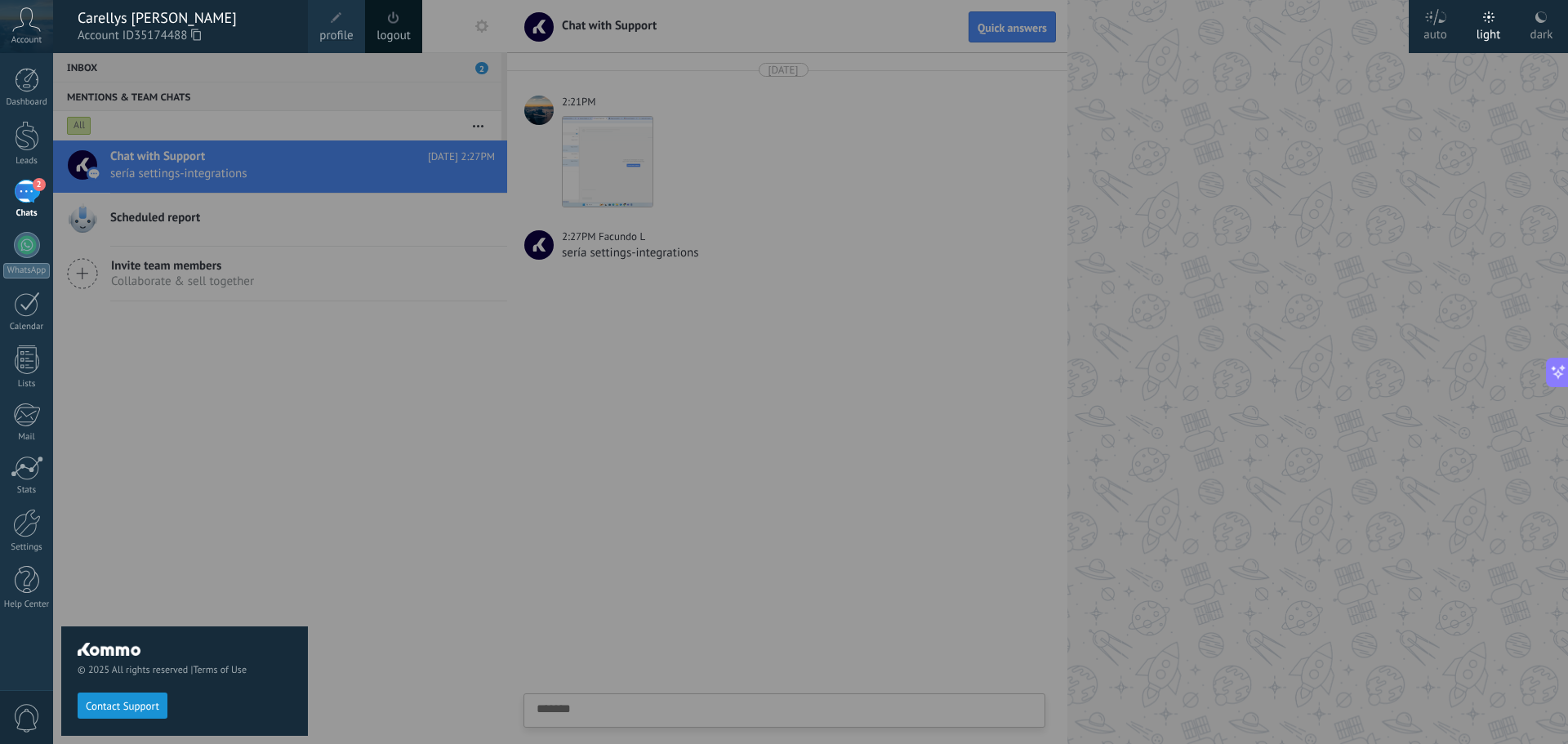
click at [498, 340] on div at bounding box center [837, 372] width 1568 height 744
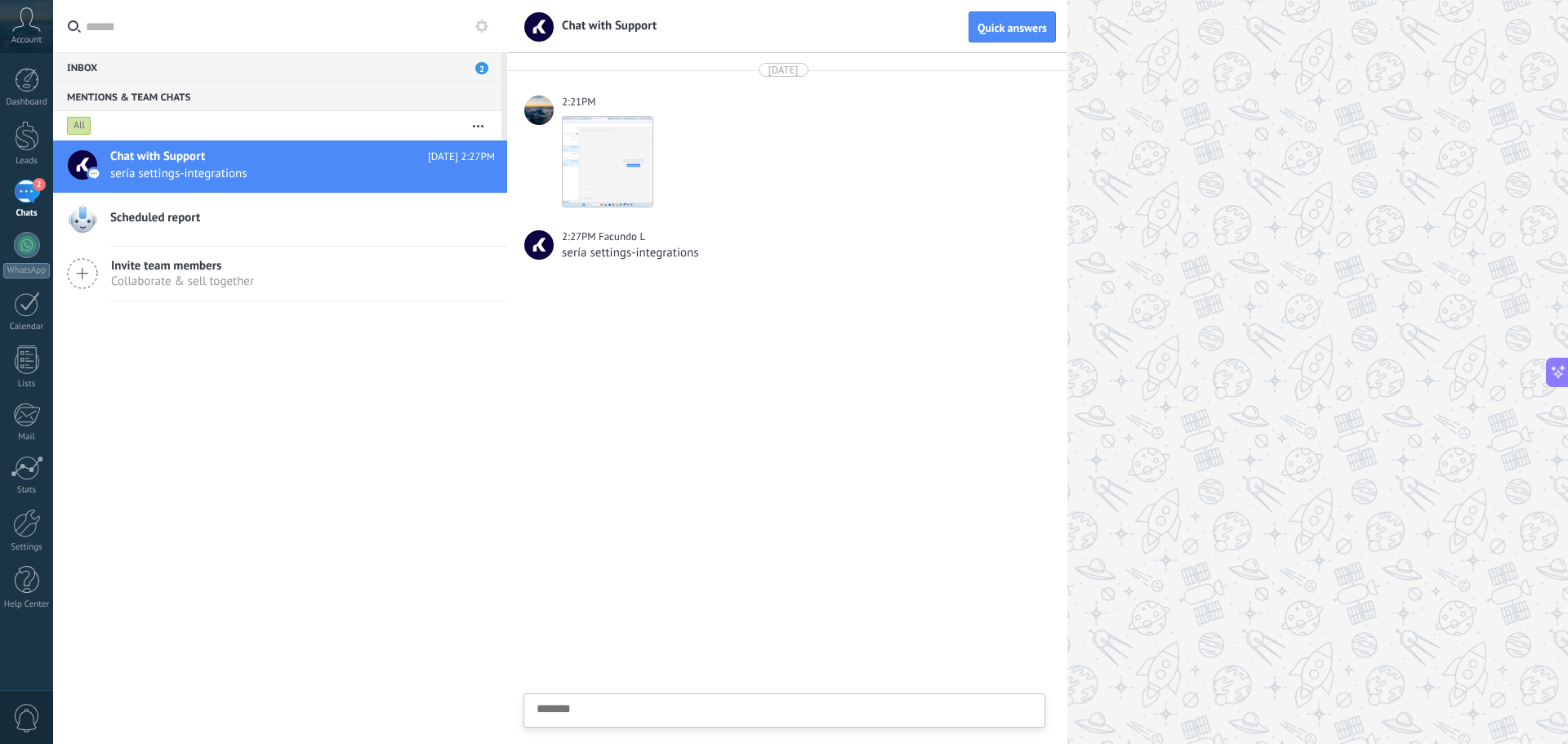
click at [21, 195] on div "2" at bounding box center [27, 192] width 26 height 24
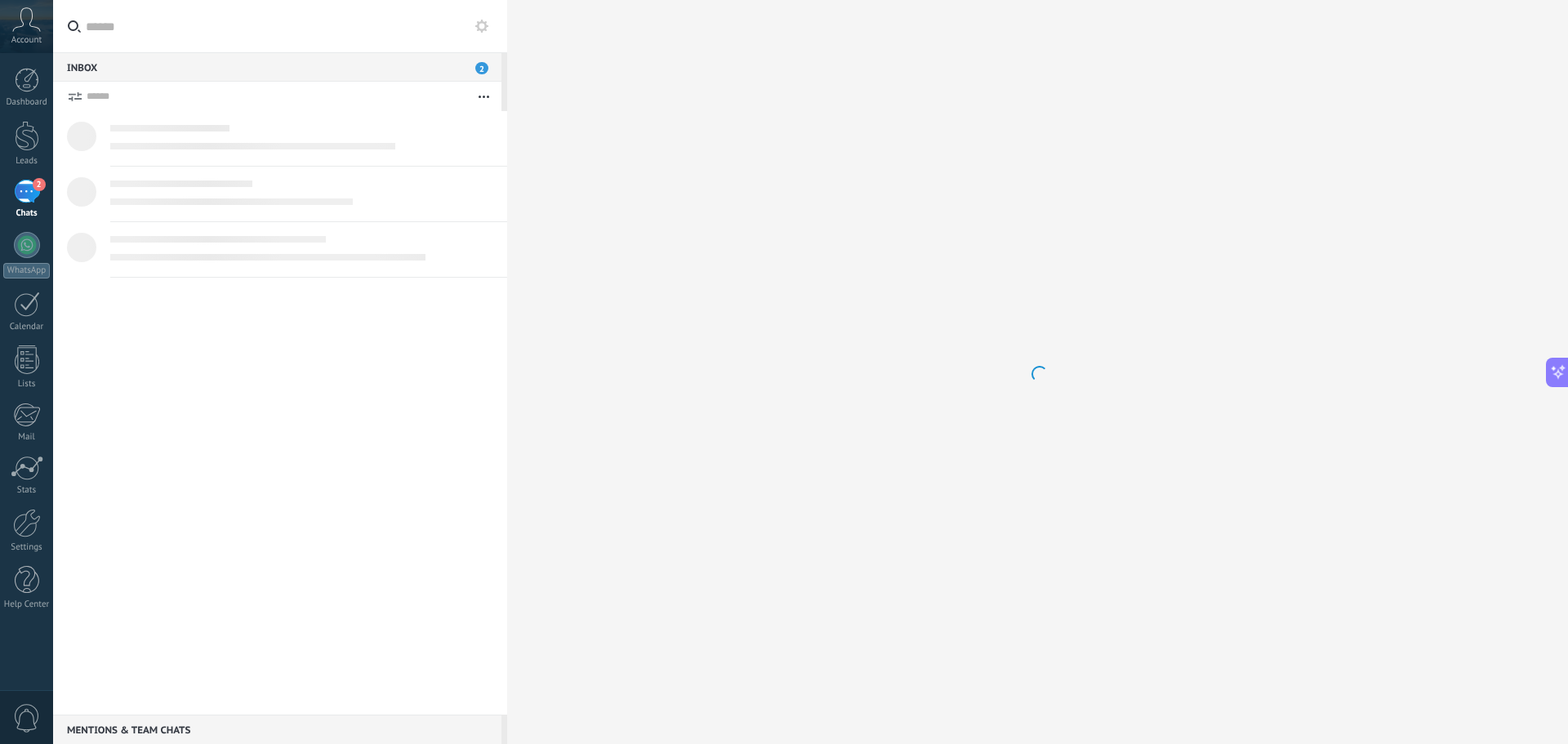
click at [21, 195] on div "2" at bounding box center [27, 192] width 26 height 24
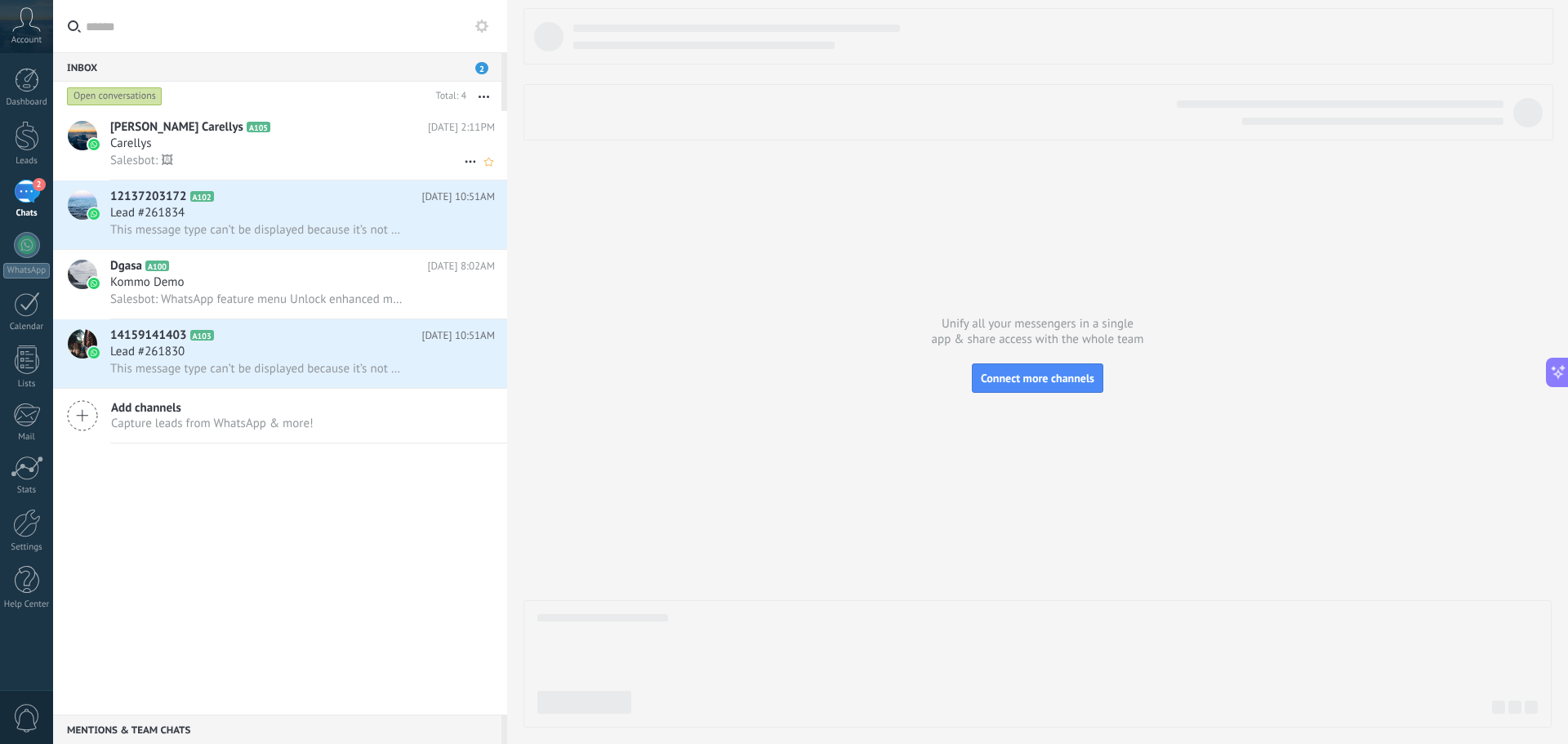
click at [234, 155] on div "Salesbot: 🖼" at bounding box center [302, 161] width 385 height 17
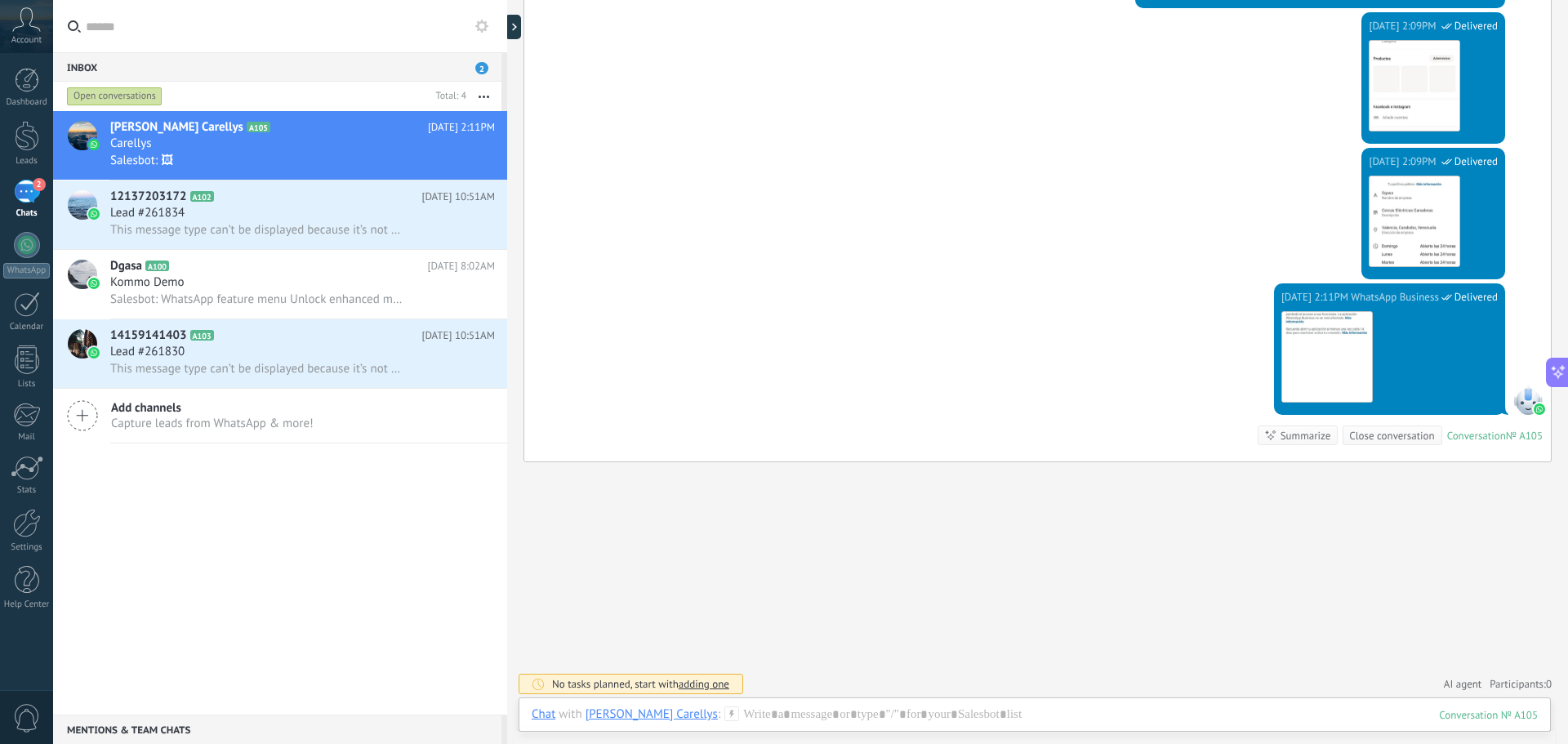
scroll to position [2006, 0]
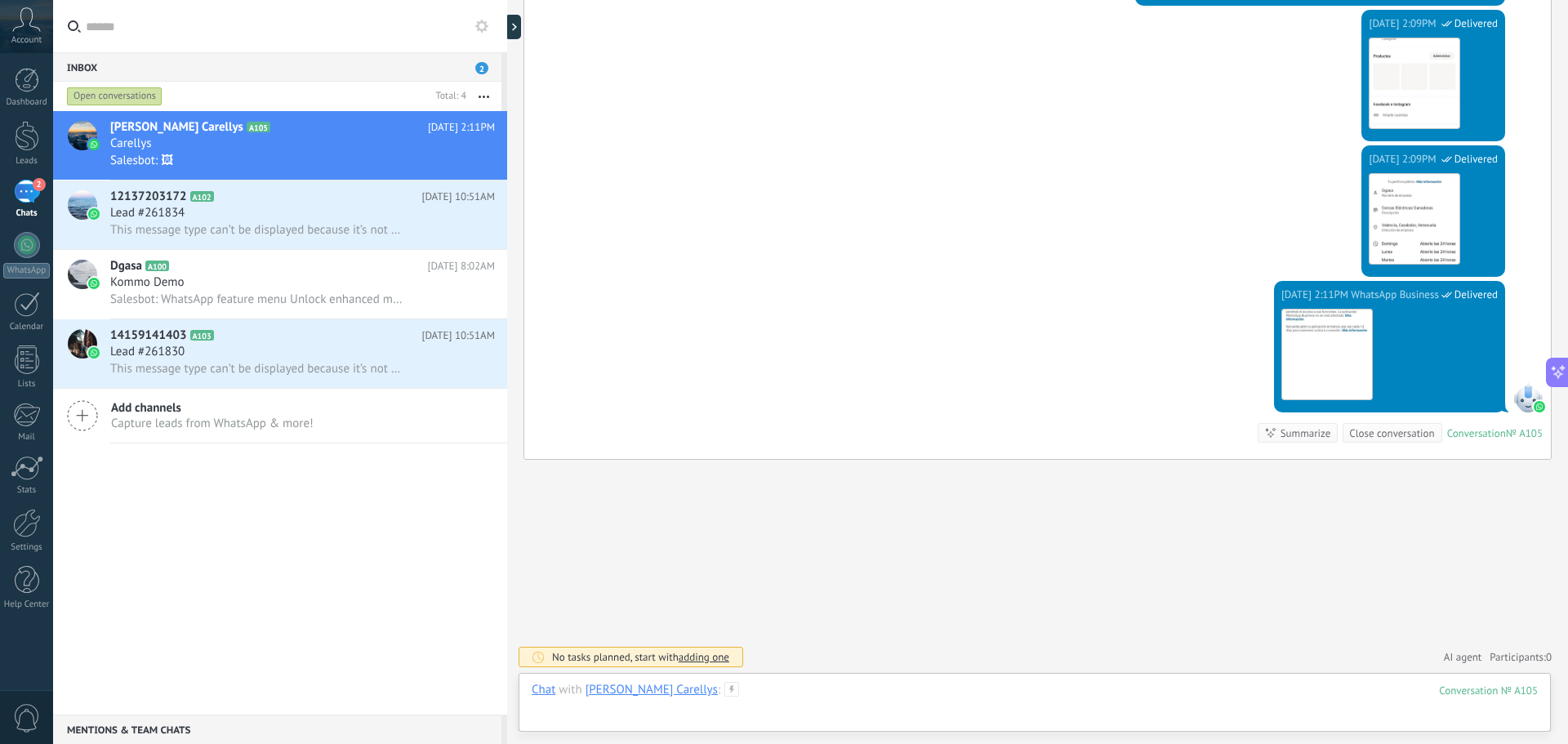
click at [906, 698] on div at bounding box center [1034, 706] width 1006 height 49
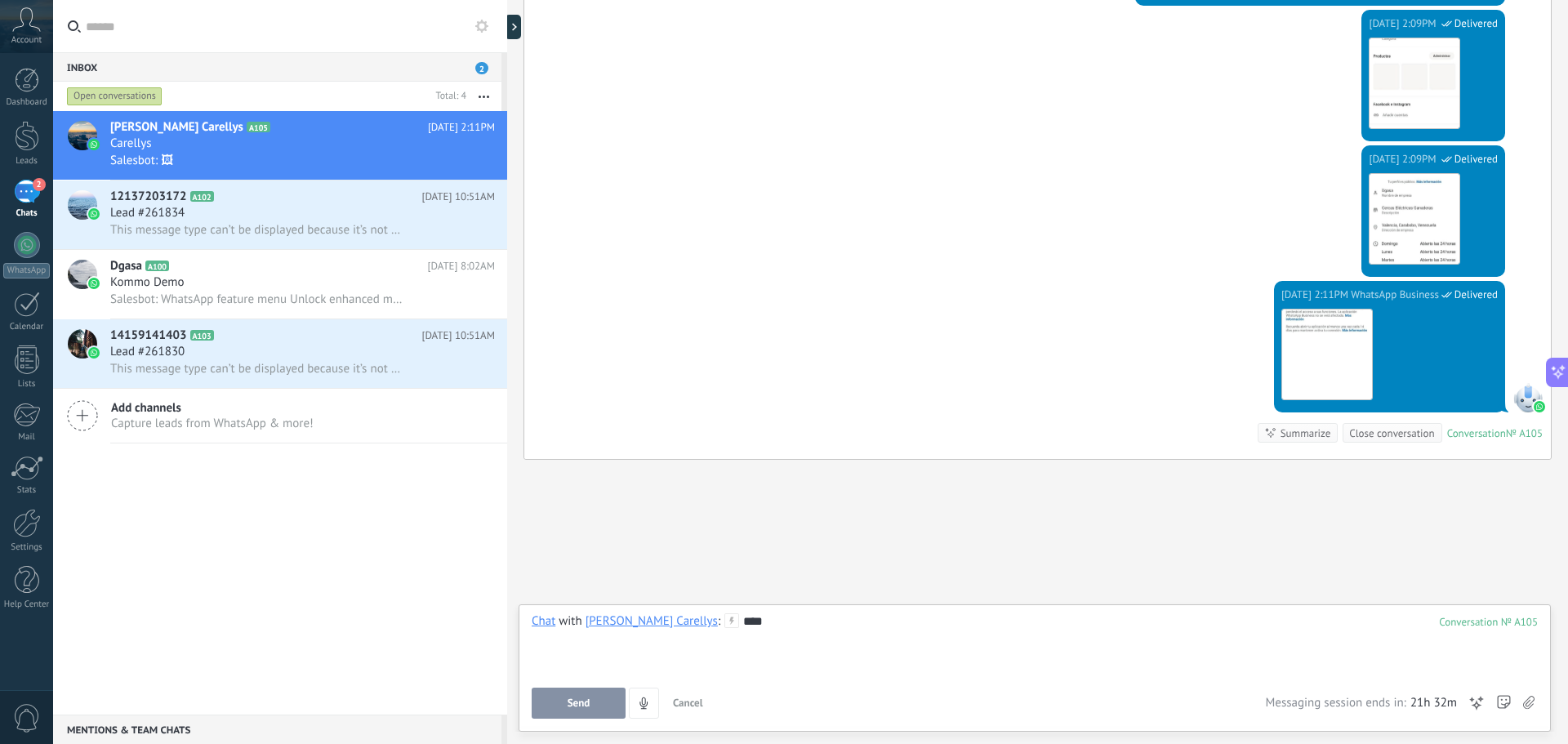
click at [586, 694] on button "Send" at bounding box center [578, 703] width 94 height 31
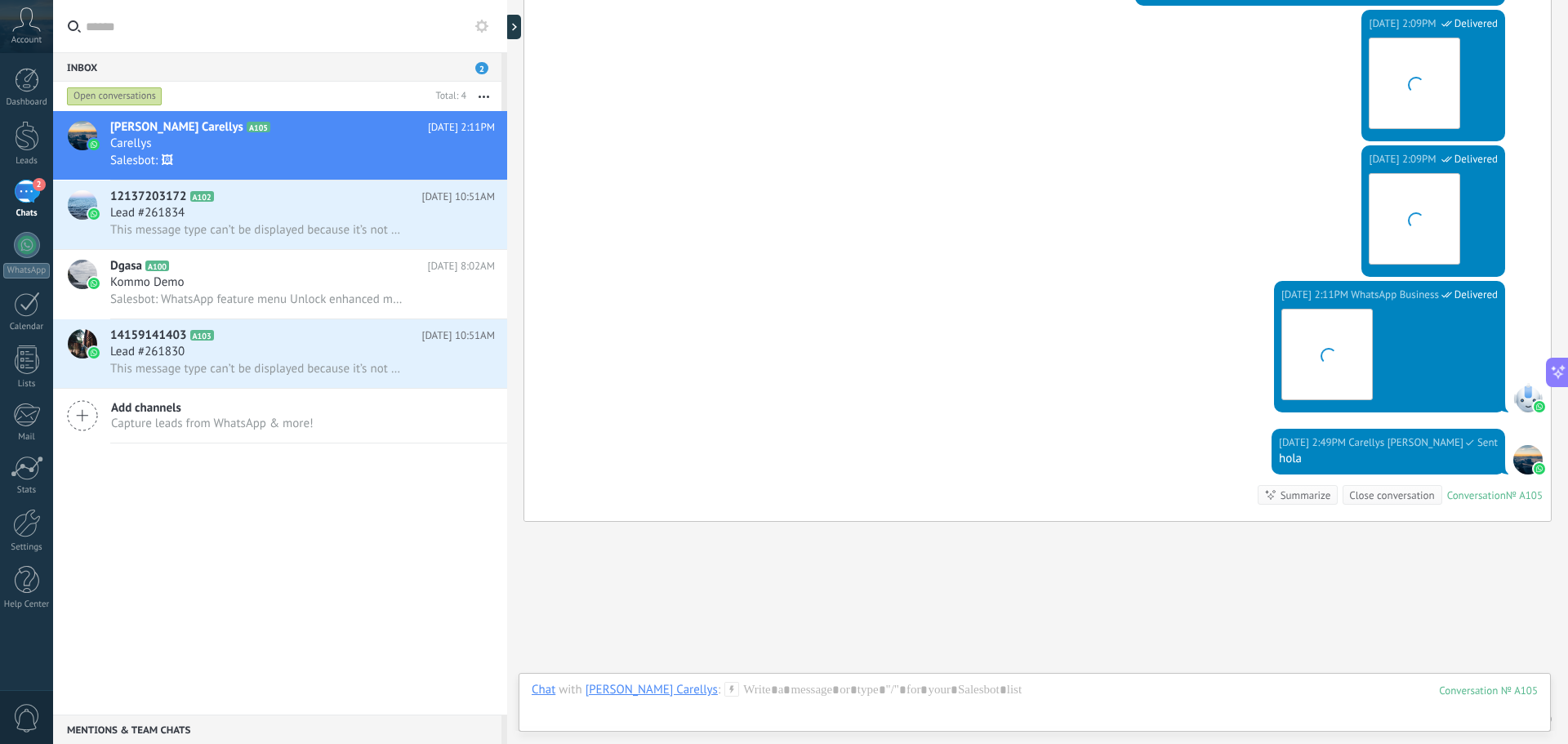
scroll to position [2068, 0]
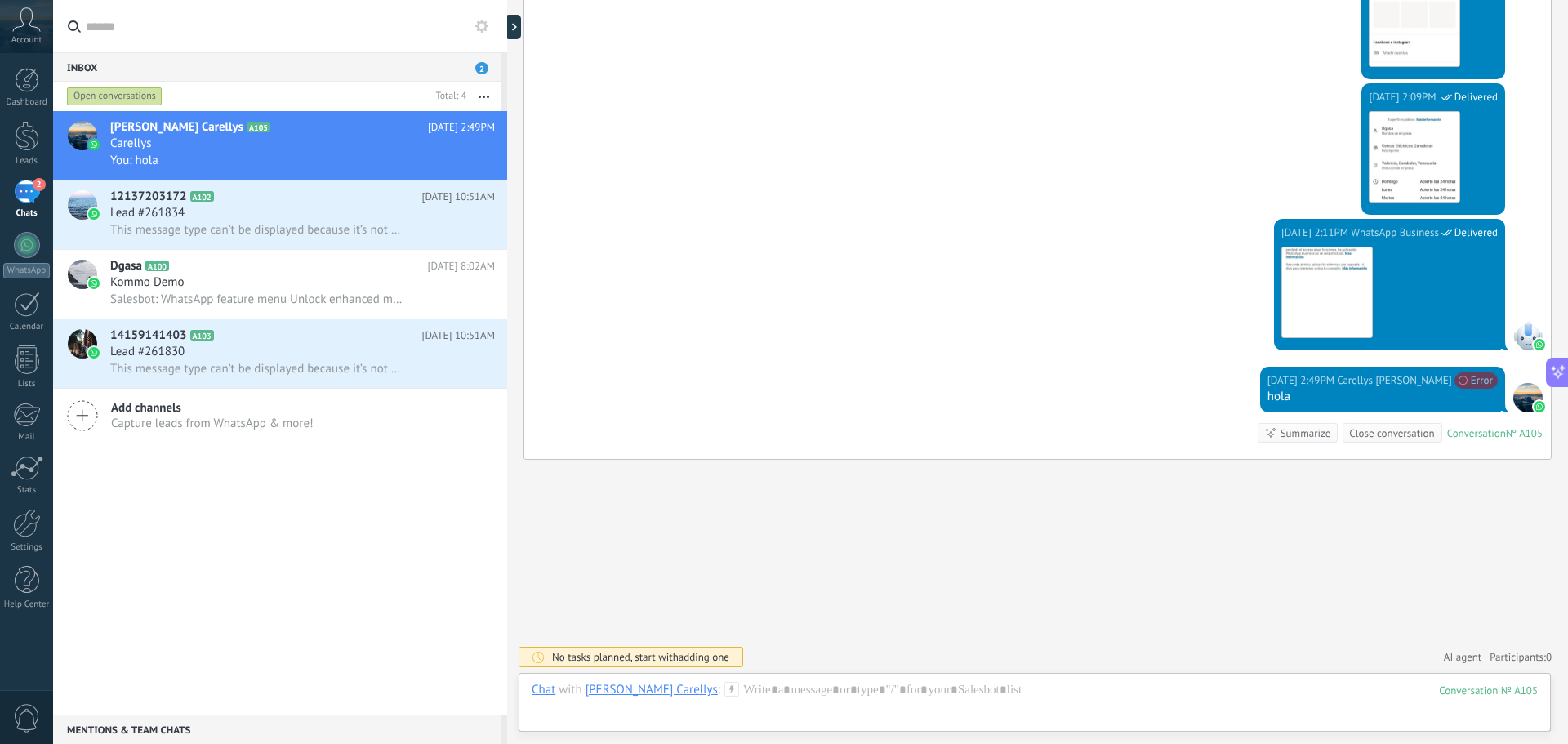
click at [1516, 434] on div "№ A105" at bounding box center [1524, 433] width 37 height 14
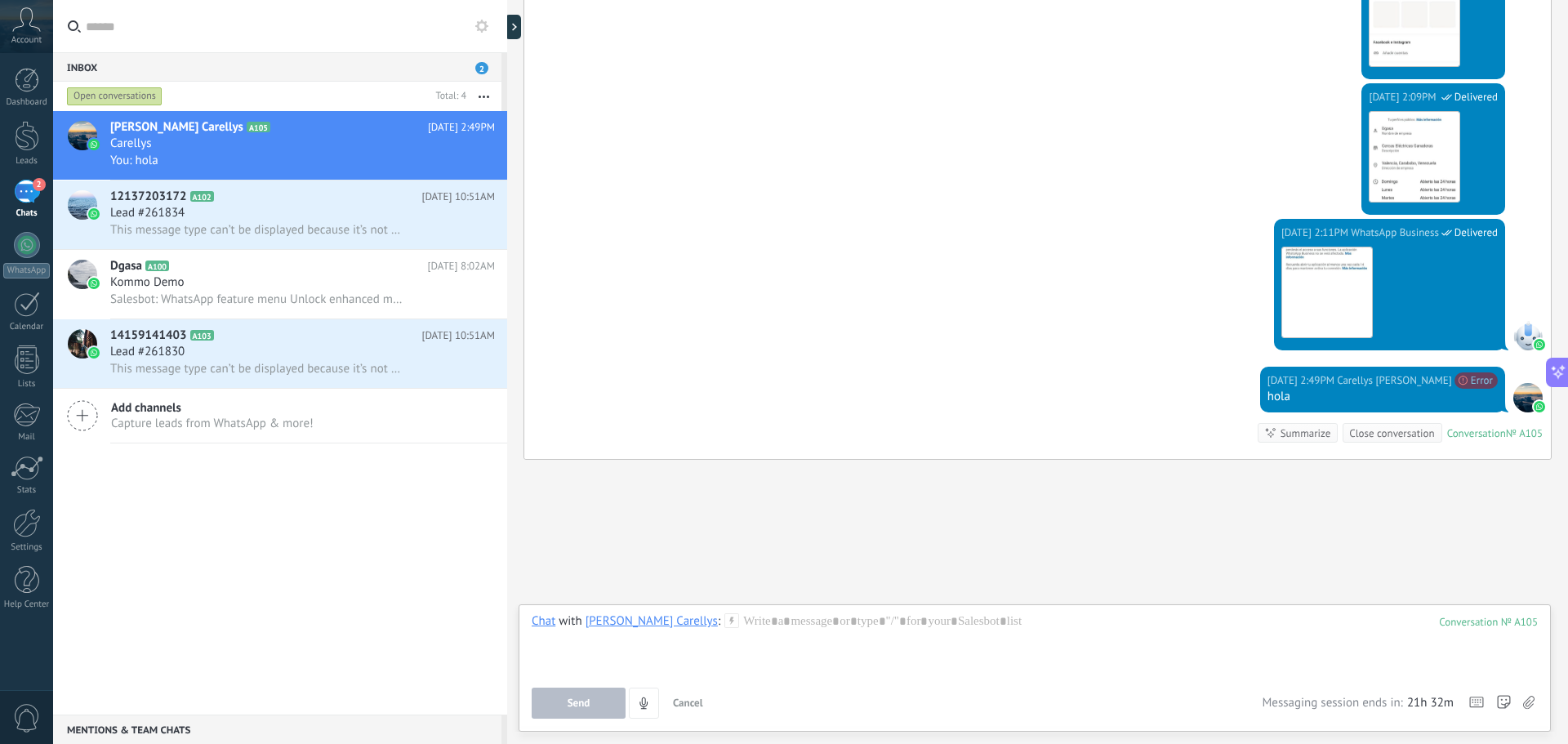
click at [278, 211] on div "Lead #261834" at bounding box center [302, 213] width 385 height 16
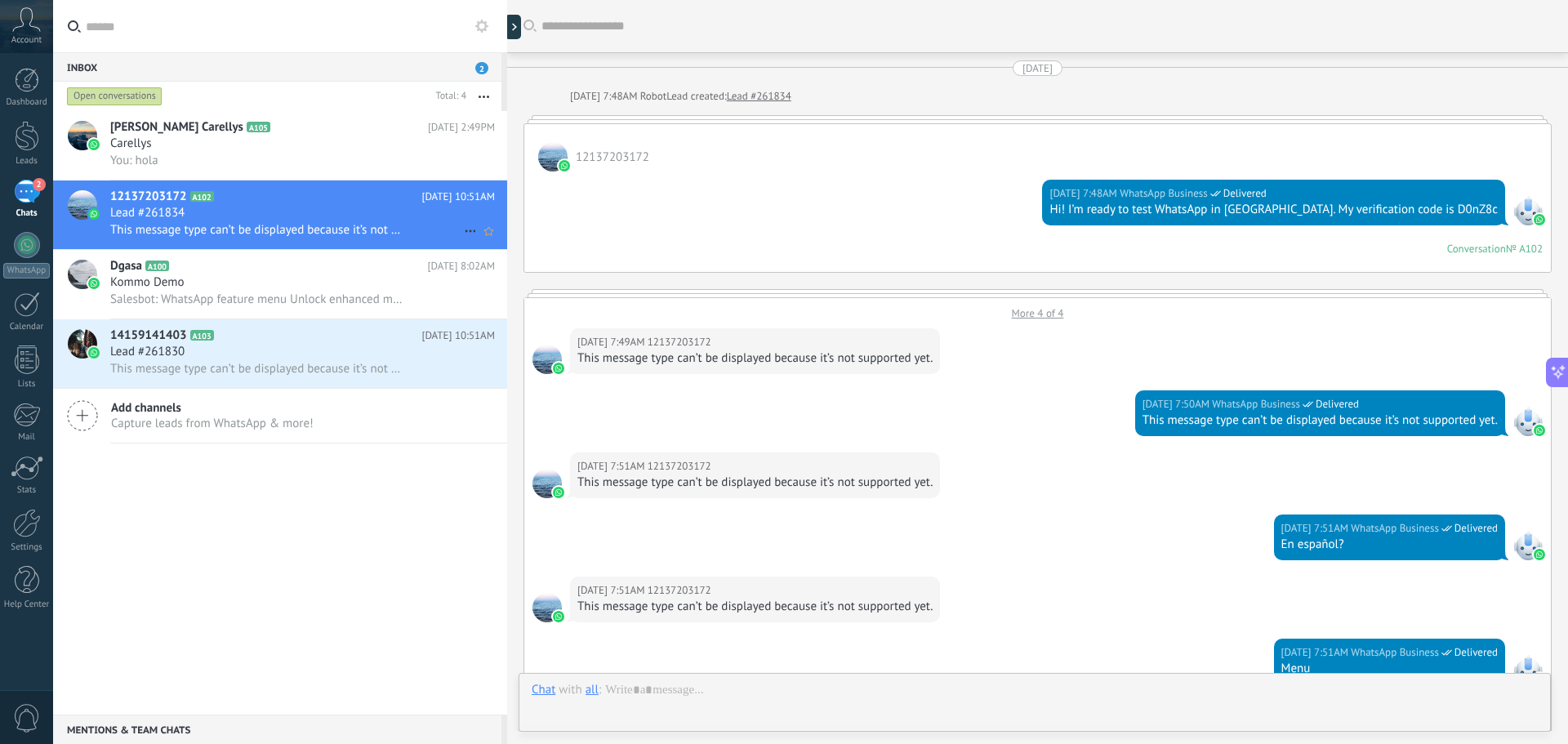
scroll to position [528, 0]
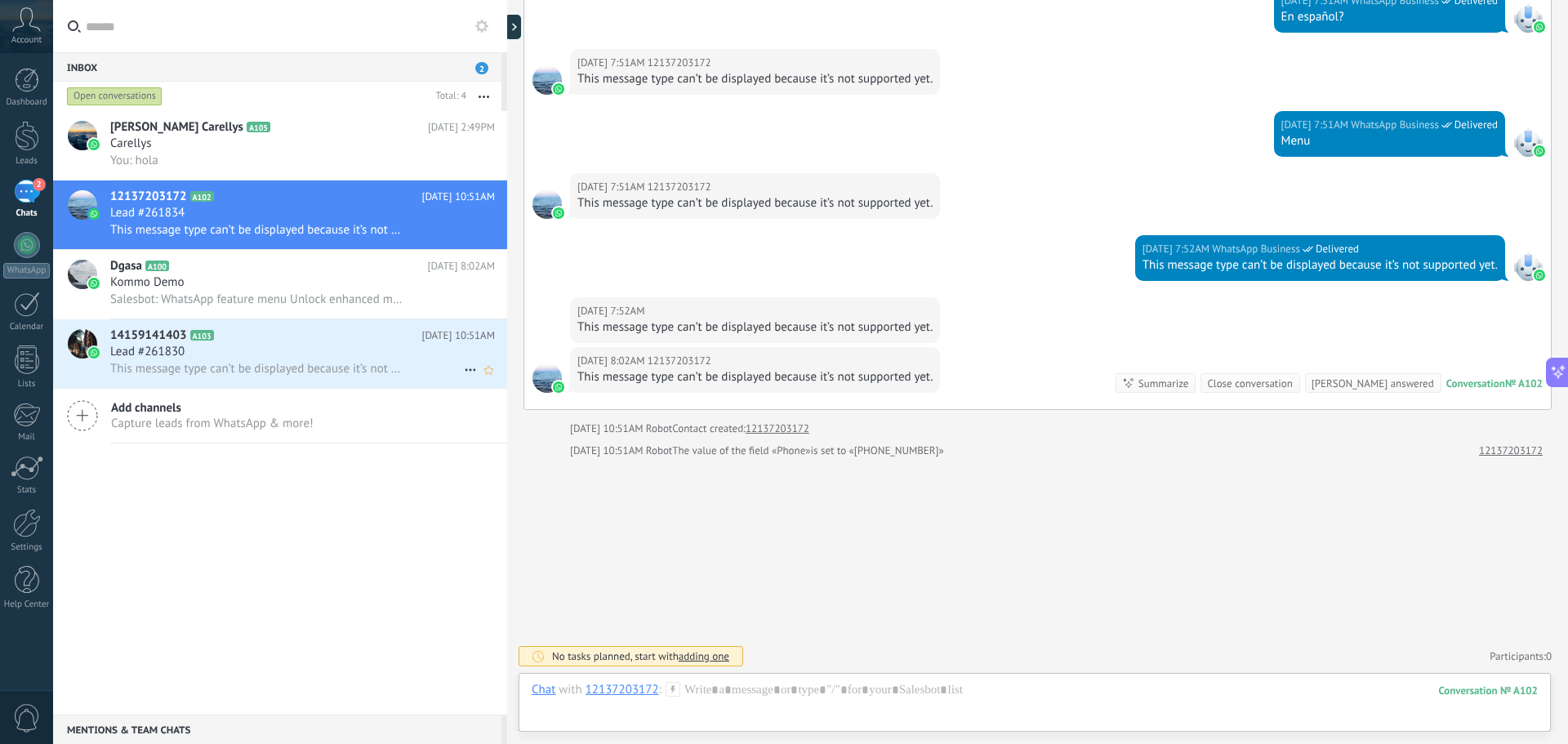
click at [312, 340] on h2 "14159141403 A103" at bounding box center [265, 335] width 311 height 16
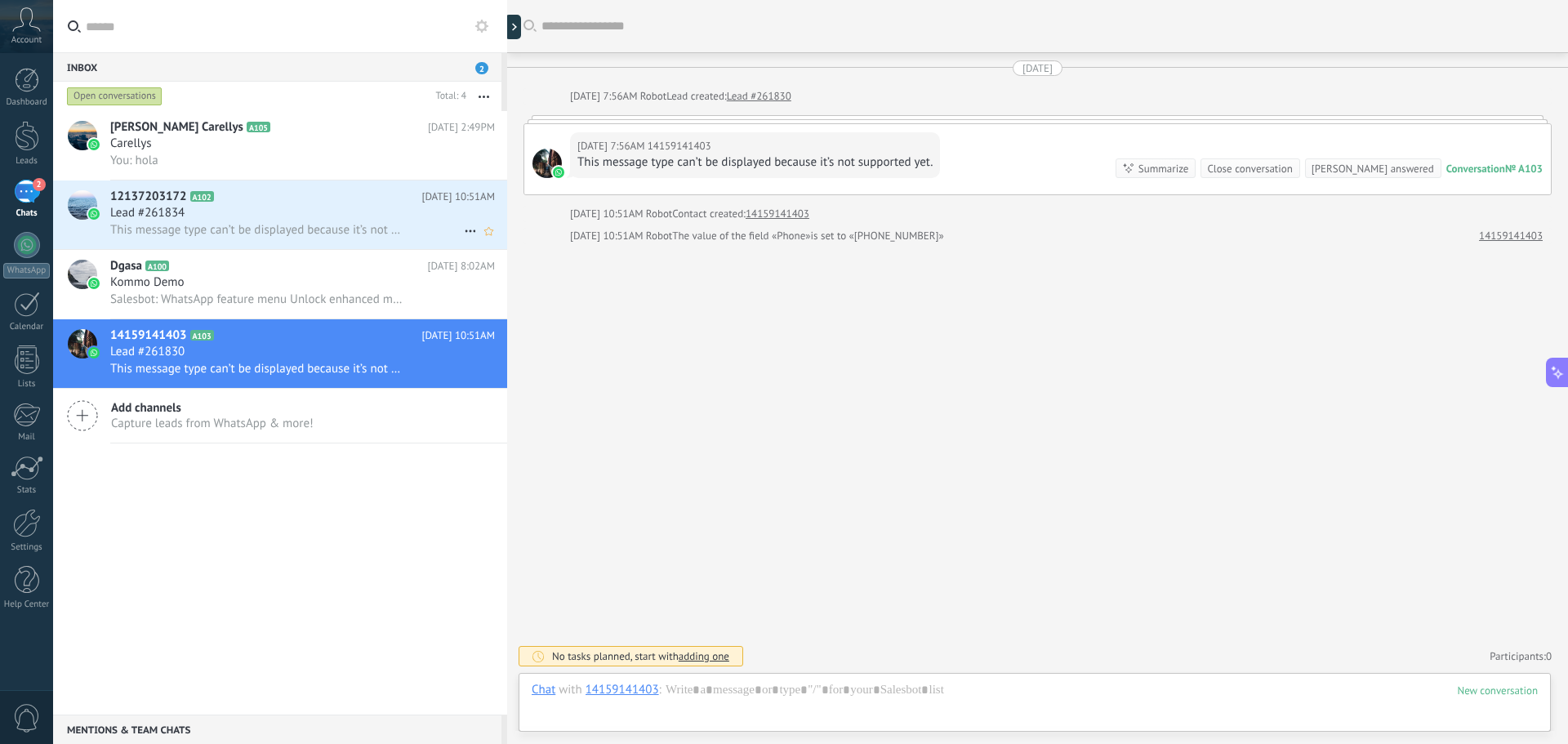
click at [210, 221] on div "Lead #261834" at bounding box center [302, 213] width 385 height 16
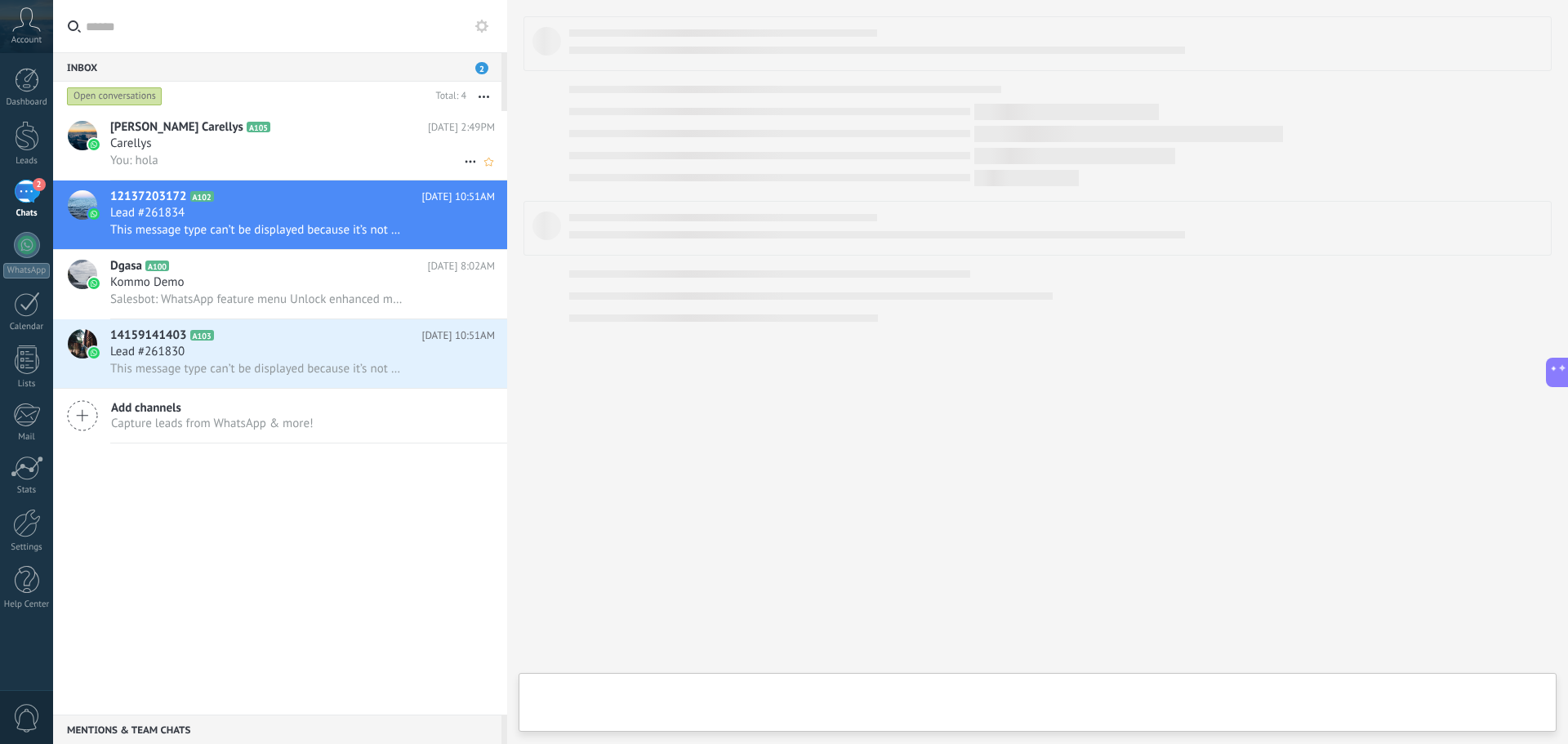
click at [275, 127] on h2 "[PERSON_NAME] Carellys A105" at bounding box center [269, 127] width 318 height 16
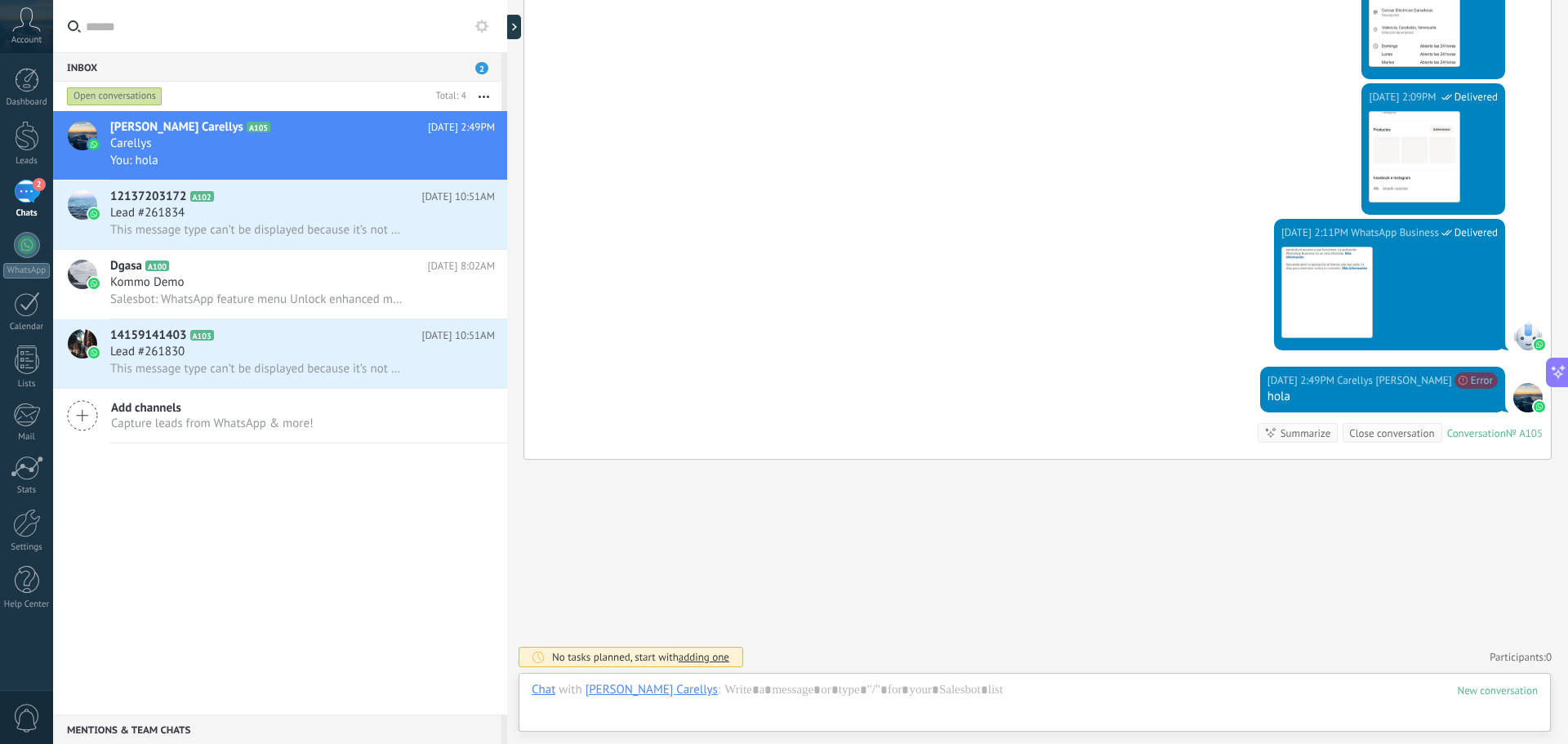
scroll to position [405, 0]
